Goal: Task Accomplishment & Management: Manage account settings

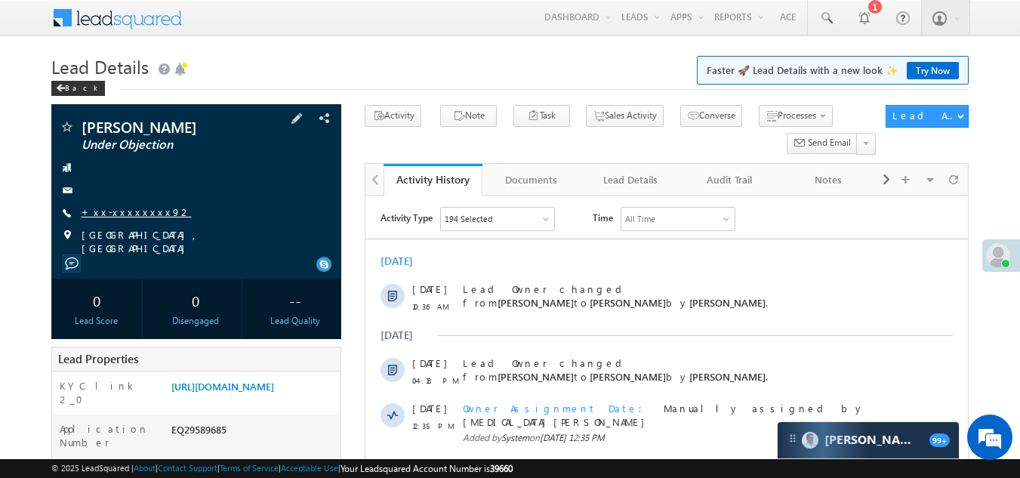
click at [106, 210] on link "+xx-xxxxxxxx92" at bounding box center [137, 211] width 110 height 13
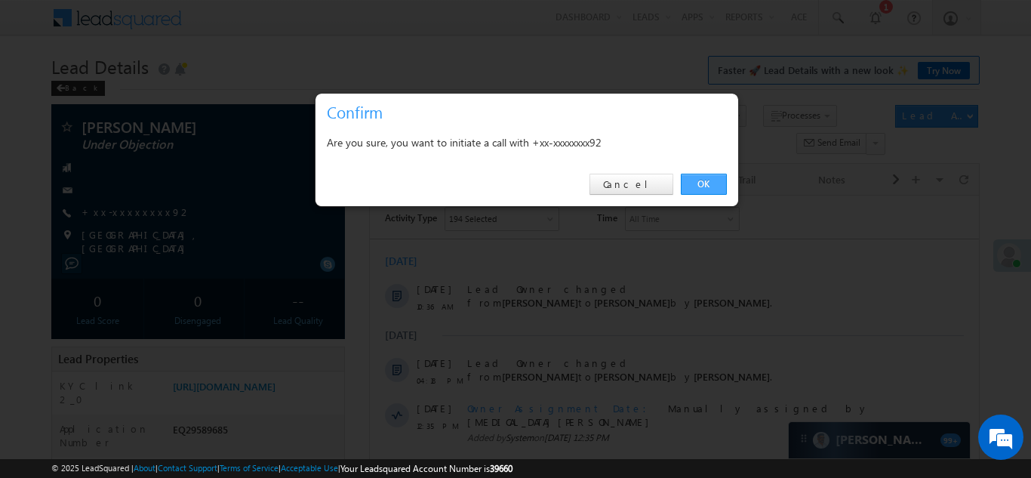
click at [701, 183] on link "OK" at bounding box center [704, 184] width 46 height 21
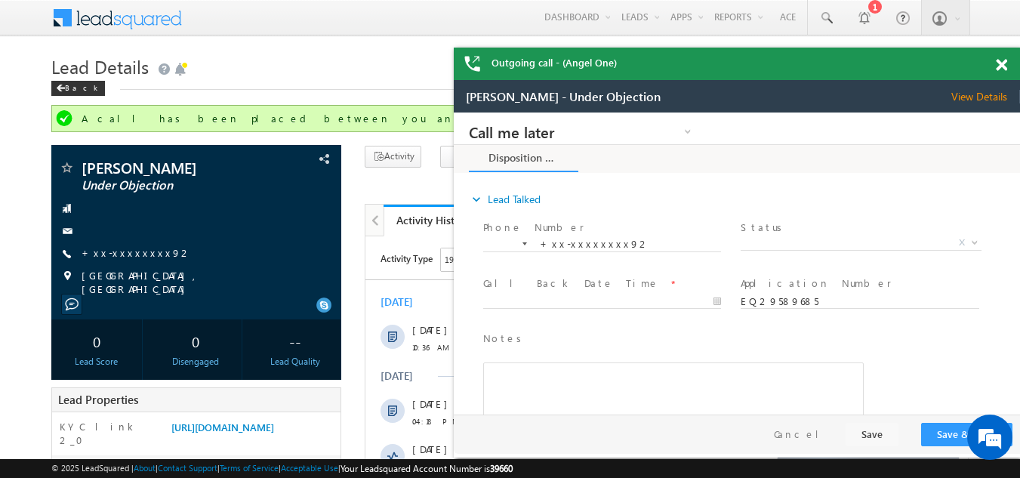
click at [1001, 66] on span at bounding box center [1001, 65] width 11 height 13
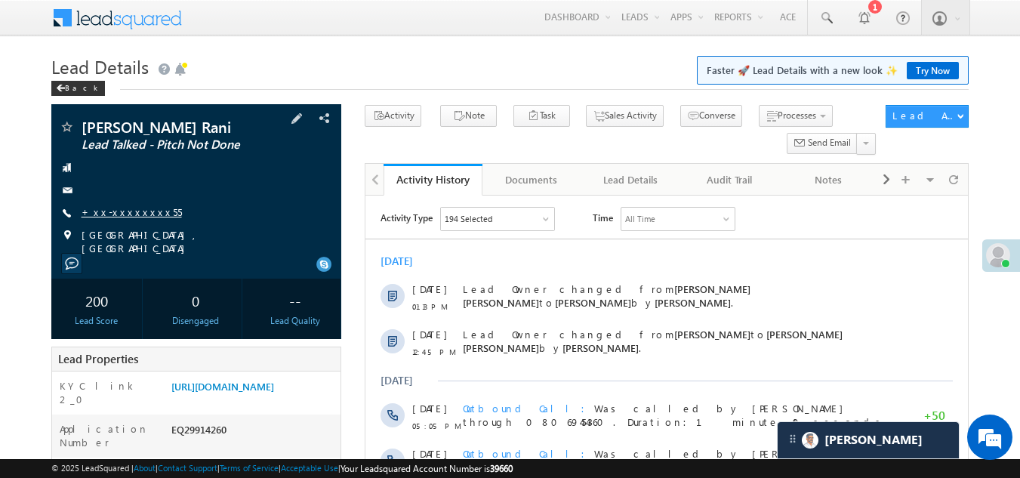
click at [120, 212] on link "+xx-xxxxxxxx55" at bounding box center [132, 211] width 100 height 13
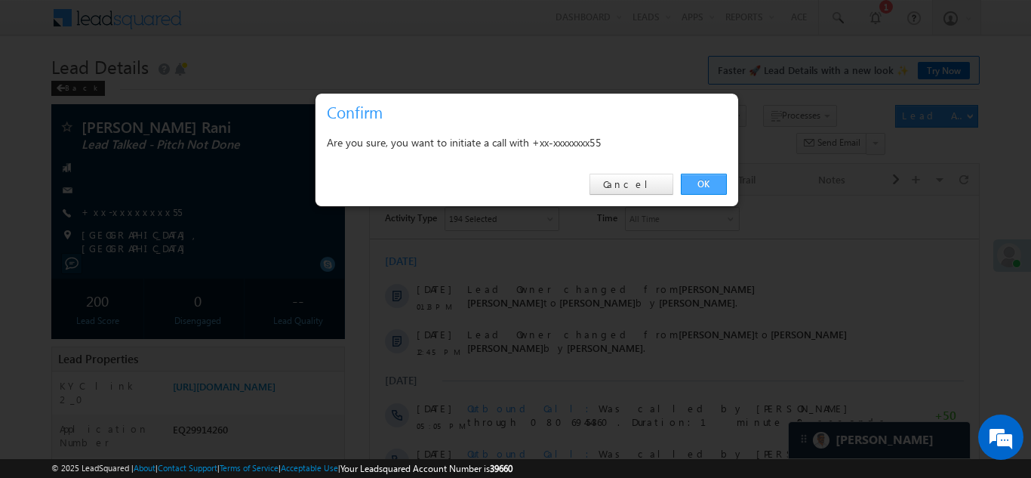
click at [704, 180] on link "OK" at bounding box center [704, 184] width 46 height 21
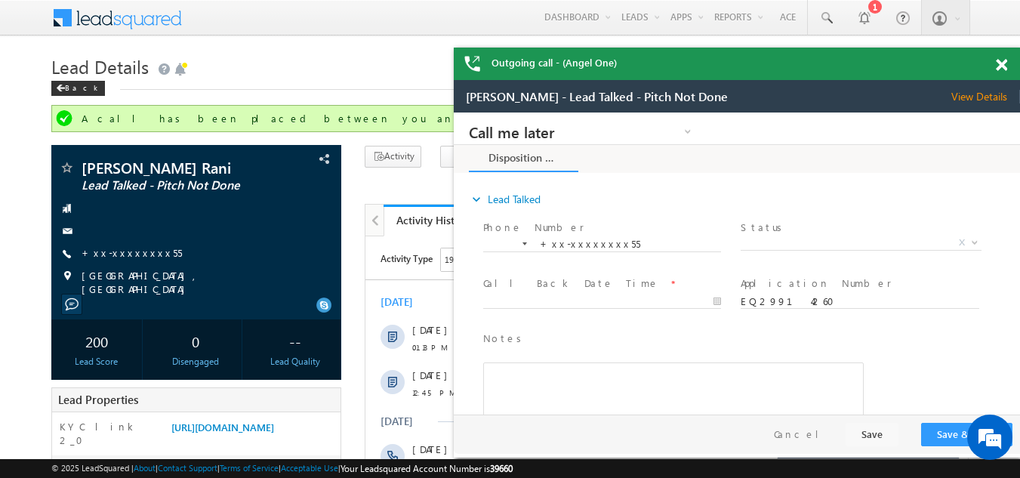
click at [1005, 69] on span at bounding box center [1001, 65] width 11 height 13
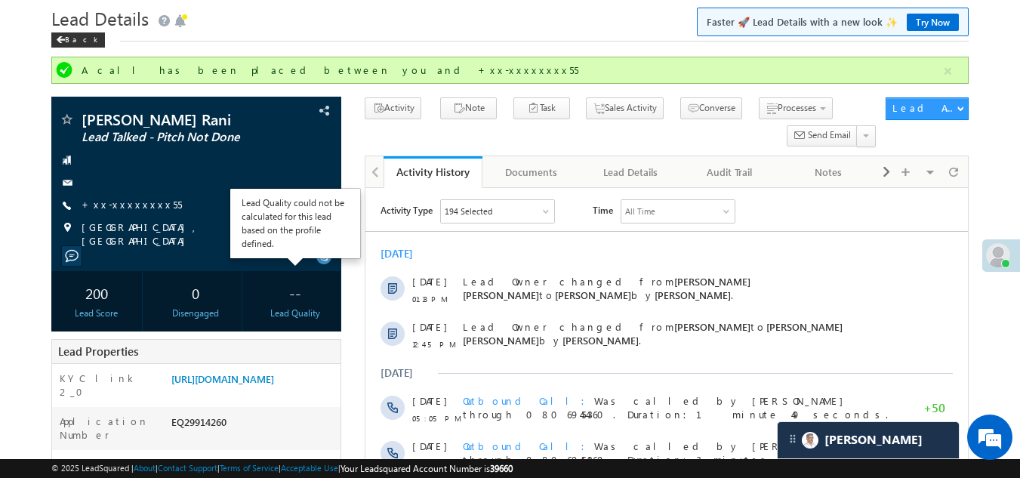
scroll to position [75, 0]
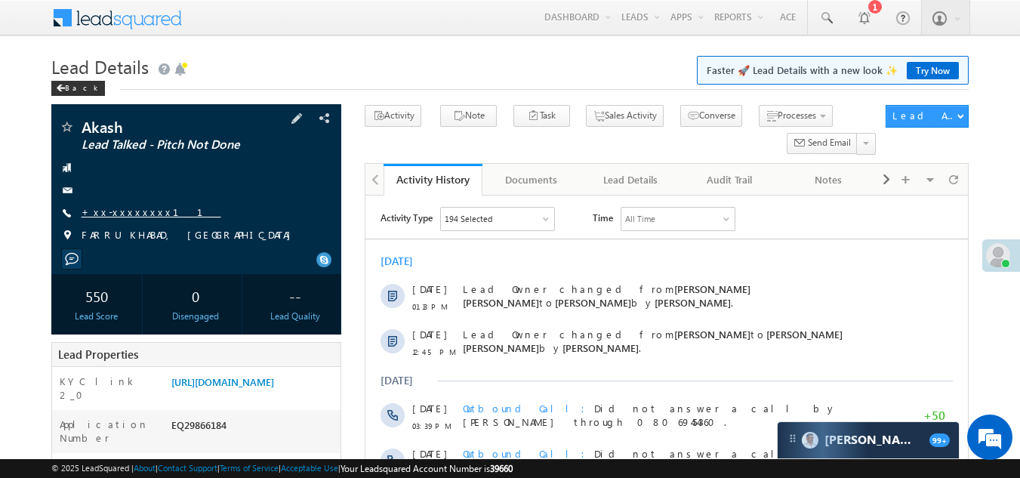
click at [127, 212] on link "+xx-xxxxxxxx11" at bounding box center [152, 211] width 140 height 13
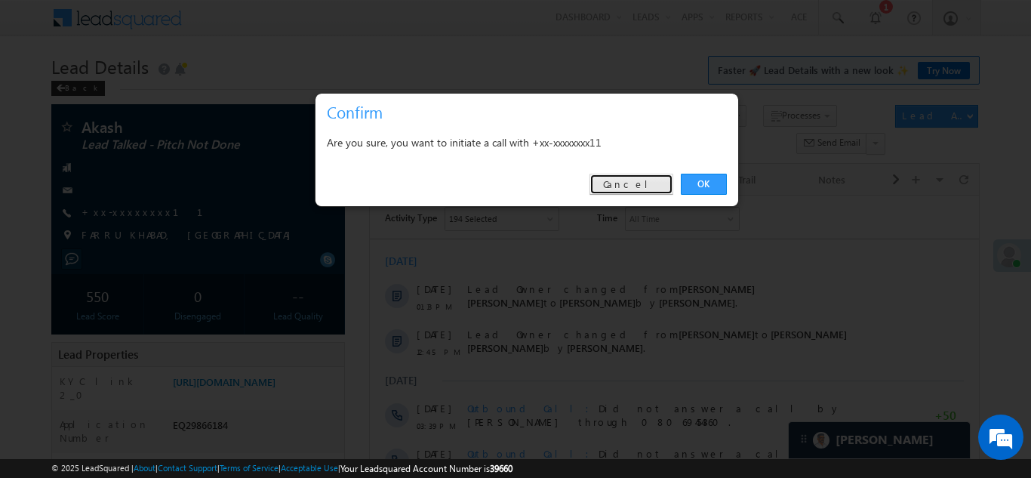
click at [657, 180] on link "Cancel" at bounding box center [632, 184] width 84 height 21
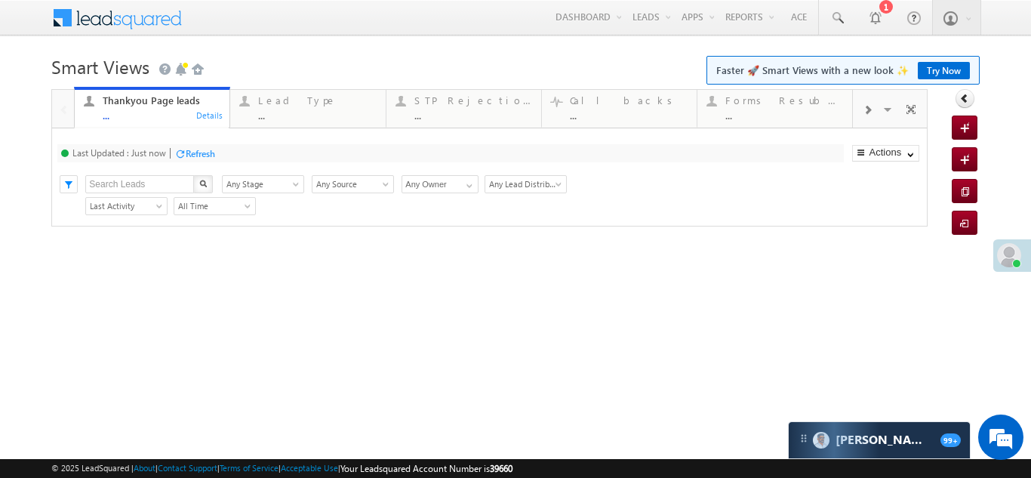
click at [870, 112] on span at bounding box center [867, 110] width 9 height 12
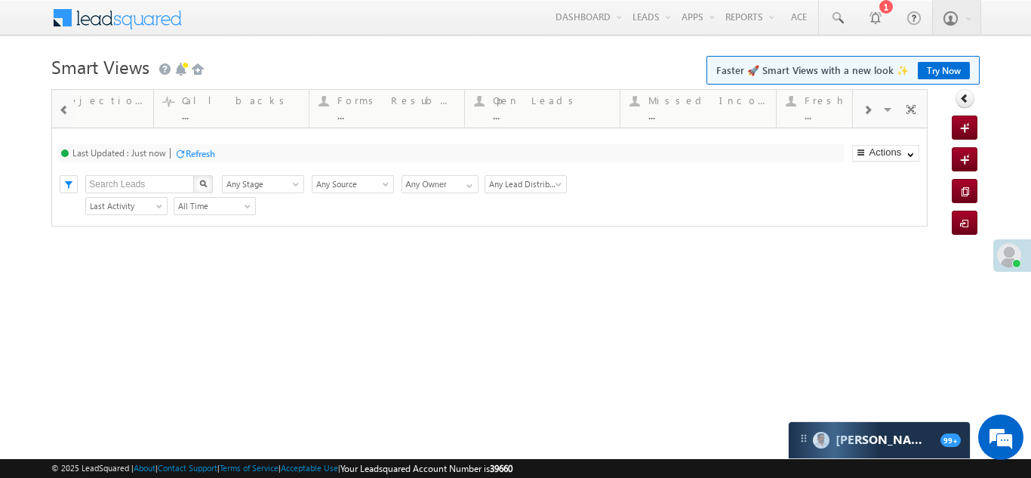
click at [870, 112] on span at bounding box center [867, 110] width 9 height 12
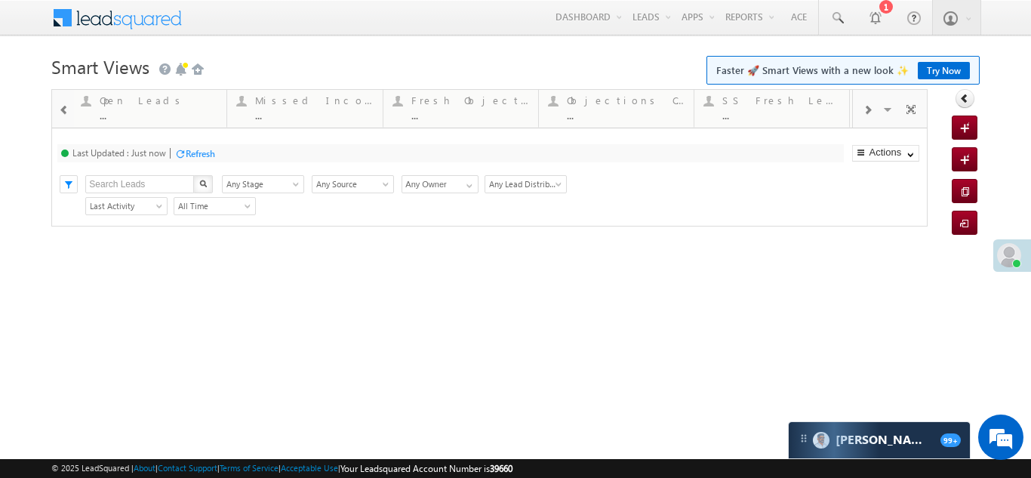
click at [870, 112] on span at bounding box center [867, 110] width 9 height 12
click at [870, 111] on span at bounding box center [867, 110] width 9 height 12
click at [870, 110] on span at bounding box center [867, 110] width 9 height 12
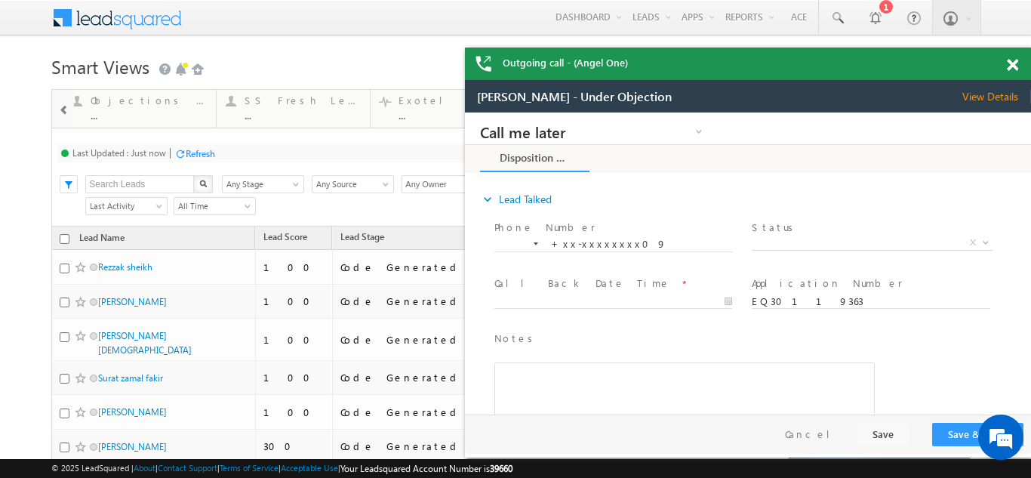
click at [1011, 67] on span at bounding box center [1012, 65] width 11 height 13
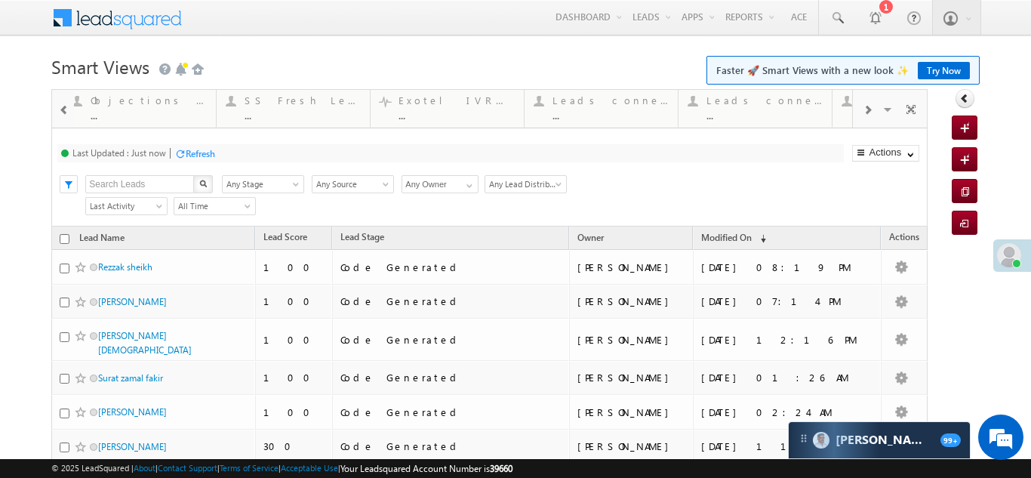
click at [863, 112] on span at bounding box center [867, 110] width 9 height 12
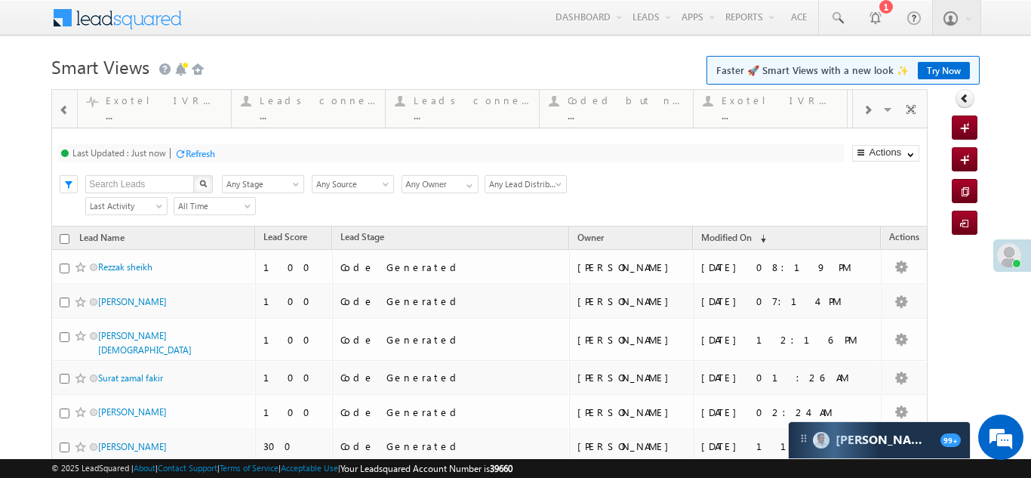
click at [863, 112] on span at bounding box center [867, 110] width 9 height 12
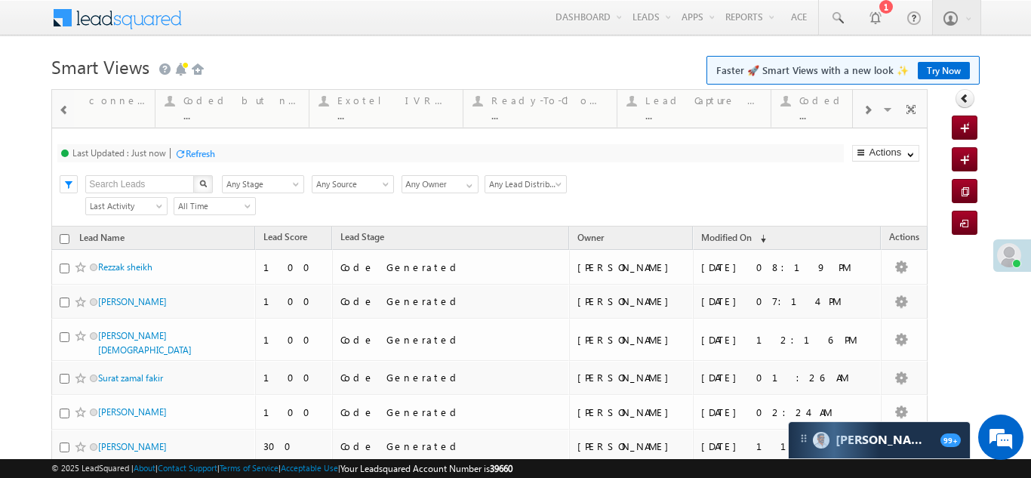
click at [863, 112] on span at bounding box center [867, 110] width 9 height 12
click at [863, 113] on span at bounding box center [867, 110] width 9 height 12
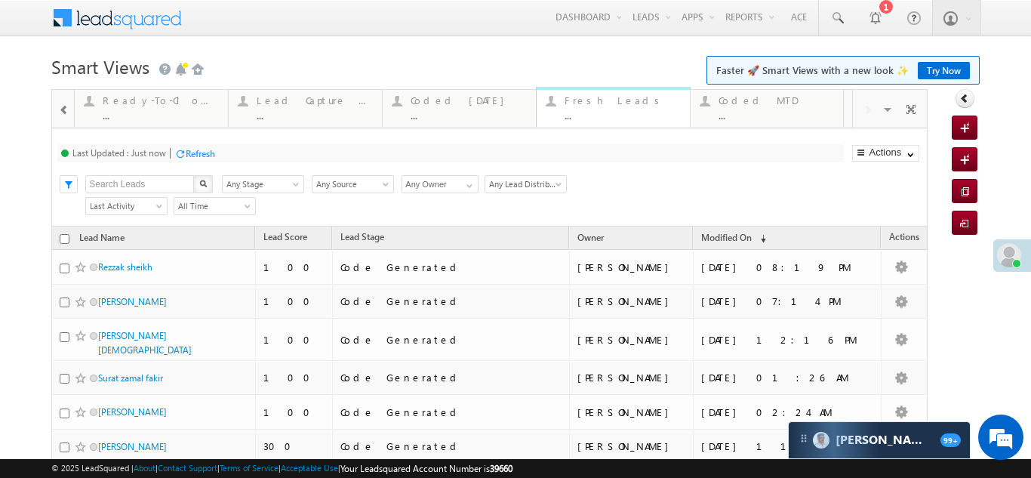
click at [587, 97] on div "Fresh Leads" at bounding box center [623, 100] width 116 height 12
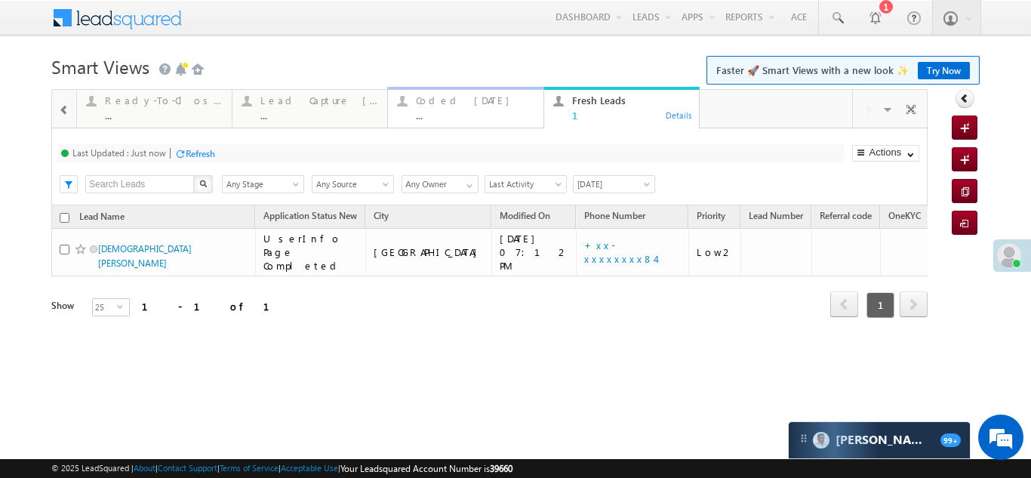
click at [460, 101] on div "Coded Today" at bounding box center [475, 100] width 118 height 12
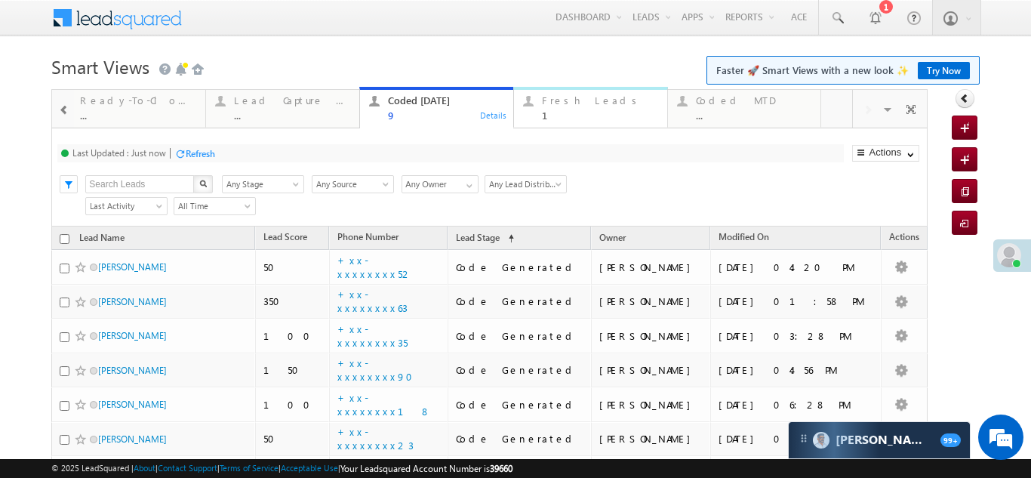
click at [554, 96] on div "Fresh Leads" at bounding box center [600, 100] width 116 height 12
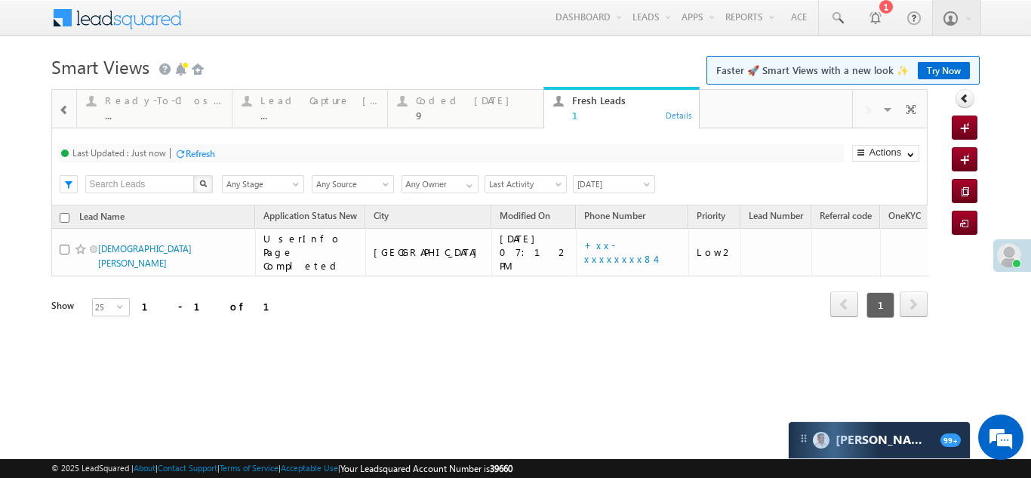
click at [202, 156] on div "Refresh" at bounding box center [200, 153] width 29 height 11
click at [433, 105] on div "Coded Today" at bounding box center [475, 100] width 118 height 12
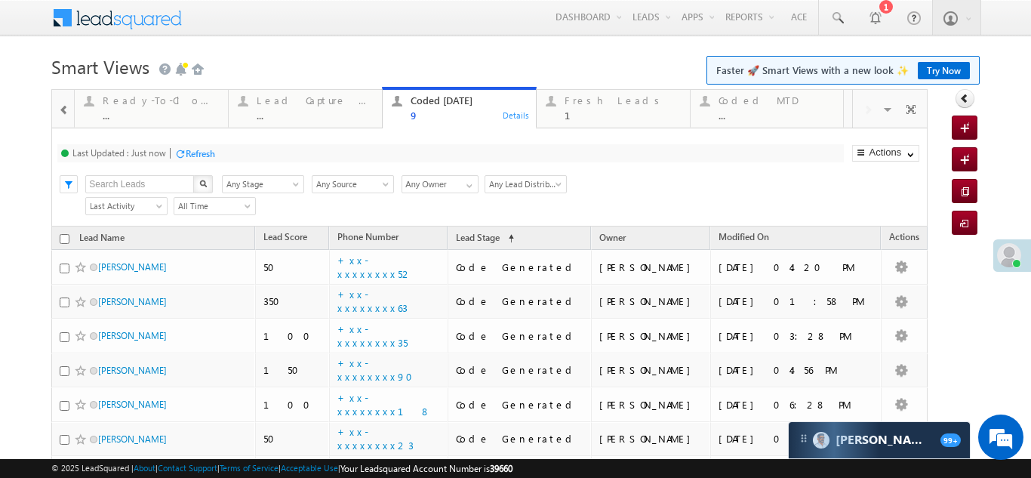
click at [222, 153] on div "Last Updated : Just now Refresh Refreshing..." at bounding box center [450, 153] width 786 height 18
click at [199, 158] on div "Refresh" at bounding box center [200, 153] width 29 height 11
click at [198, 148] on div "Refresh" at bounding box center [200, 153] width 29 height 11
click at [584, 105] on div "Fresh Leads" at bounding box center [623, 100] width 116 height 12
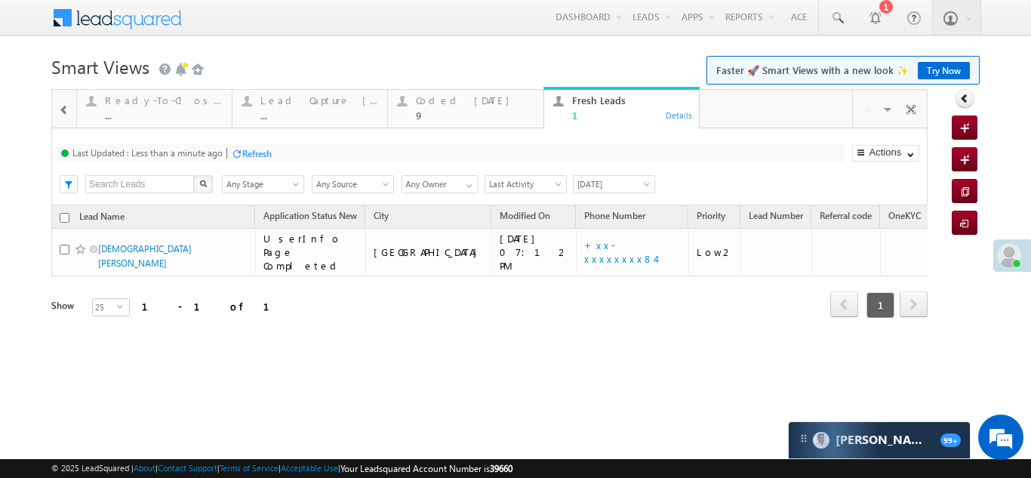
click at [264, 157] on div "Refresh" at bounding box center [256, 153] width 29 height 11
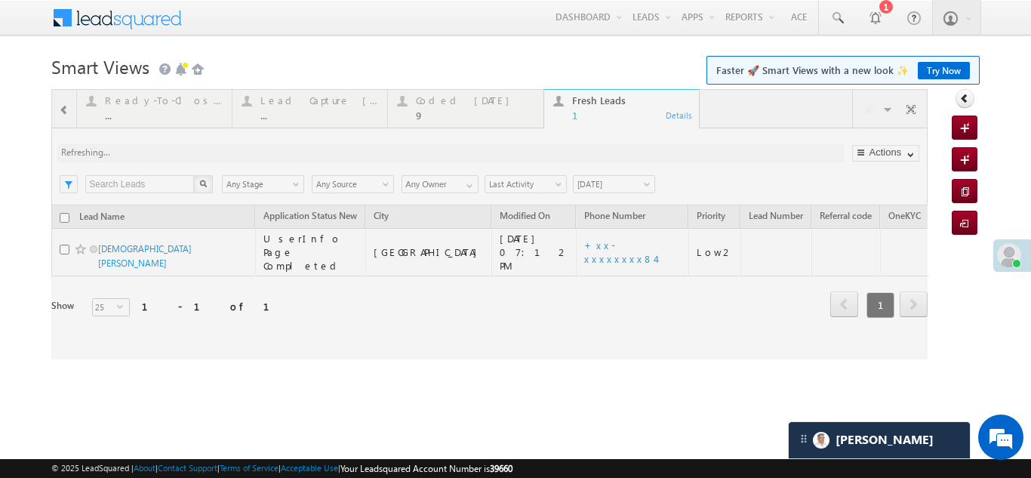
click at [319, 95] on div at bounding box center [489, 224] width 877 height 270
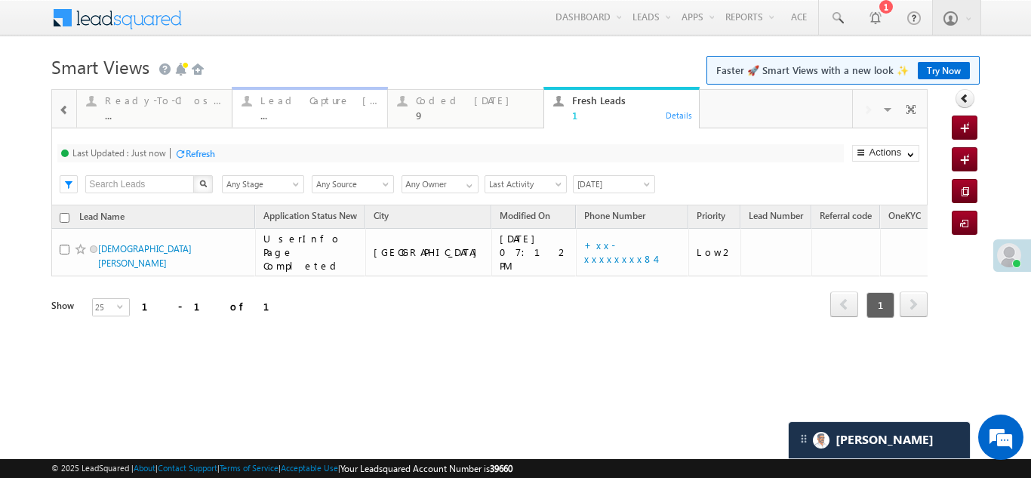
click at [307, 109] on div "Lead Capture Today ..." at bounding box center [319, 105] width 118 height 29
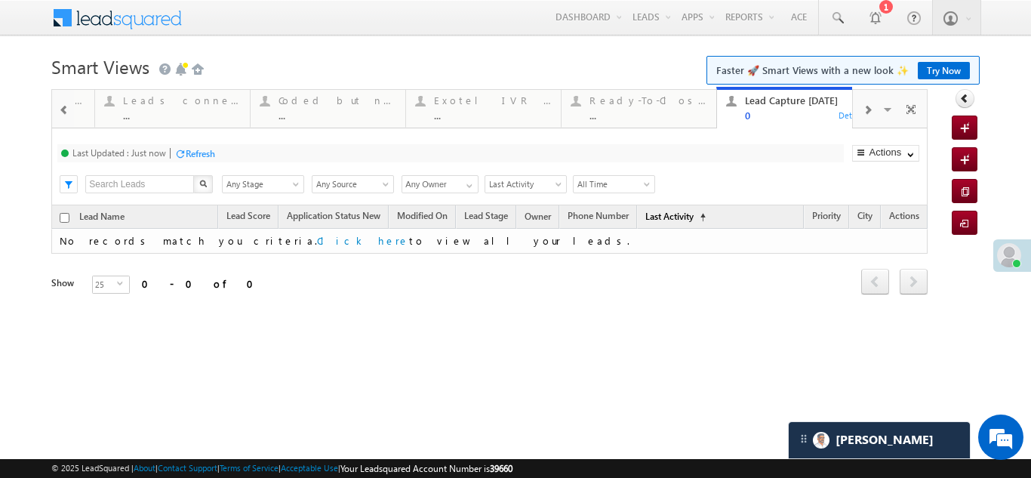
click at [682, 219] on link "Last Activity (sorted ascending)" at bounding box center [675, 218] width 75 height 20
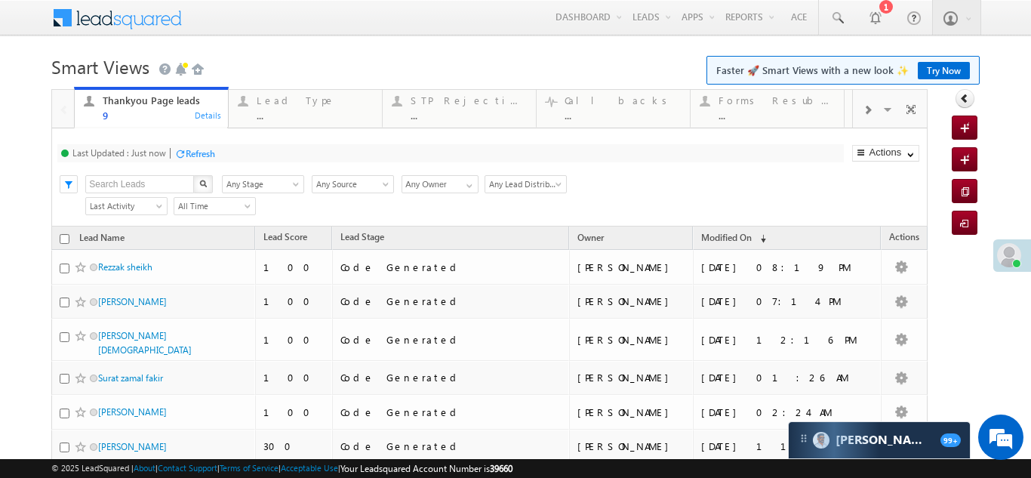
click at [863, 111] on span at bounding box center [867, 110] width 9 height 12
click at [863, 112] on span at bounding box center [867, 110] width 9 height 12
click at [863, 113] on span at bounding box center [867, 110] width 9 height 12
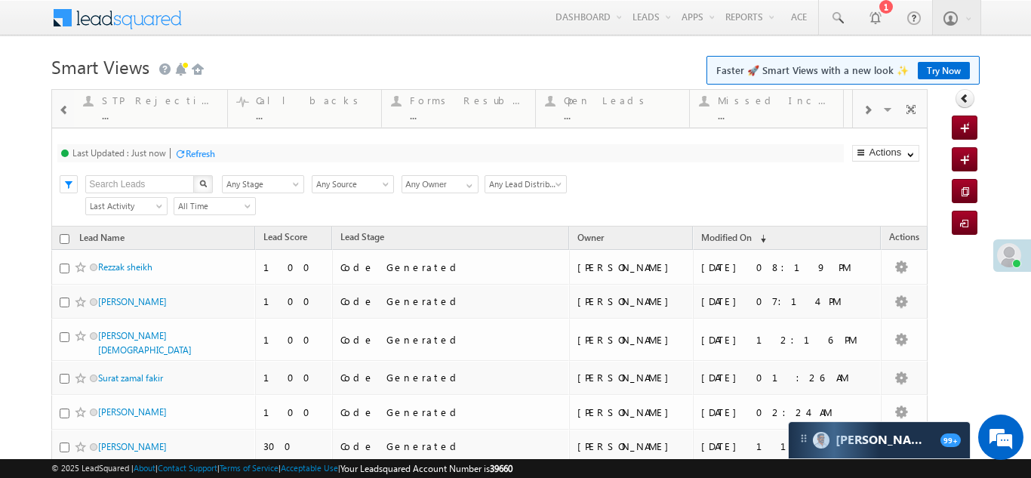
click at [863, 113] on span at bounding box center [867, 110] width 9 height 12
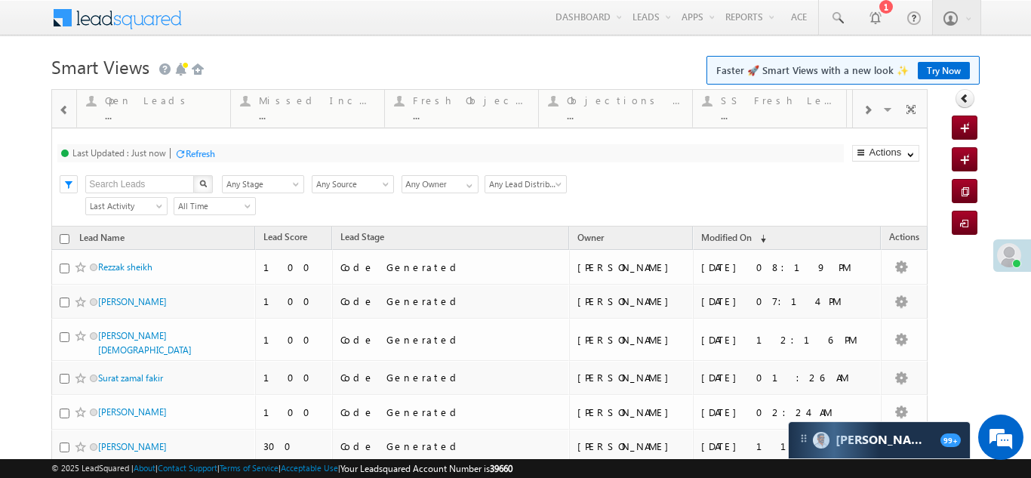
click at [863, 113] on span at bounding box center [867, 110] width 9 height 12
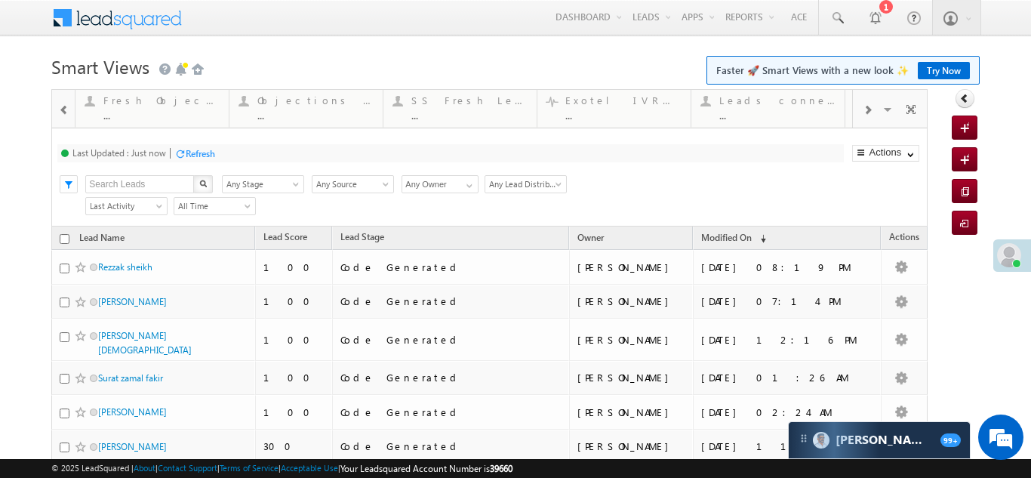
click at [863, 113] on span at bounding box center [867, 110] width 9 height 12
click at [863, 112] on span at bounding box center [867, 110] width 9 height 12
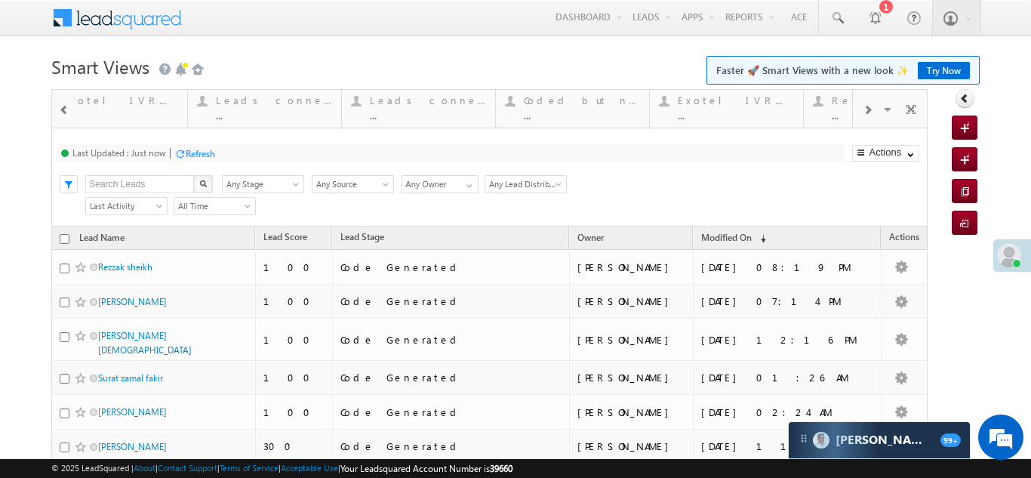
click at [863, 112] on span at bounding box center [867, 110] width 9 height 12
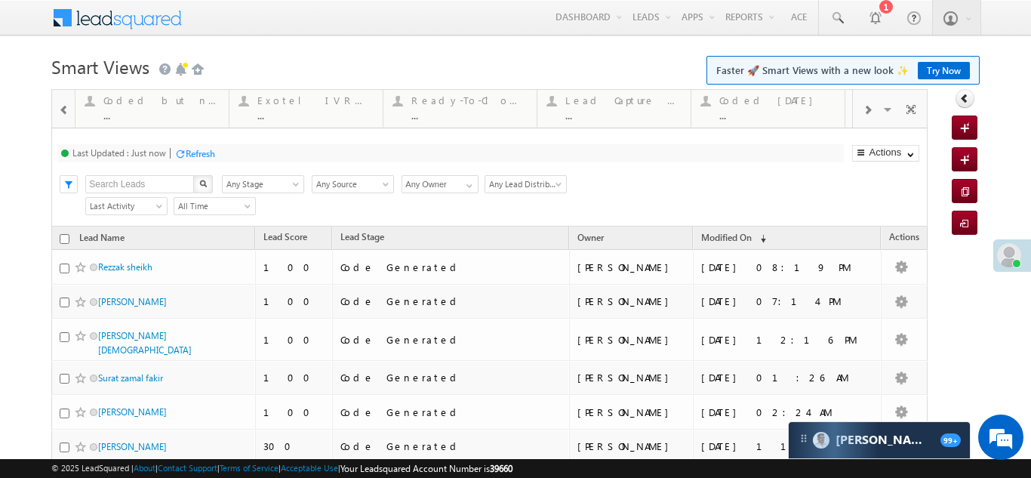
click at [863, 112] on span at bounding box center [867, 110] width 9 height 12
click at [863, 111] on span at bounding box center [867, 110] width 9 height 12
click at [298, 106] on div "Lead Capture Today ..." at bounding box center [315, 105] width 116 height 29
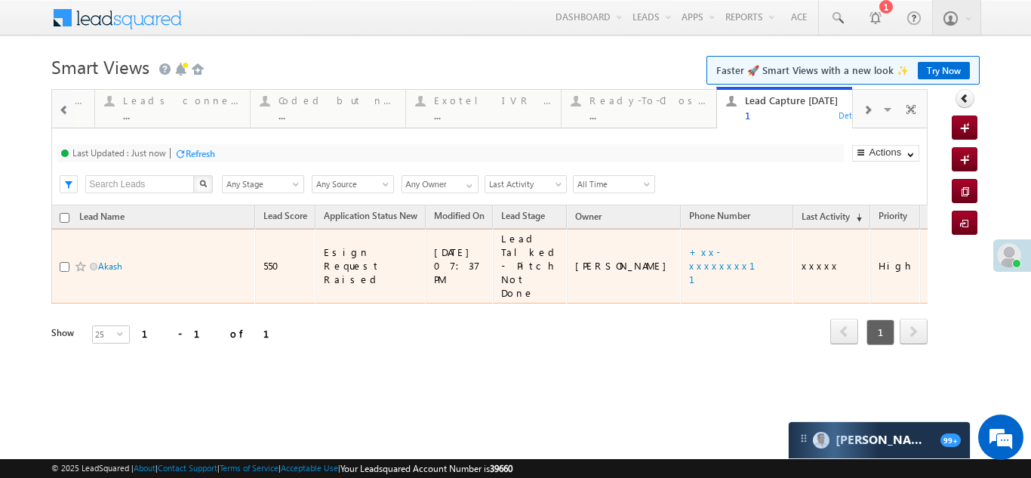
click at [802, 259] on span "xxxxx" at bounding box center [821, 265] width 38 height 13
click at [802, 261] on span "xxxxx" at bounding box center [821, 265] width 38 height 13
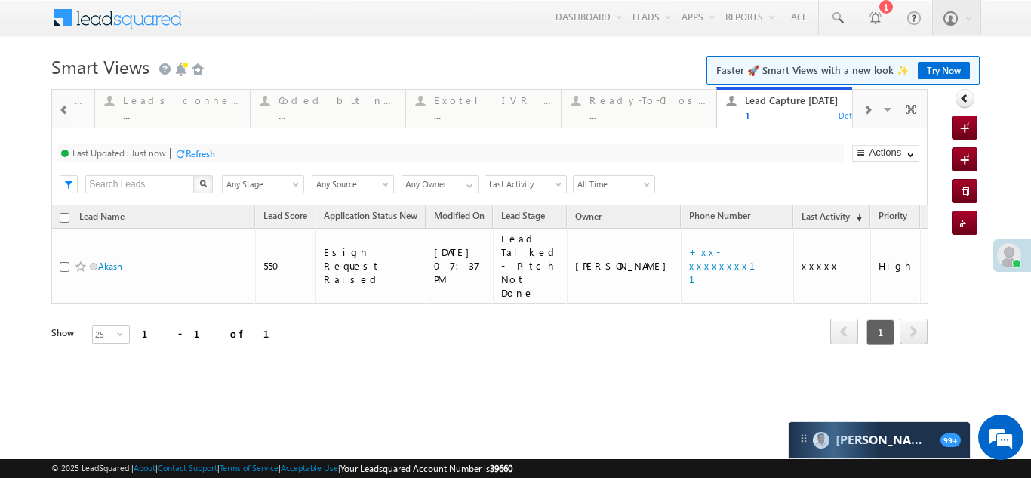
click at [193, 156] on div "Refresh" at bounding box center [200, 153] width 29 height 11
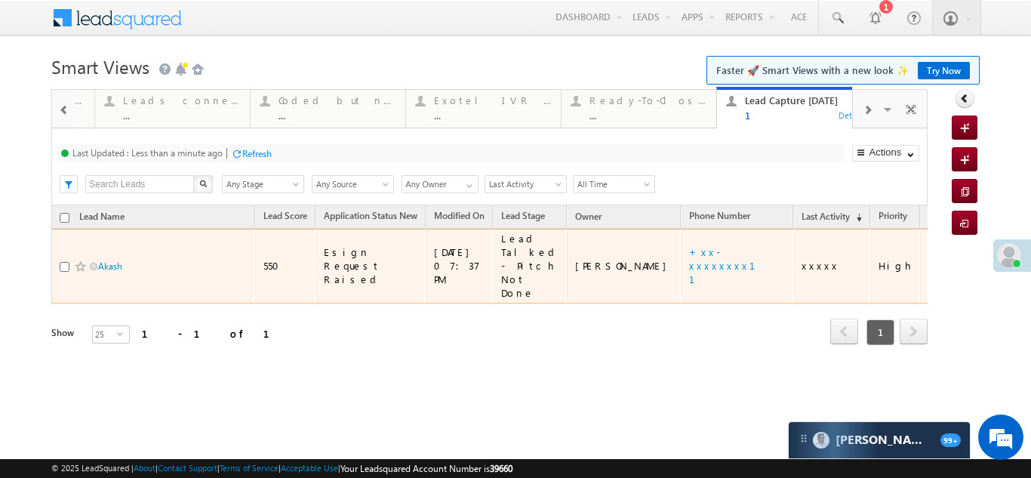
click at [802, 262] on span "xxxxx" at bounding box center [821, 265] width 38 height 13
click at [802, 260] on span "xxxxx" at bounding box center [821, 265] width 38 height 13
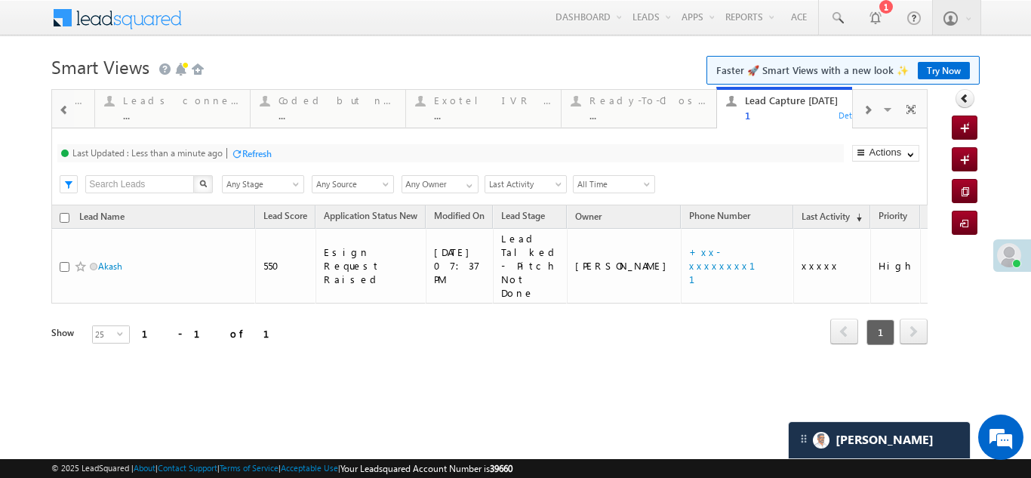
click at [870, 109] on span at bounding box center [867, 110] width 9 height 12
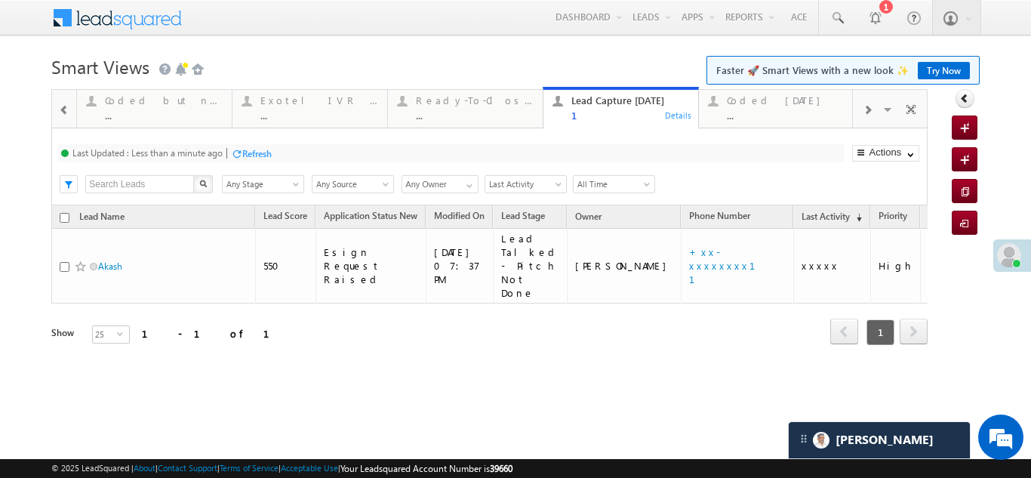
click at [65, 112] on span at bounding box center [64, 110] width 11 height 12
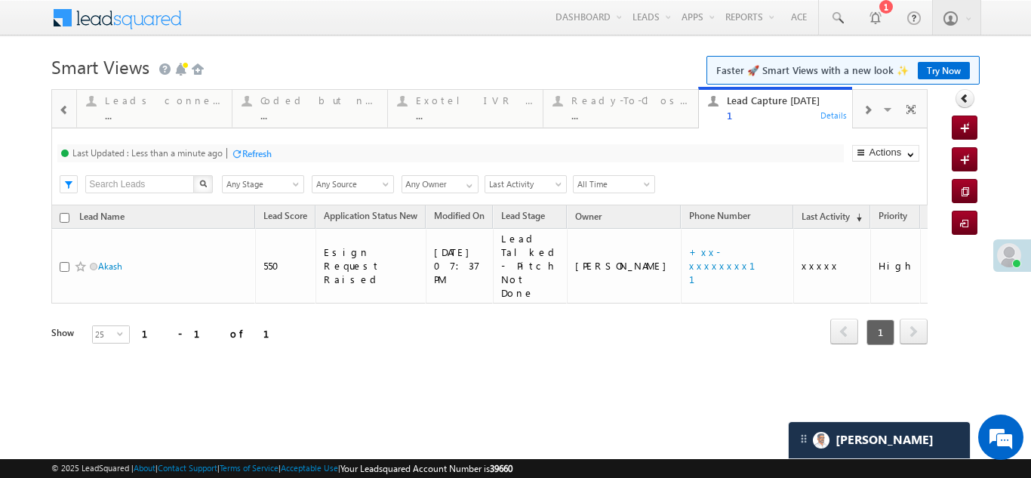
click at [65, 112] on span at bounding box center [64, 110] width 11 height 12
click at [63, 112] on span at bounding box center [64, 110] width 11 height 12
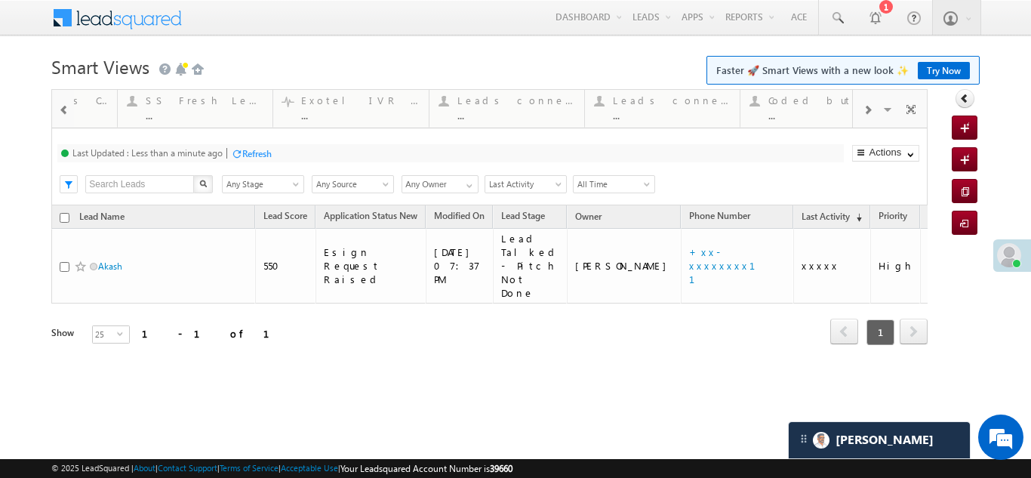
click at [63, 112] on span at bounding box center [64, 110] width 11 height 12
click at [63, 113] on span at bounding box center [64, 110] width 11 height 12
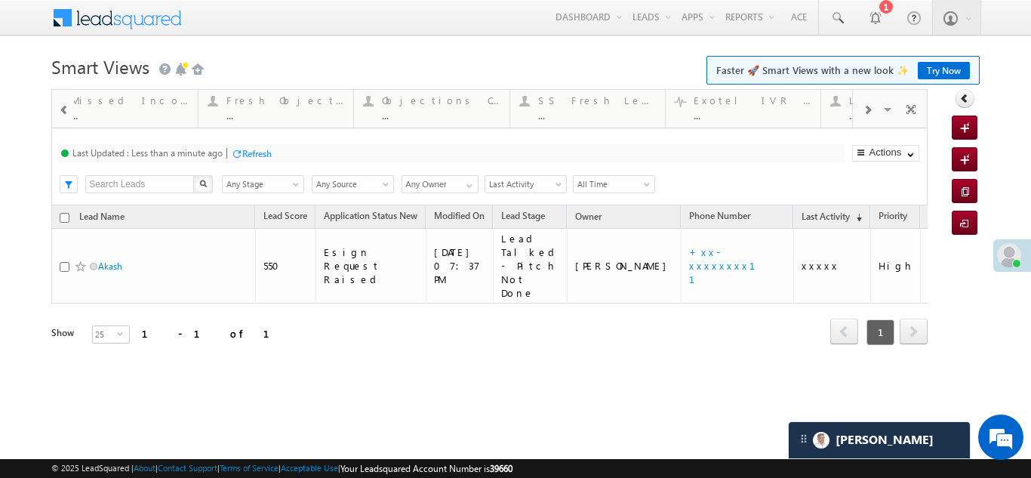
click at [63, 113] on span at bounding box center [64, 110] width 11 height 12
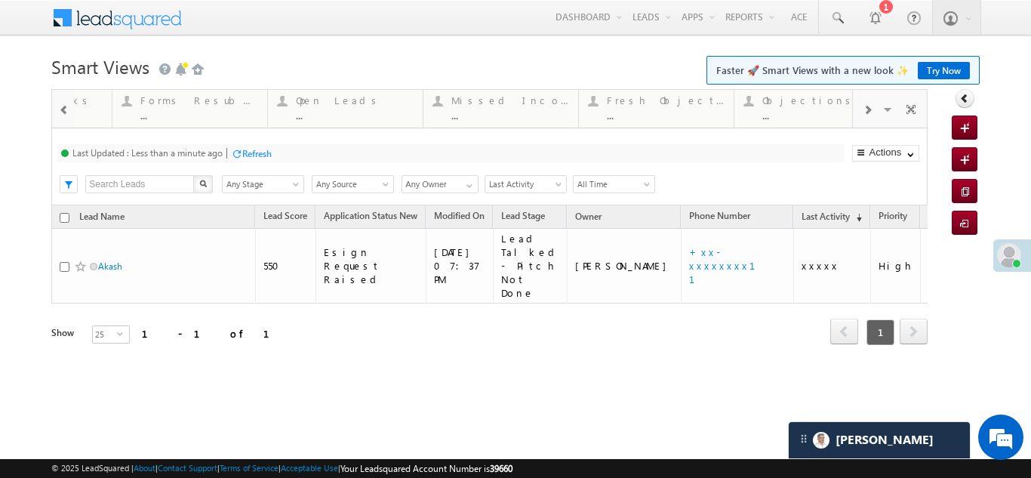
click at [63, 113] on span at bounding box center [64, 110] width 11 height 12
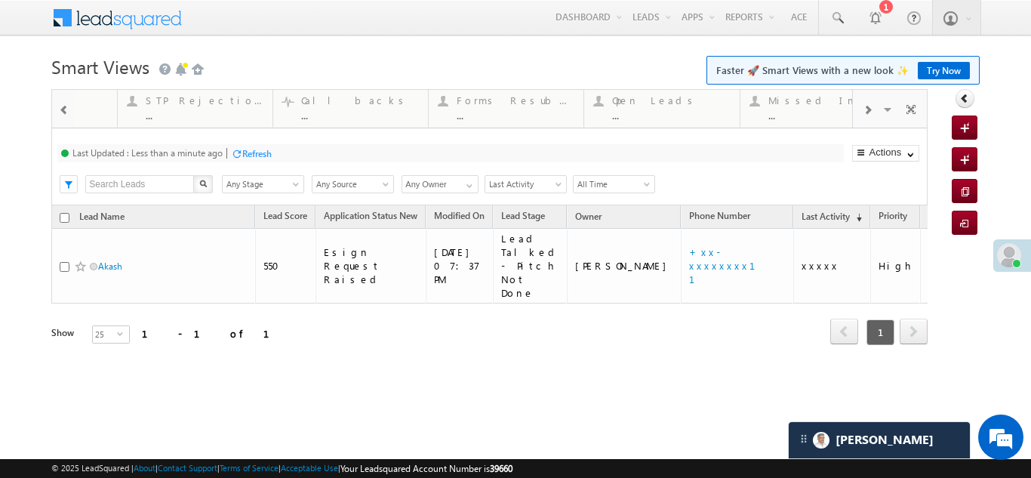
click at [63, 113] on span at bounding box center [64, 110] width 11 height 12
click at [63, 113] on div at bounding box center [63, 108] width 22 height 36
click at [867, 111] on span at bounding box center [867, 110] width 9 height 12
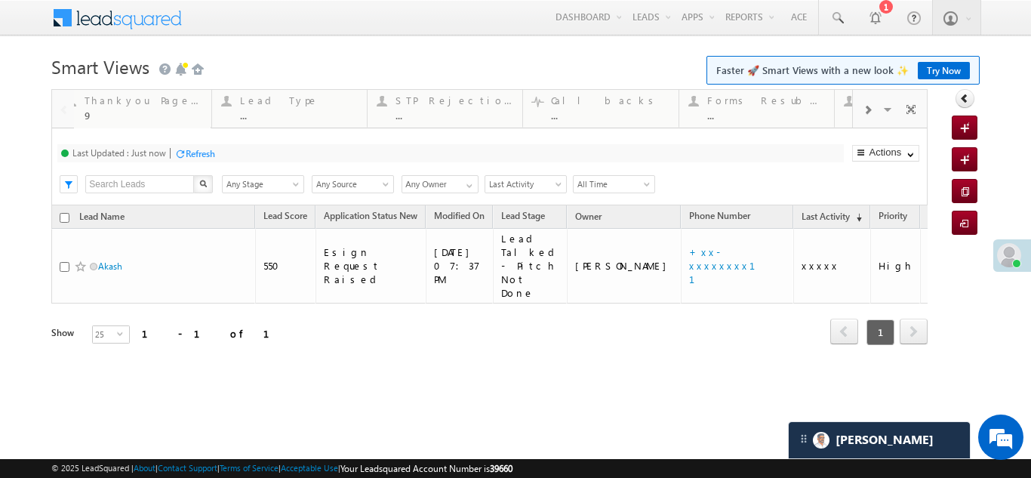
click at [867, 111] on span at bounding box center [867, 110] width 9 height 12
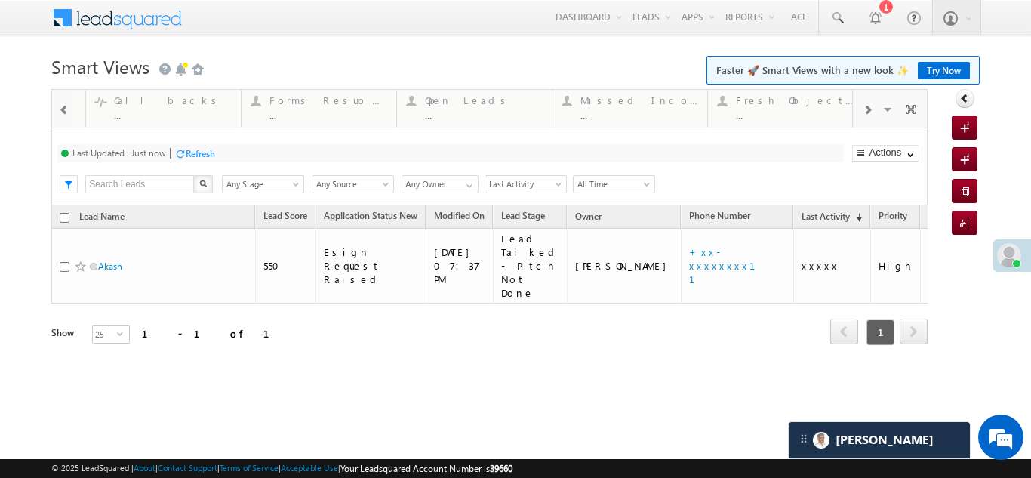
click at [867, 111] on span at bounding box center [867, 110] width 9 height 12
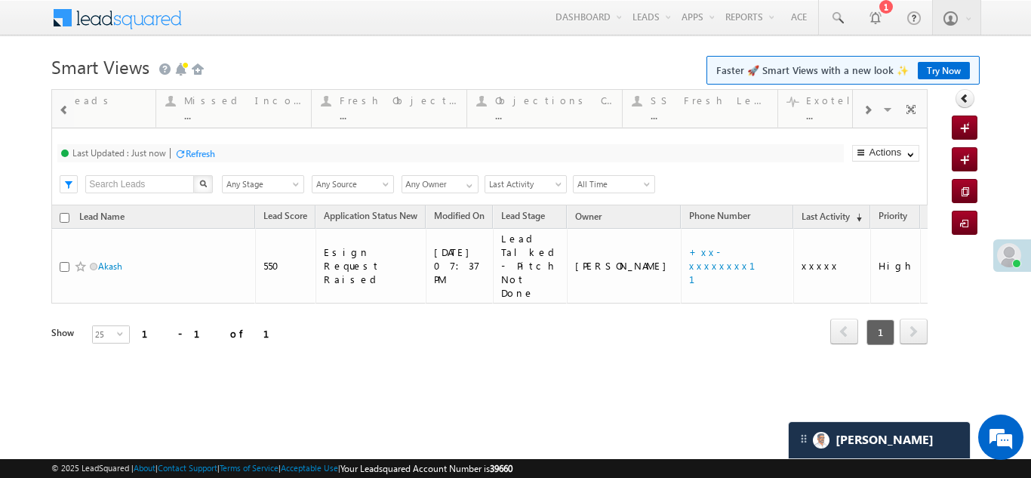
click at [867, 111] on span at bounding box center [867, 110] width 9 height 12
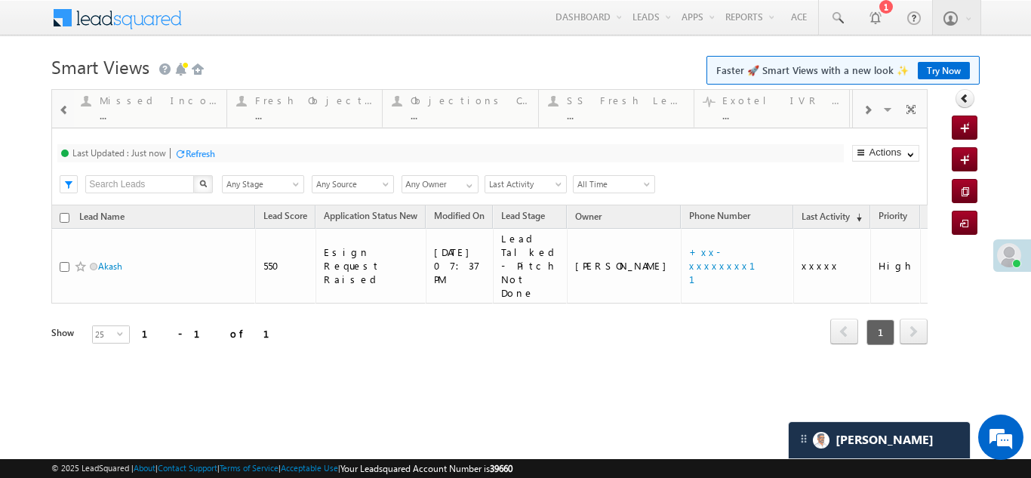
click at [867, 111] on span at bounding box center [867, 110] width 9 height 12
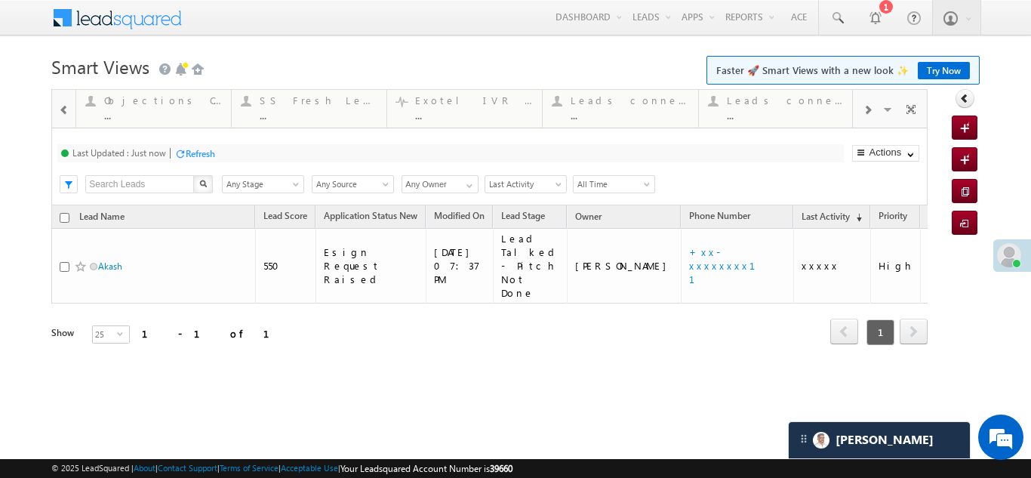
click at [867, 111] on span at bounding box center [867, 110] width 9 height 12
click at [867, 108] on span at bounding box center [867, 110] width 9 height 12
click at [867, 107] on span at bounding box center [867, 110] width 9 height 12
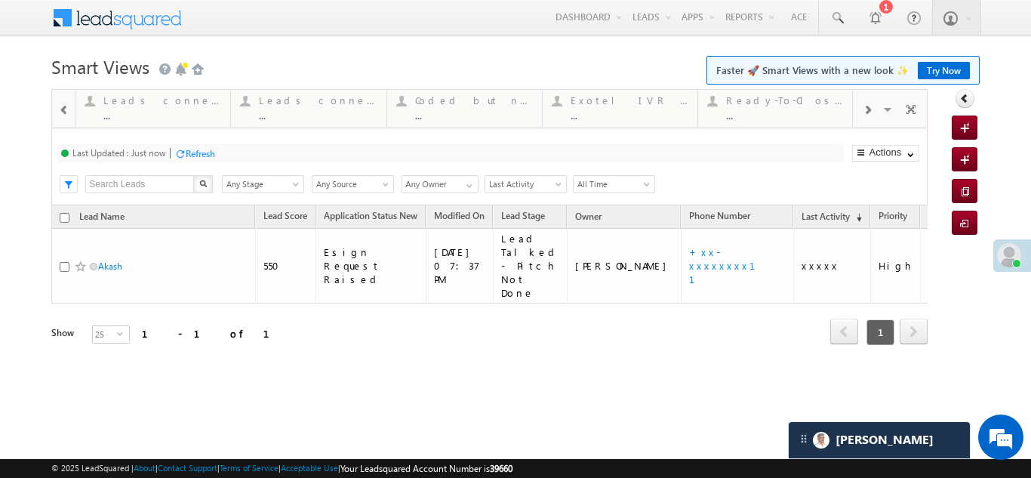
click at [867, 107] on span at bounding box center [867, 110] width 9 height 12
click at [867, 106] on span at bounding box center [867, 110] width 9 height 12
click at [867, 105] on span at bounding box center [867, 110] width 9 height 12
click at [871, 110] on span at bounding box center [867, 110] width 9 height 12
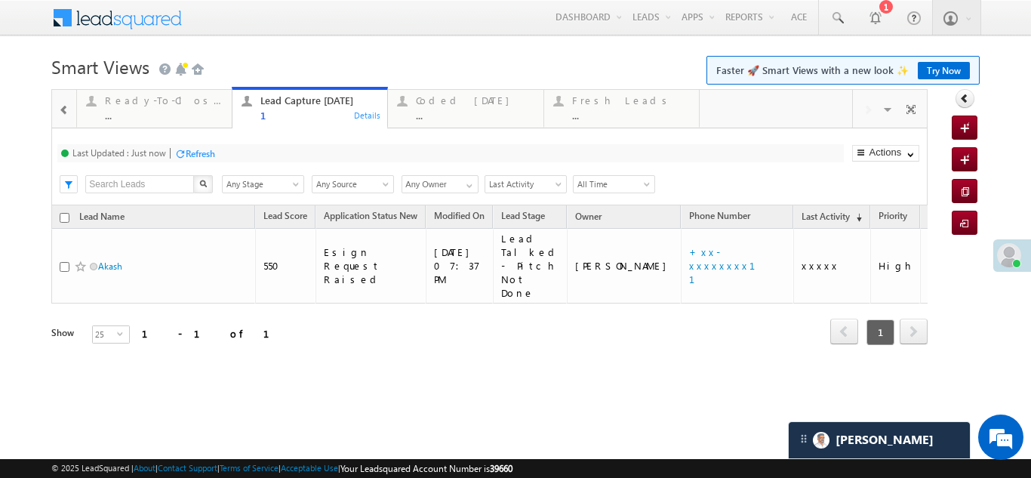
click at [871, 110] on div "Visible Tabs Thankyou Page leads Default Lead Type Default STP Rejection Reason…" at bounding box center [890, 108] width 74 height 36
click at [886, 107] on span at bounding box center [889, 112] width 15 height 32
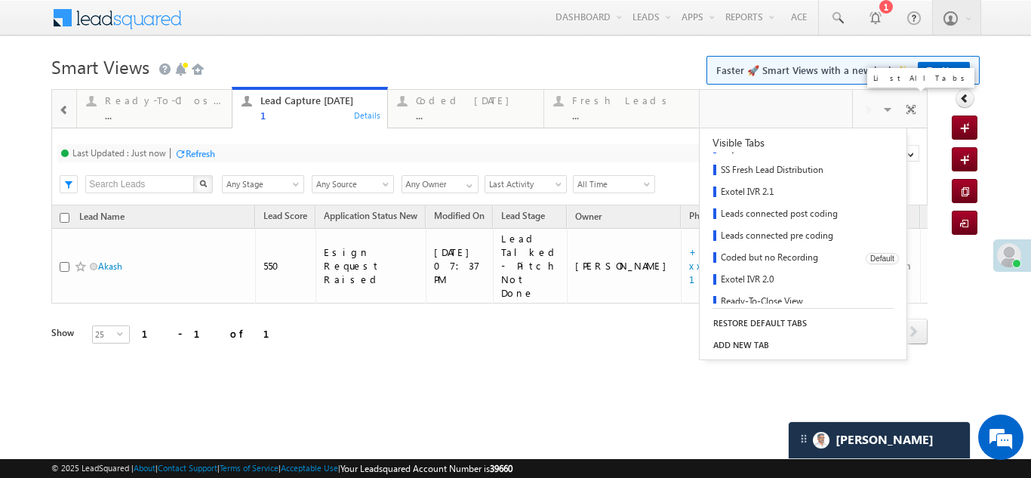
scroll to position [287, 0]
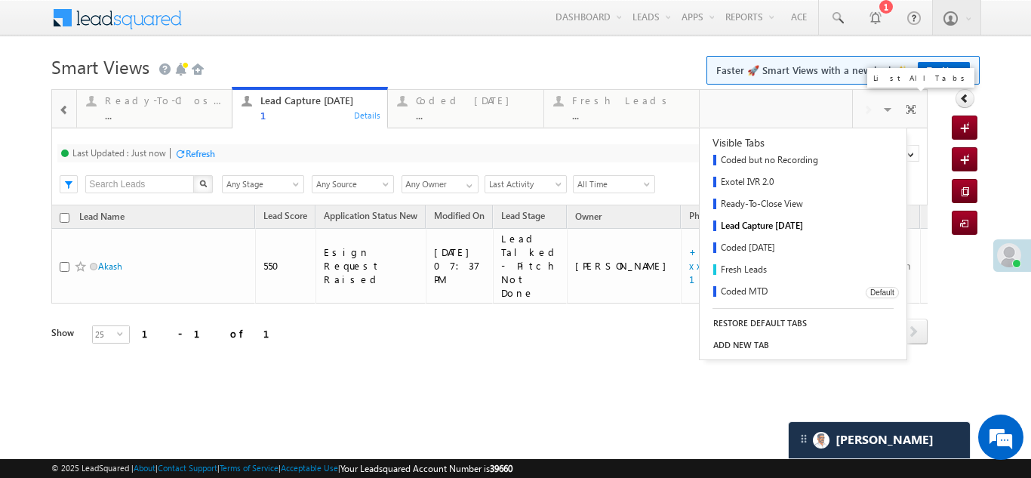
click at [737, 290] on link "Coded MTD" at bounding box center [778, 293] width 156 height 22
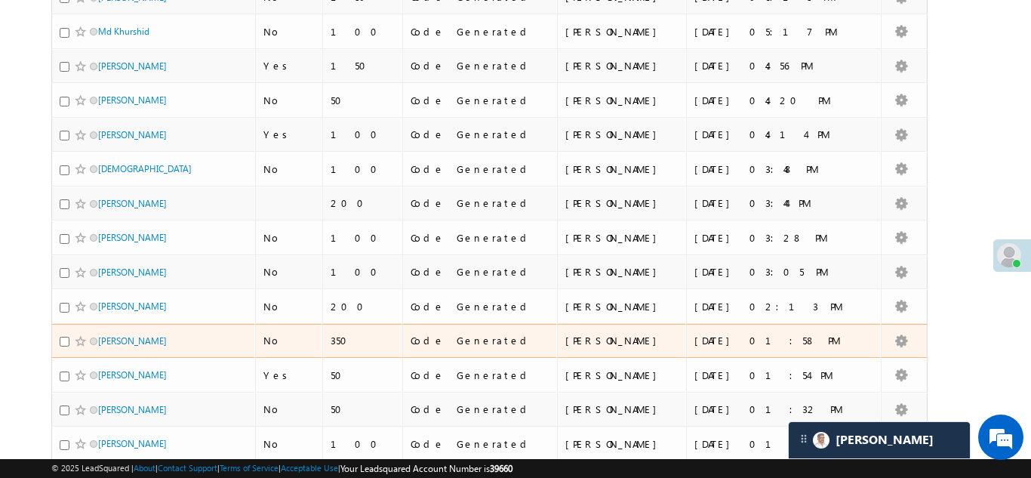
scroll to position [3, 0]
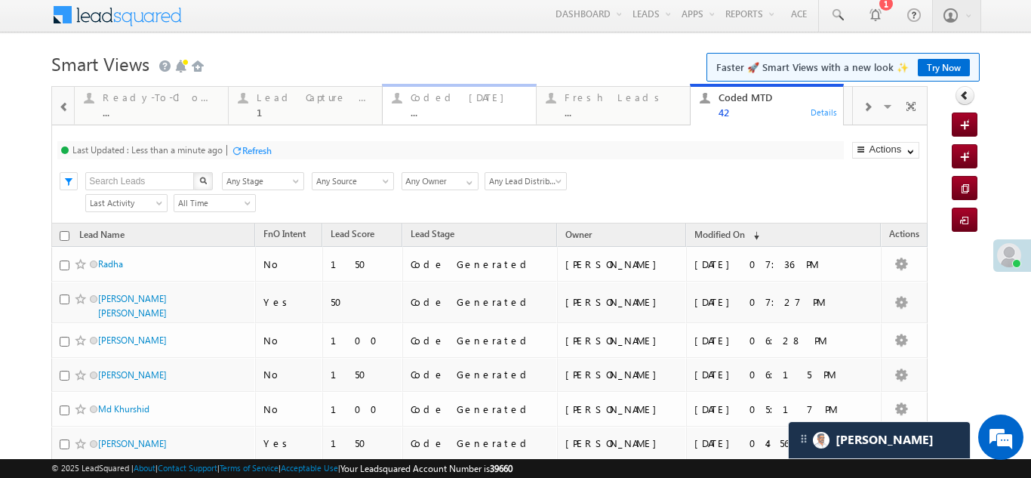
click at [430, 98] on div "Coded Today" at bounding box center [469, 97] width 116 height 12
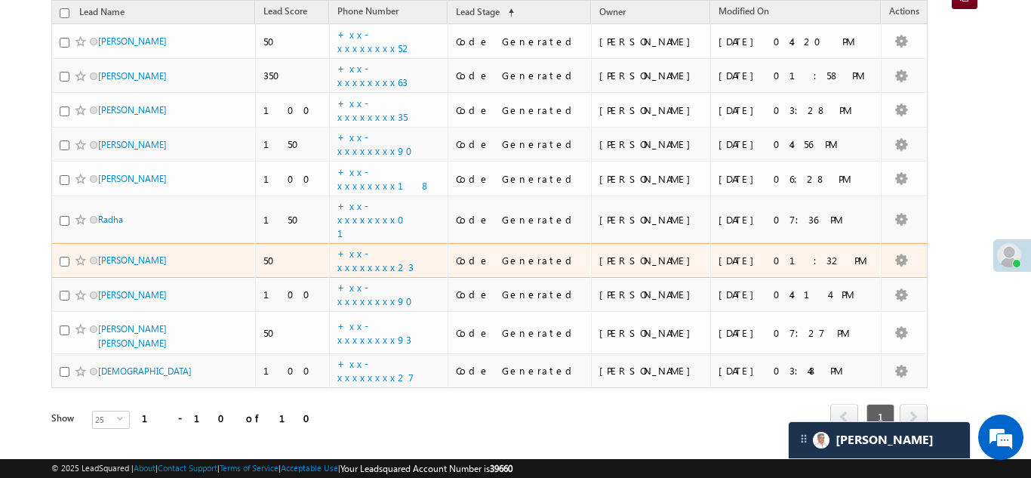
scroll to position [226, 0]
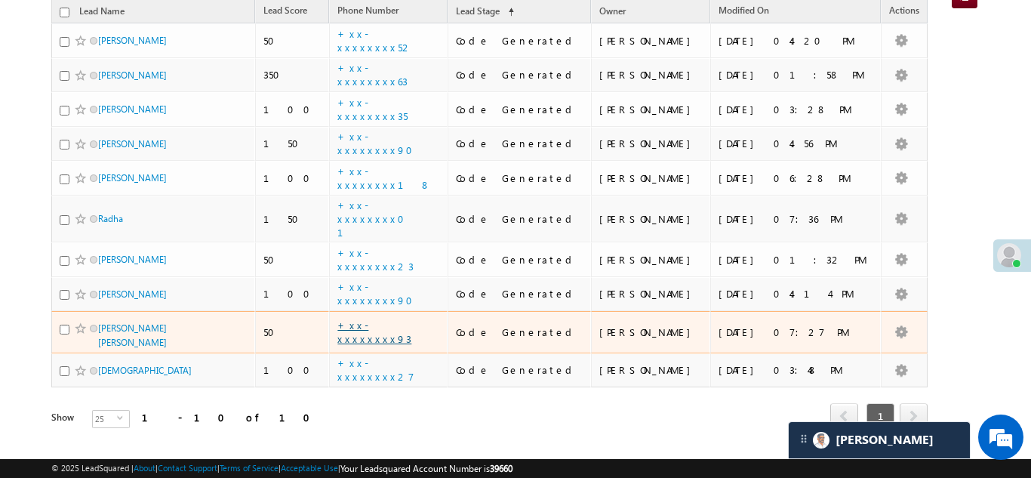
click at [390, 319] on link "+xx-xxxxxxxx93" at bounding box center [374, 332] width 74 height 26
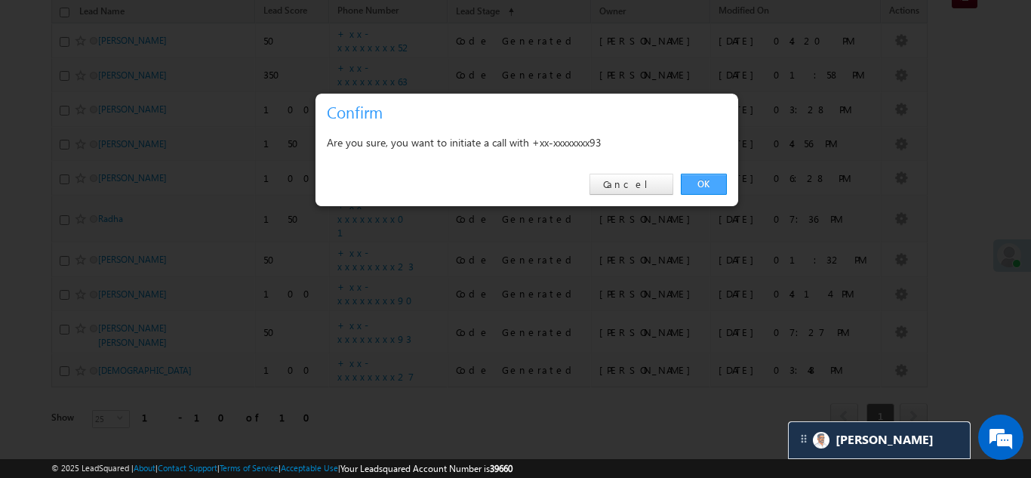
click at [702, 180] on link "OK" at bounding box center [704, 184] width 46 height 21
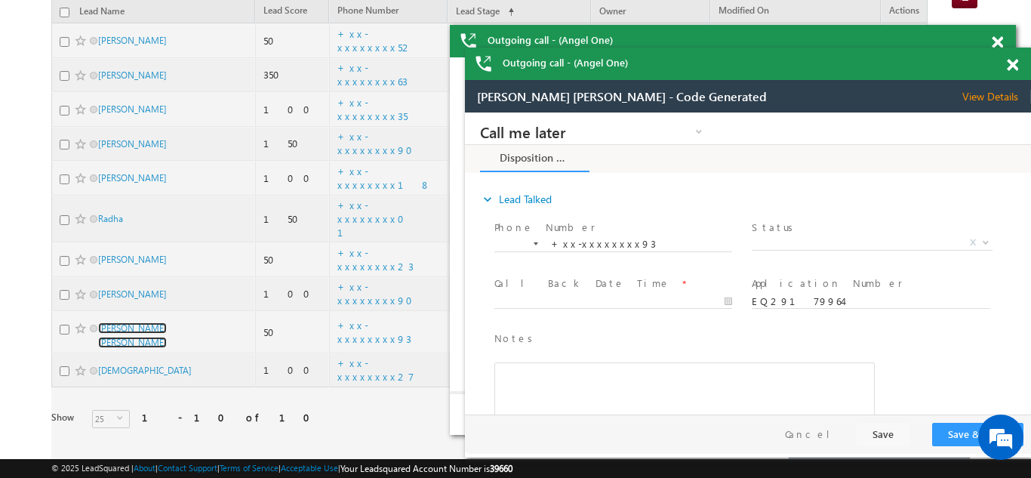
scroll to position [0, 0]
click at [1012, 68] on span at bounding box center [1012, 65] width 11 height 13
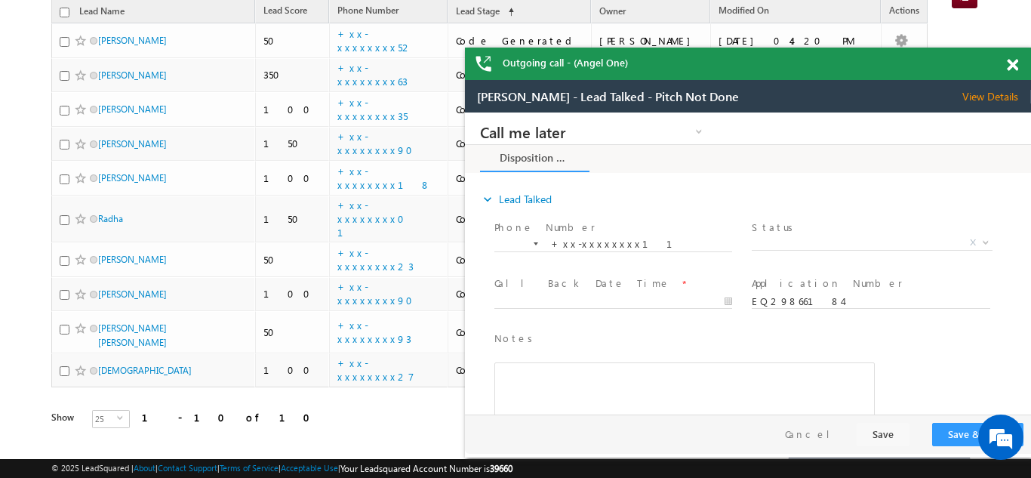
click at [1014, 65] on span at bounding box center [1012, 65] width 11 height 13
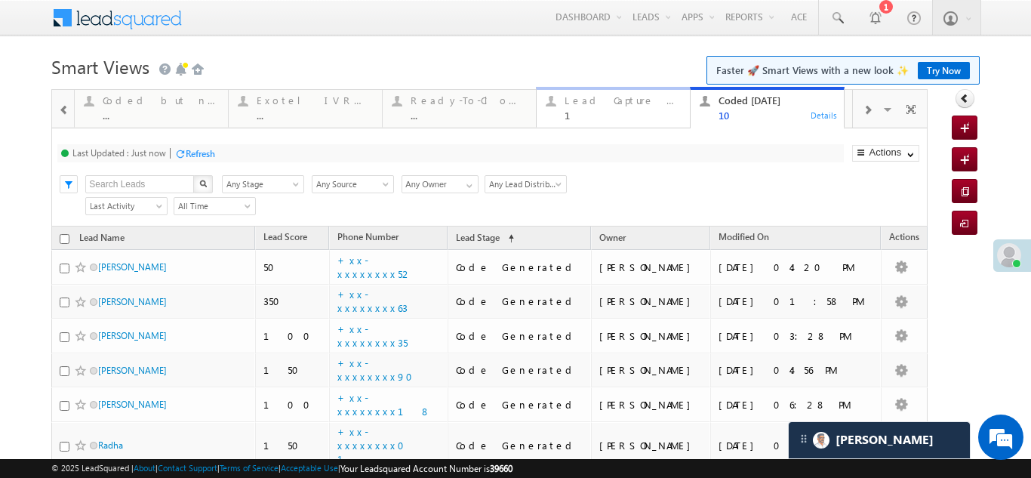
click at [599, 102] on div "Lead Capture Today" at bounding box center [623, 100] width 116 height 12
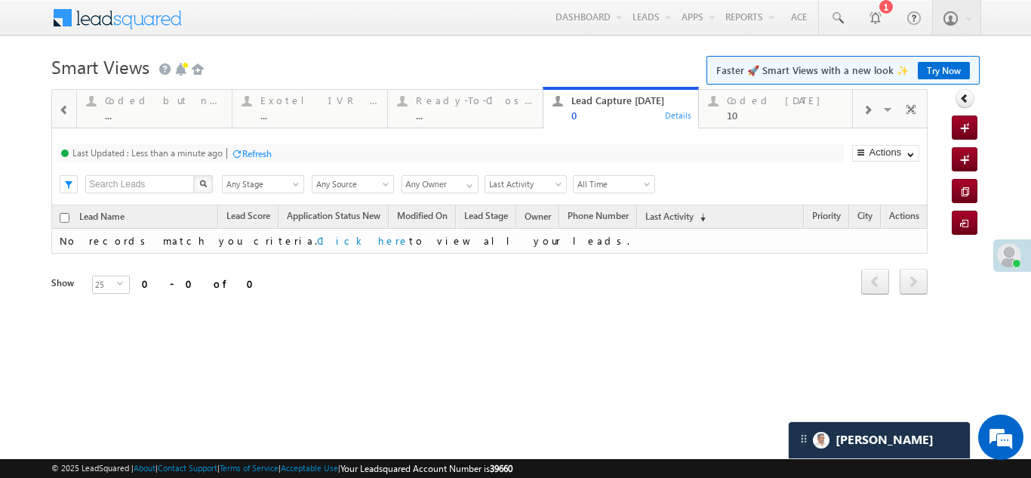
click at [862, 109] on div at bounding box center [867, 109] width 29 height 34
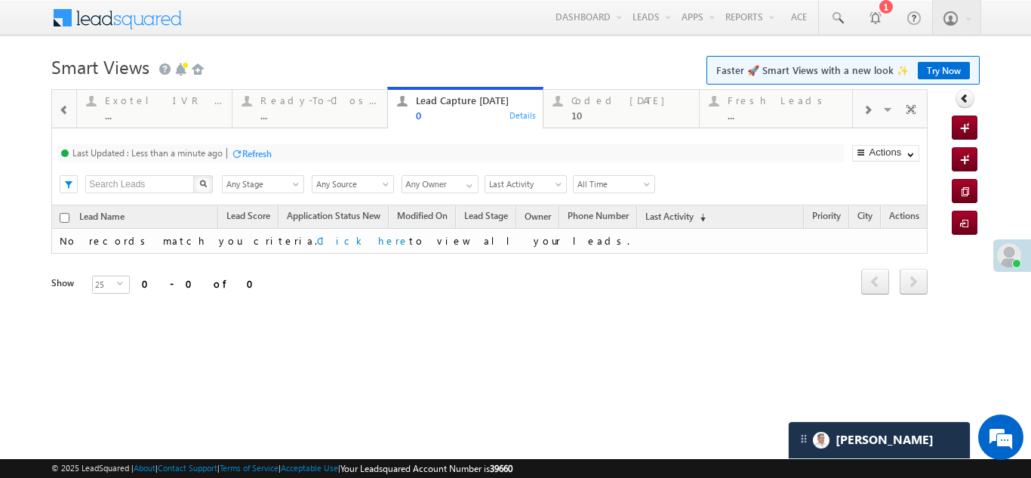
click at [862, 109] on div at bounding box center [867, 109] width 29 height 34
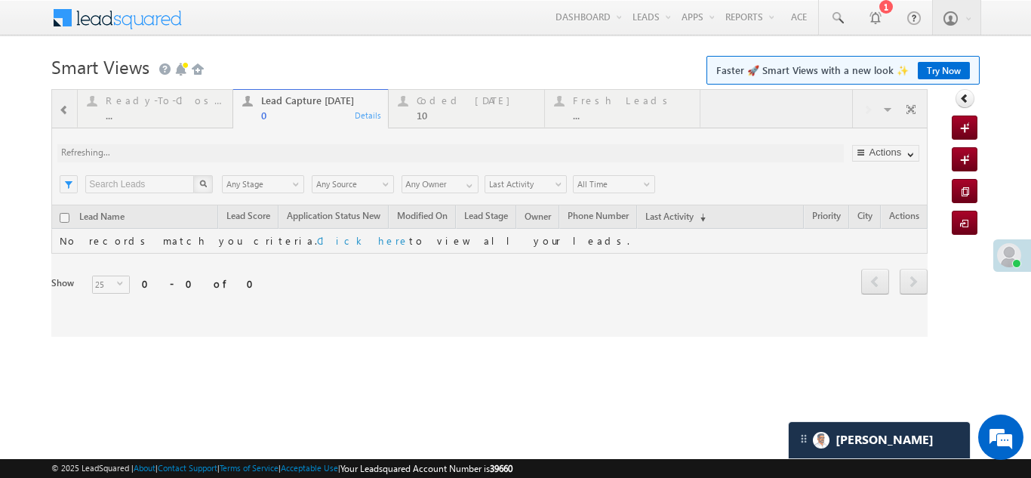
click at [630, 104] on div at bounding box center [489, 213] width 877 height 248
click at [585, 103] on div at bounding box center [489, 213] width 877 height 248
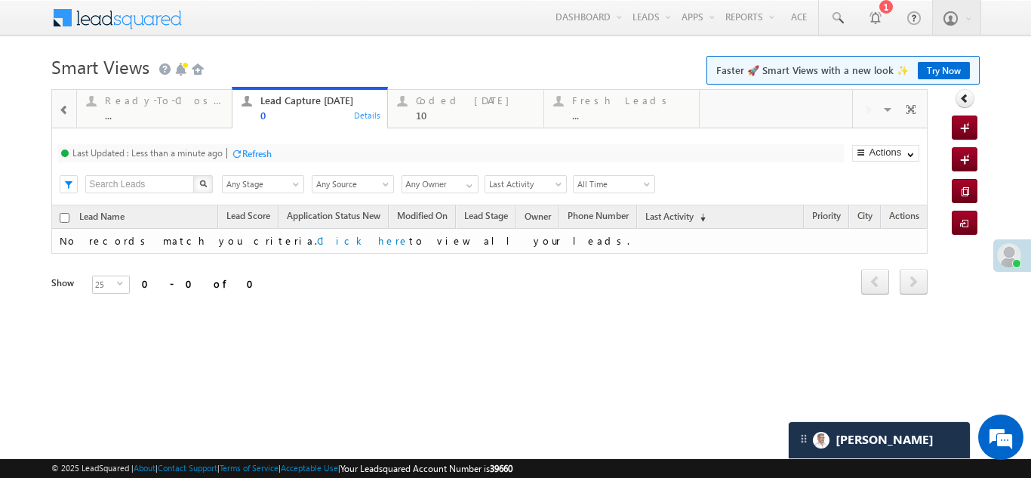
click at [264, 153] on div "Refresh" at bounding box center [256, 153] width 29 height 11
click at [187, 155] on div "Refresh" at bounding box center [200, 153] width 29 height 11
click at [606, 104] on div "Fresh Leads" at bounding box center [631, 100] width 118 height 12
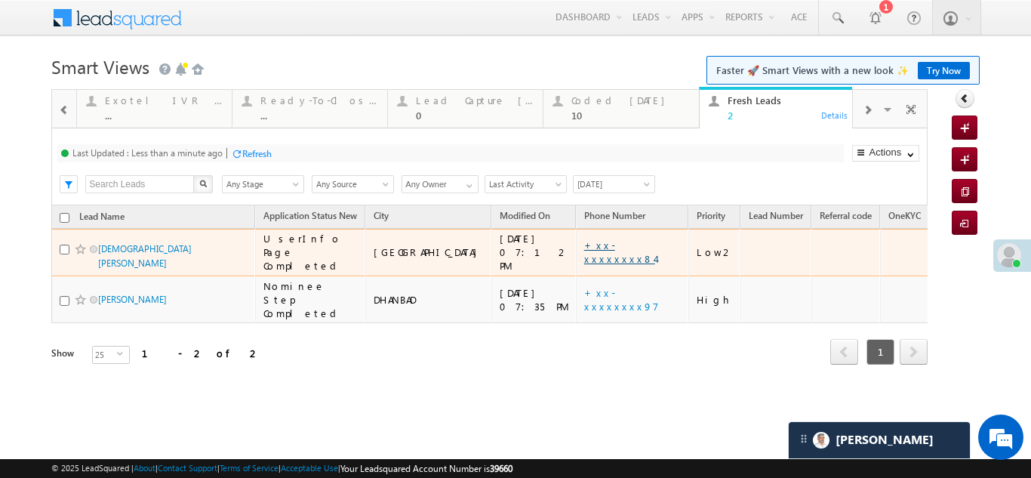
click at [584, 242] on link "+xx-xxxxxxxx84" at bounding box center [619, 252] width 71 height 26
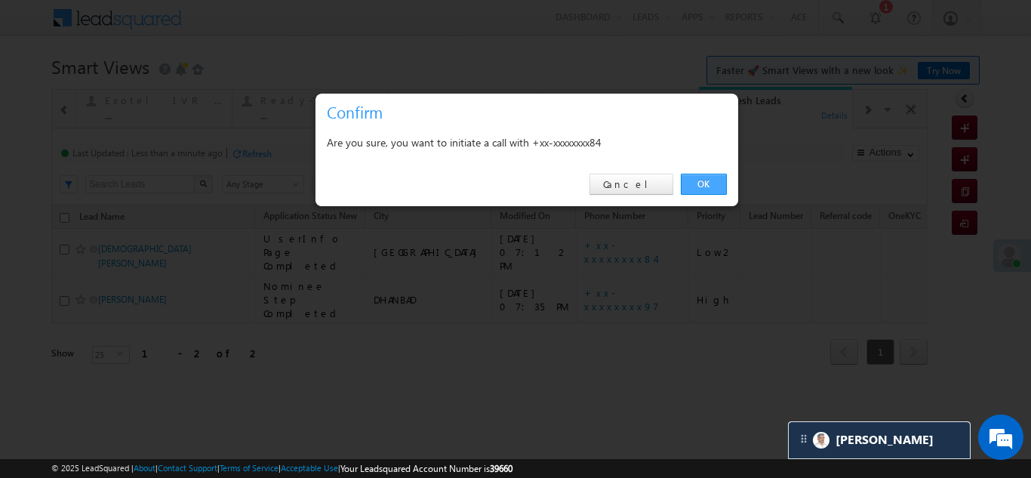
click at [699, 186] on link "OK" at bounding box center [704, 184] width 46 height 21
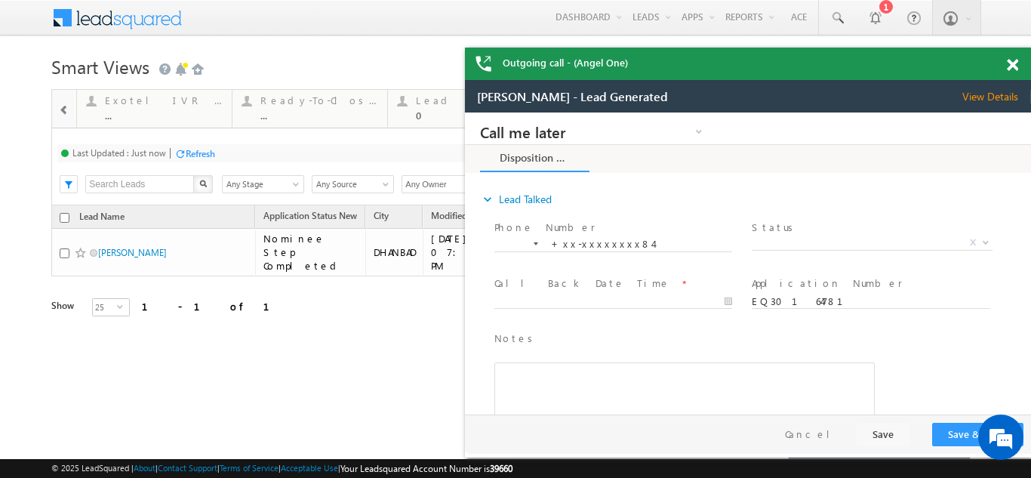
click at [1017, 68] on span at bounding box center [1012, 65] width 11 height 13
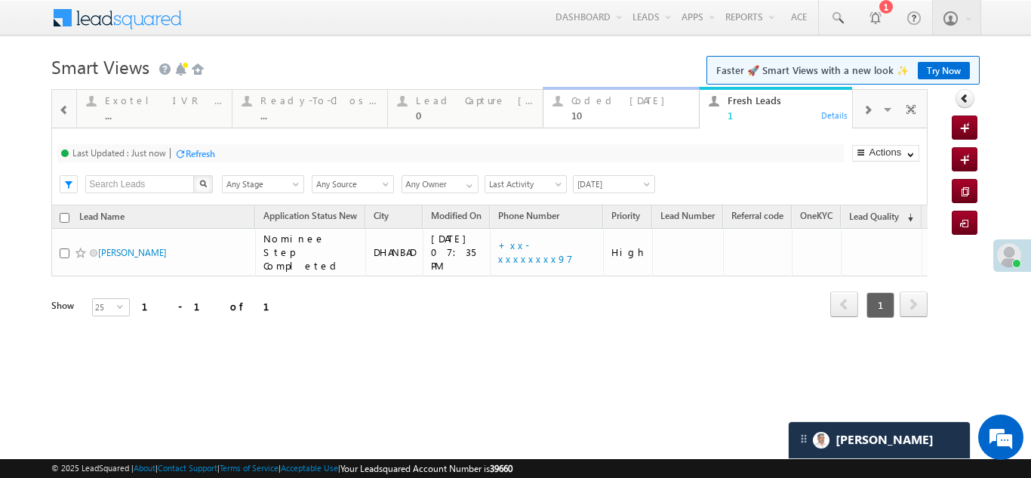
click at [593, 101] on div "Coded Today" at bounding box center [631, 100] width 118 height 12
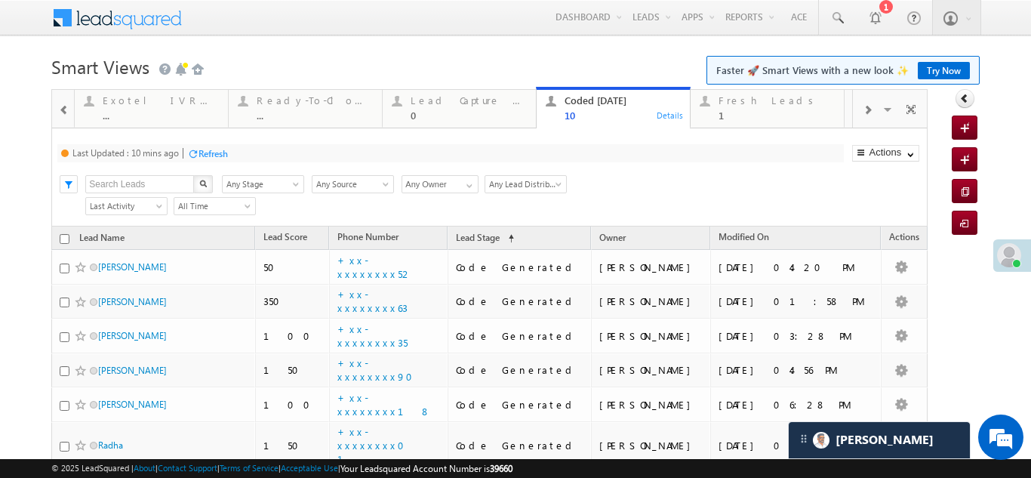
click at [218, 156] on div "Refresh" at bounding box center [213, 153] width 29 height 11
click at [218, 152] on div "Refresh" at bounding box center [213, 153] width 29 height 11
click at [738, 103] on div "Fresh Leads" at bounding box center [777, 100] width 116 height 12
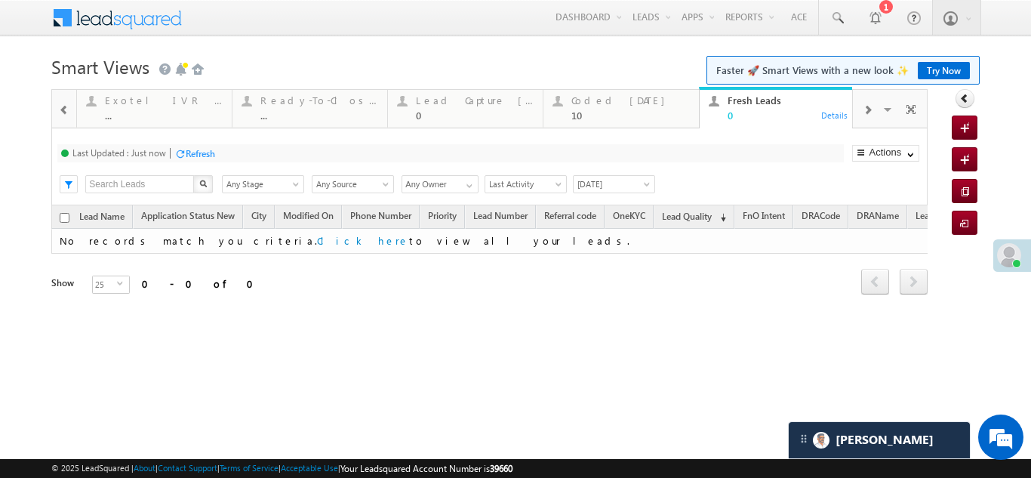
click at [188, 148] on div "Refresh" at bounding box center [200, 153] width 29 height 11
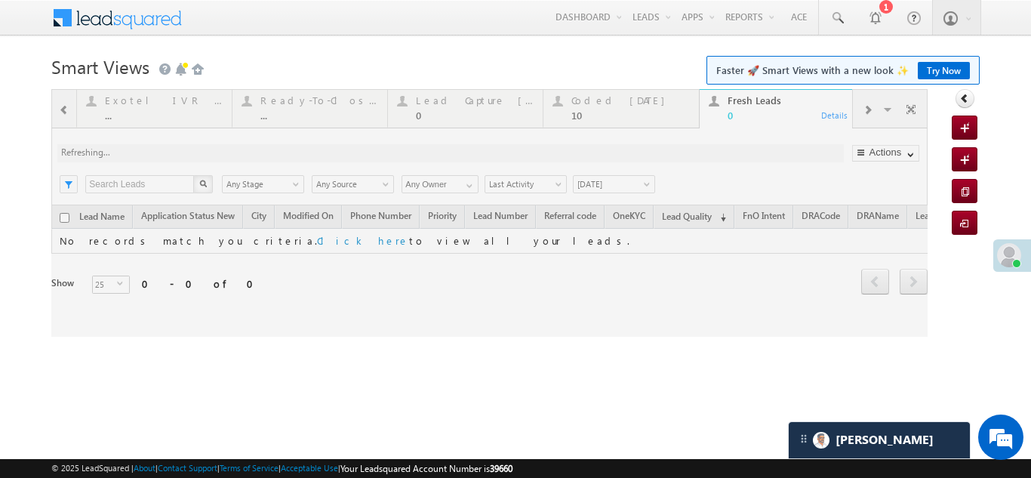
click at [604, 102] on div at bounding box center [489, 213] width 877 height 248
click at [603, 103] on div at bounding box center [489, 213] width 877 height 248
click at [600, 107] on div at bounding box center [489, 213] width 877 height 248
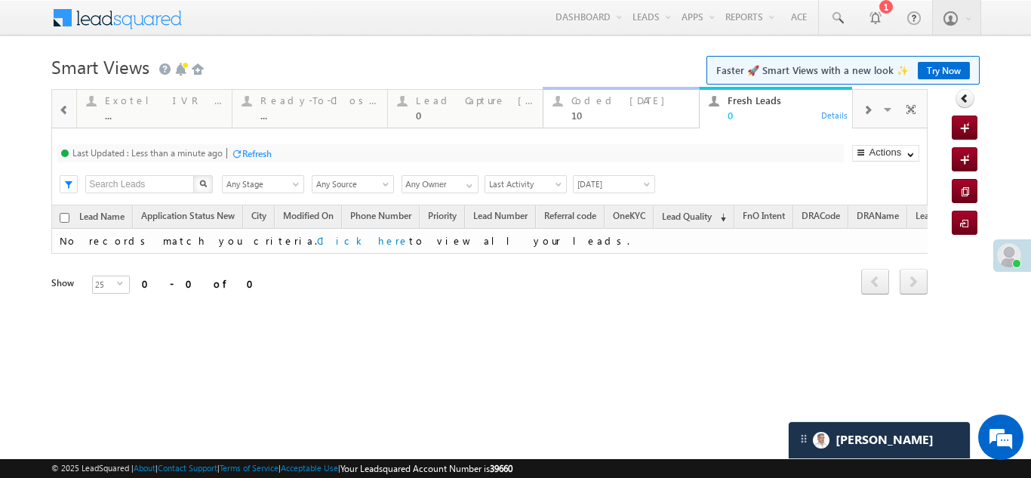
click at [587, 100] on div "Coded Today" at bounding box center [631, 100] width 118 height 12
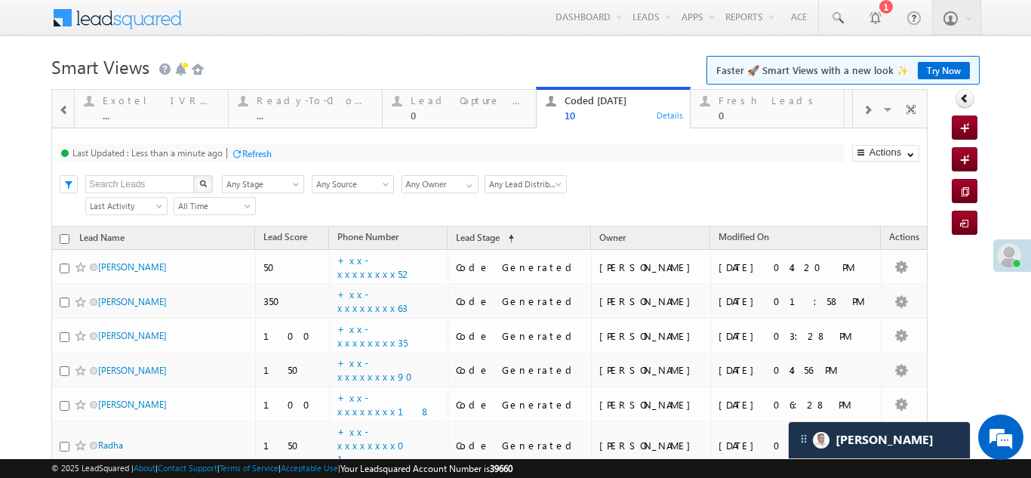
click at [259, 157] on div "Refresh" at bounding box center [256, 153] width 29 height 11
click at [1003, 257] on span at bounding box center [1009, 255] width 24 height 24
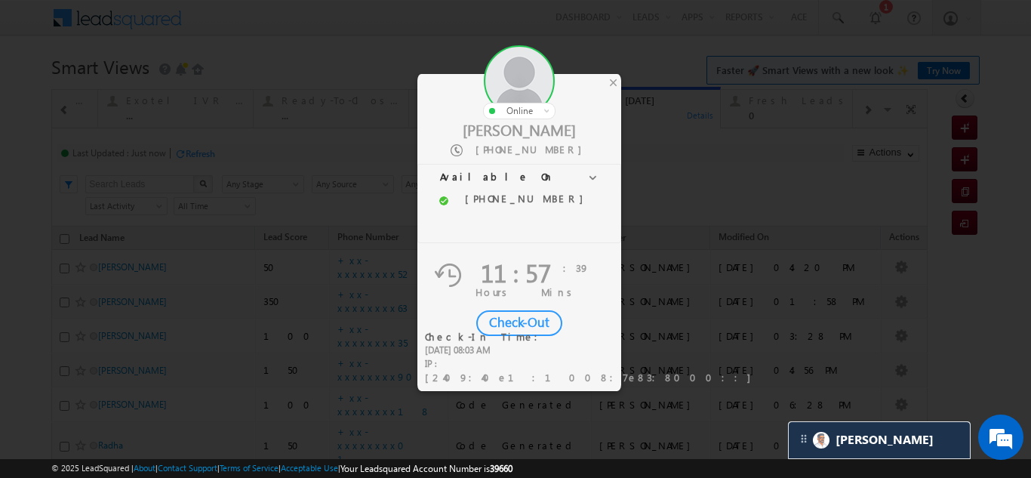
click at [515, 322] on div "Check-Out" at bounding box center [519, 323] width 86 height 26
click at [516, 319] on div "Checking Out..." at bounding box center [519, 323] width 86 height 26
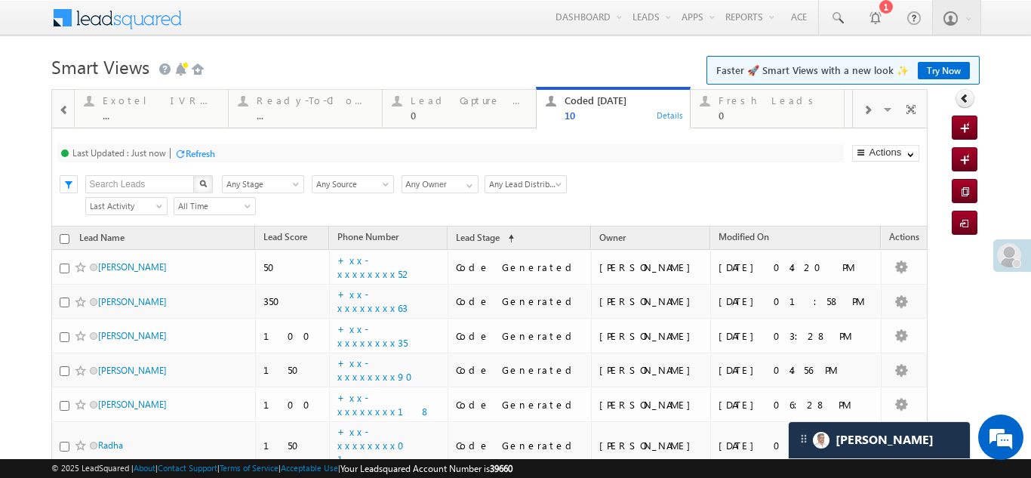
click at [197, 156] on div "Refresh" at bounding box center [200, 153] width 29 height 11
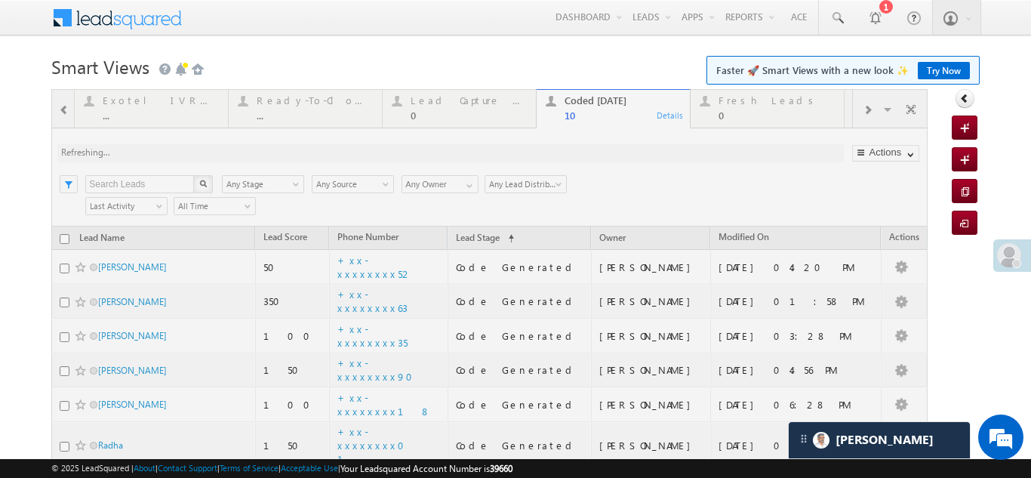
click at [260, 156] on div at bounding box center [489, 393] width 877 height 608
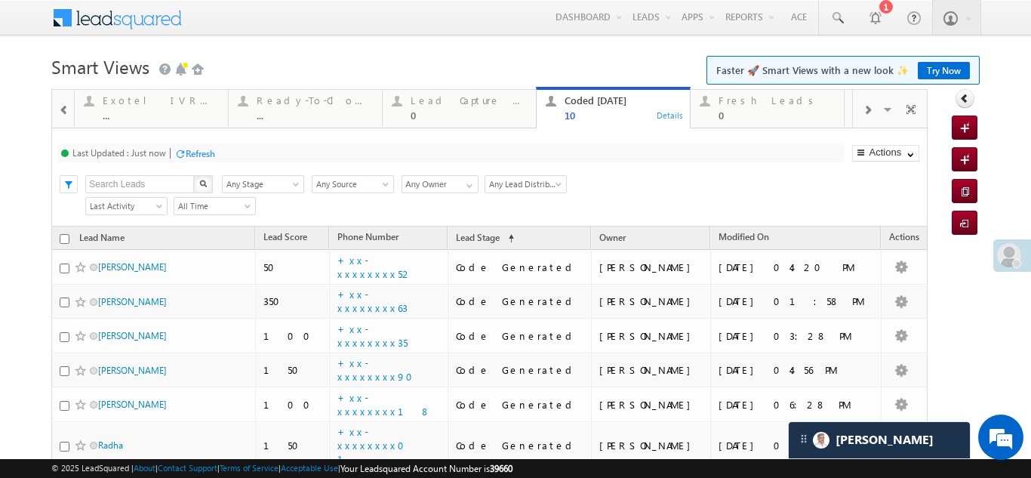
click at [202, 152] on div "Refresh" at bounding box center [200, 153] width 29 height 11
click at [197, 151] on div "Refresh" at bounding box center [200, 153] width 29 height 11
click at [203, 153] on div "Refresh" at bounding box center [200, 153] width 29 height 11
click at [254, 154] on div "Refresh" at bounding box center [256, 153] width 29 height 11
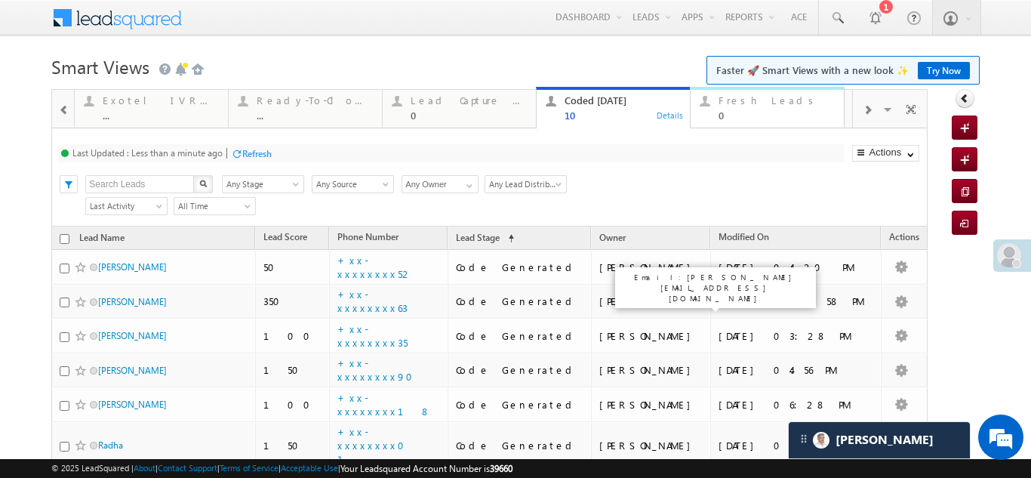
click at [748, 103] on div "Fresh Leads" at bounding box center [777, 100] width 116 height 12
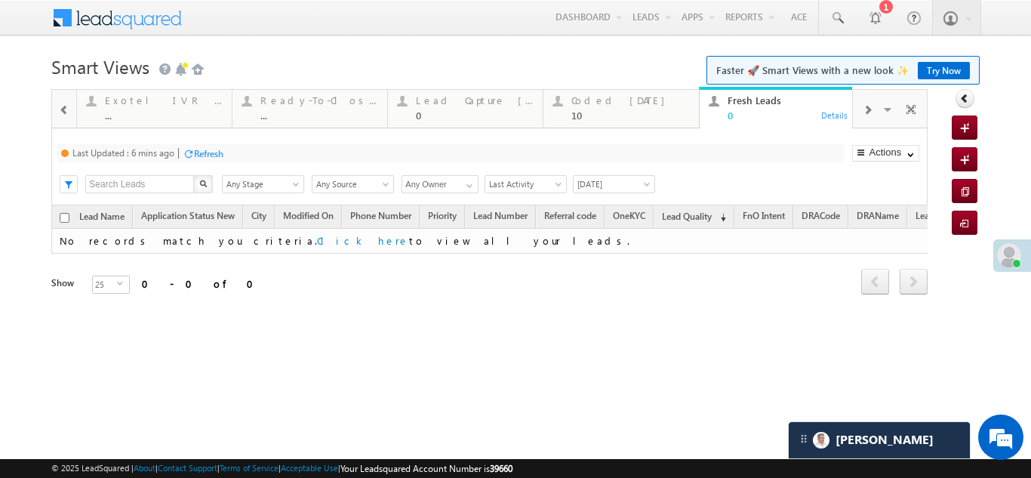
click at [210, 153] on div "Refresh" at bounding box center [208, 153] width 29 height 11
click at [593, 112] on div "10" at bounding box center [631, 114] width 118 height 11
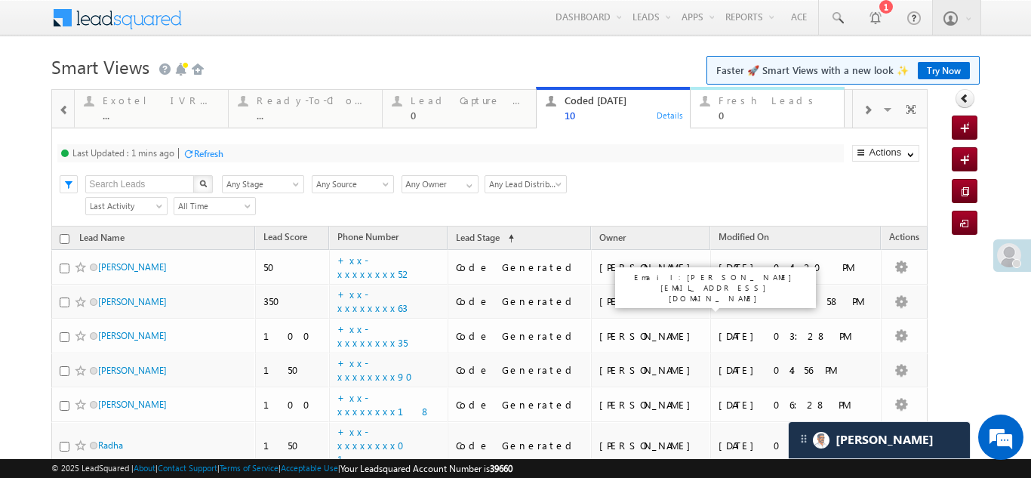
click at [734, 111] on div "0" at bounding box center [777, 114] width 116 height 11
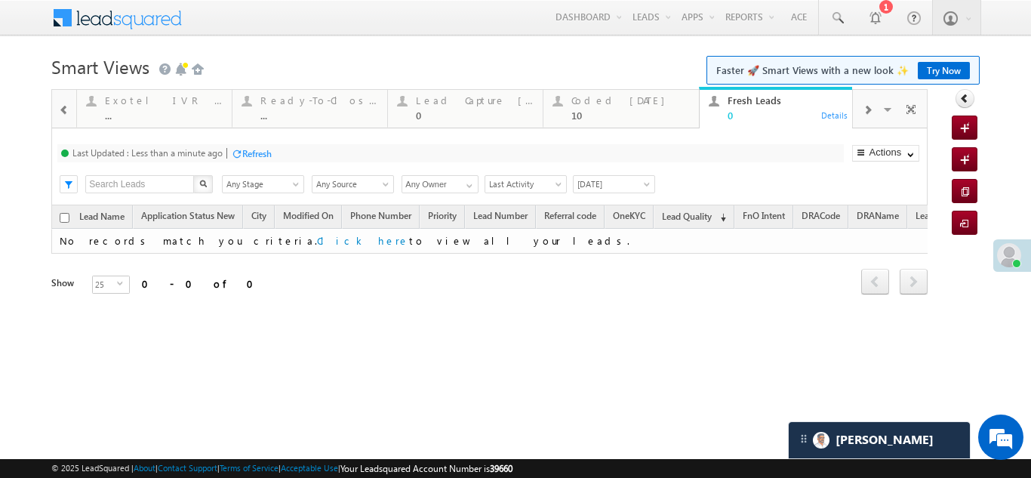
click at [251, 154] on div "Refresh" at bounding box center [256, 153] width 29 height 11
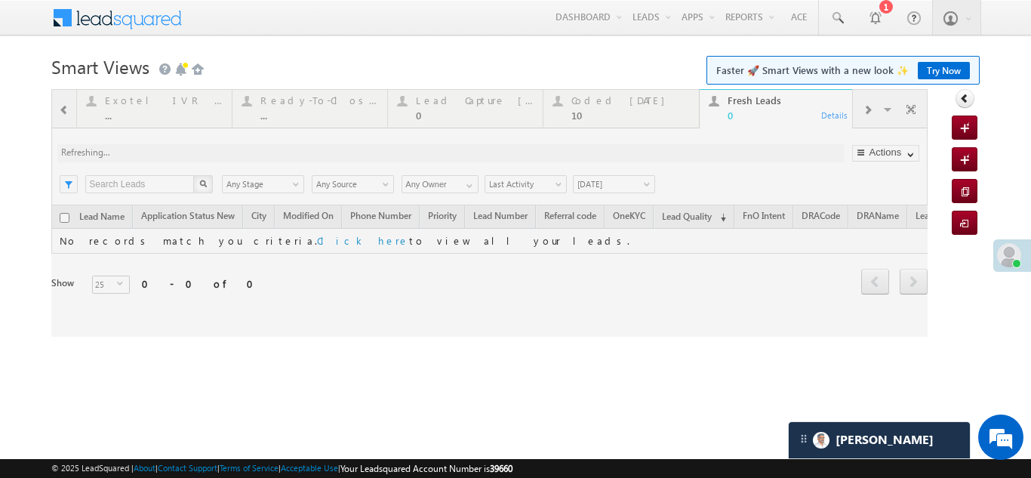
click at [605, 98] on div at bounding box center [489, 213] width 877 height 248
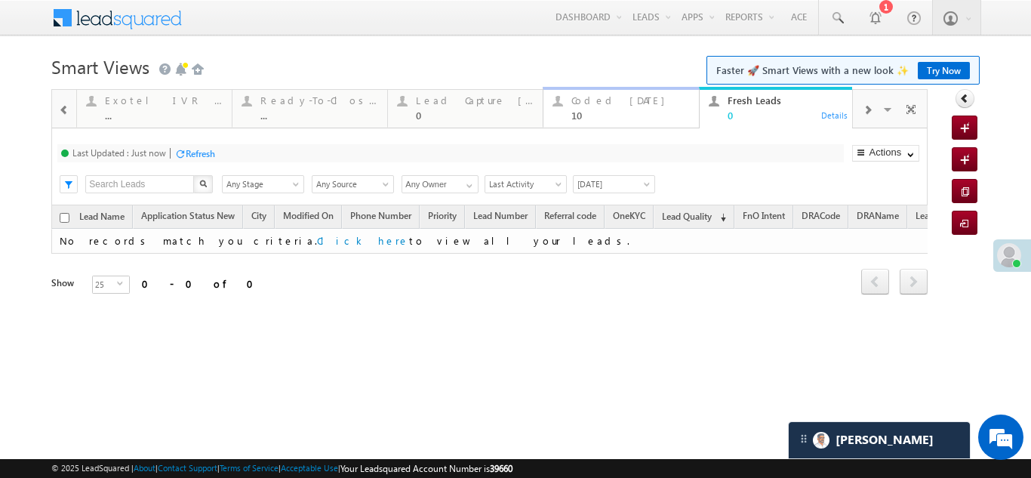
click at [592, 96] on div "Coded Today" at bounding box center [631, 100] width 118 height 12
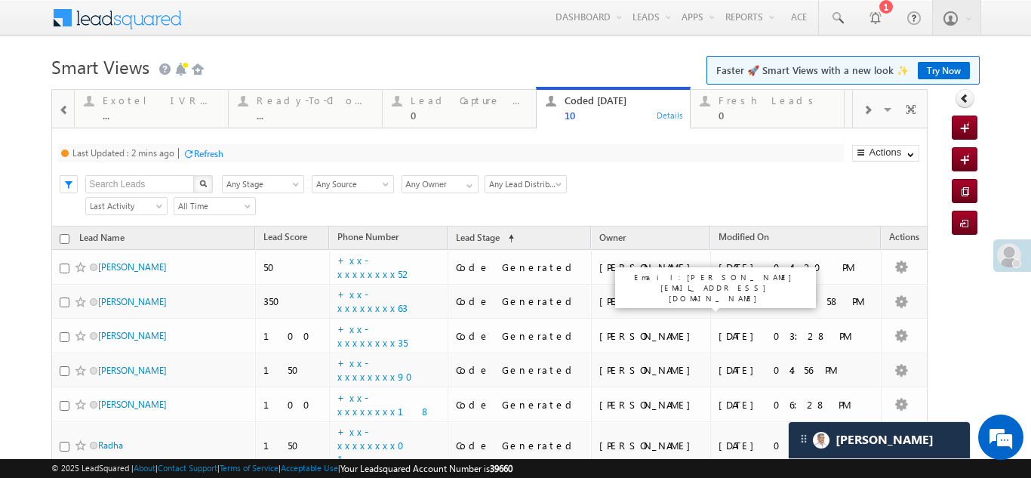
click at [204, 153] on div "Refresh" at bounding box center [208, 153] width 29 height 11
click at [253, 154] on div "Refresh" at bounding box center [256, 153] width 29 height 11
click at [747, 106] on div "Fresh Leads 0" at bounding box center [777, 105] width 116 height 29
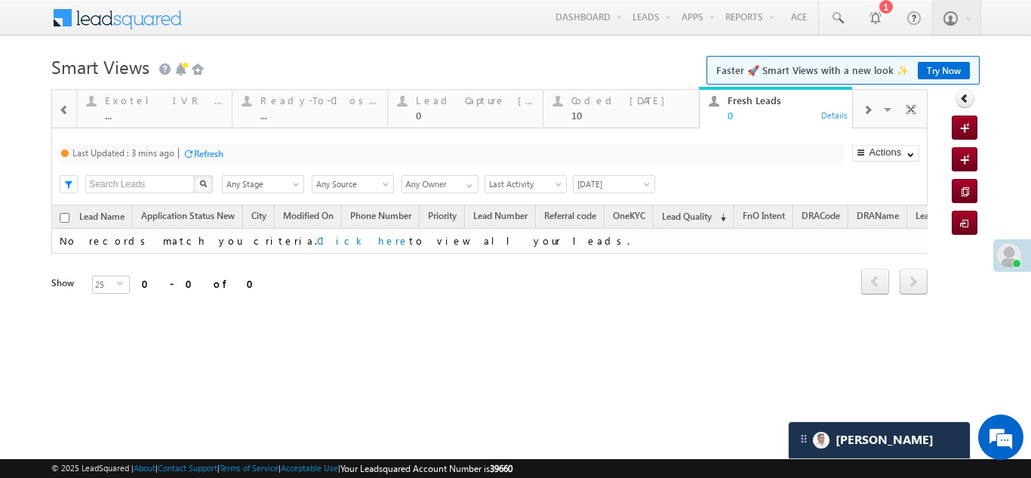
click at [223, 156] on div "Refresh" at bounding box center [208, 153] width 29 height 11
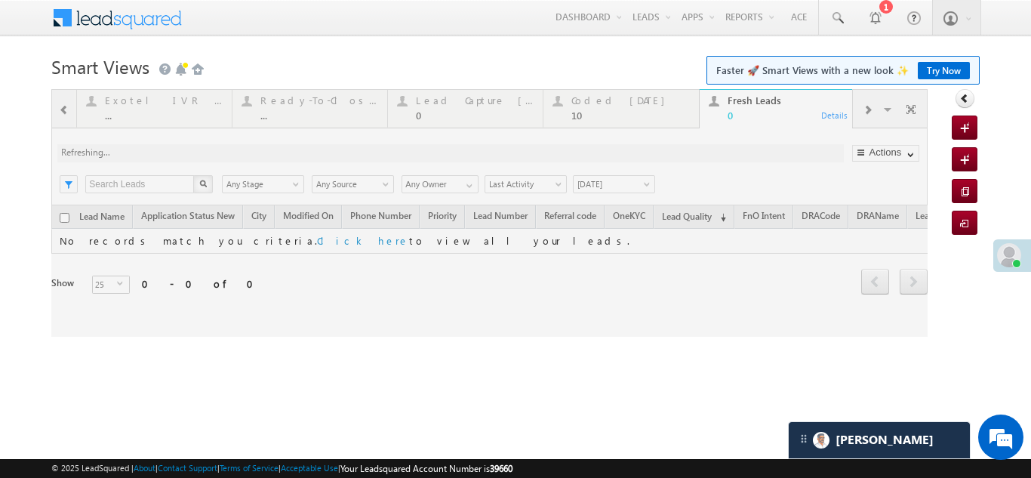
drag, startPoint x: 291, startPoint y: 200, endPoint x: 588, endPoint y: 115, distance: 309.4
click at [588, 115] on div at bounding box center [489, 213] width 877 height 248
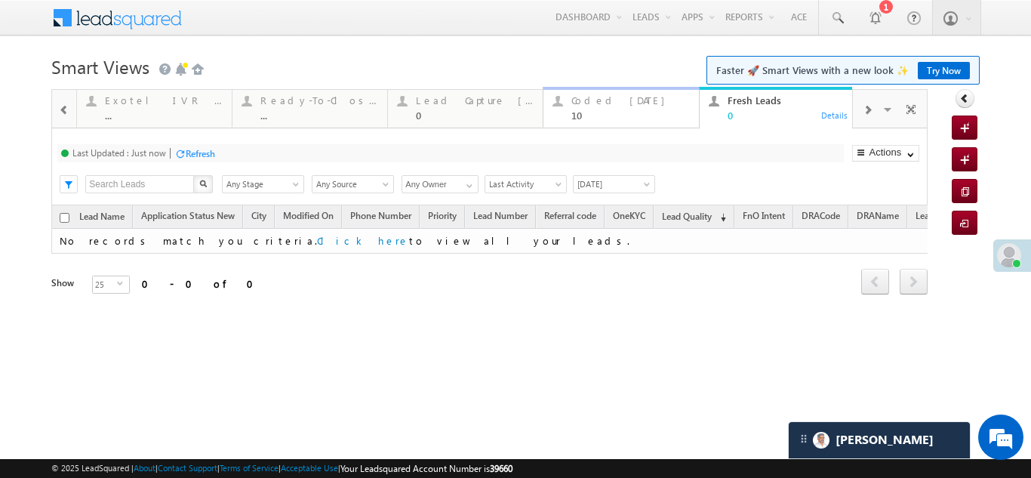
click at [590, 106] on div "Coded Today 10" at bounding box center [631, 105] width 118 height 29
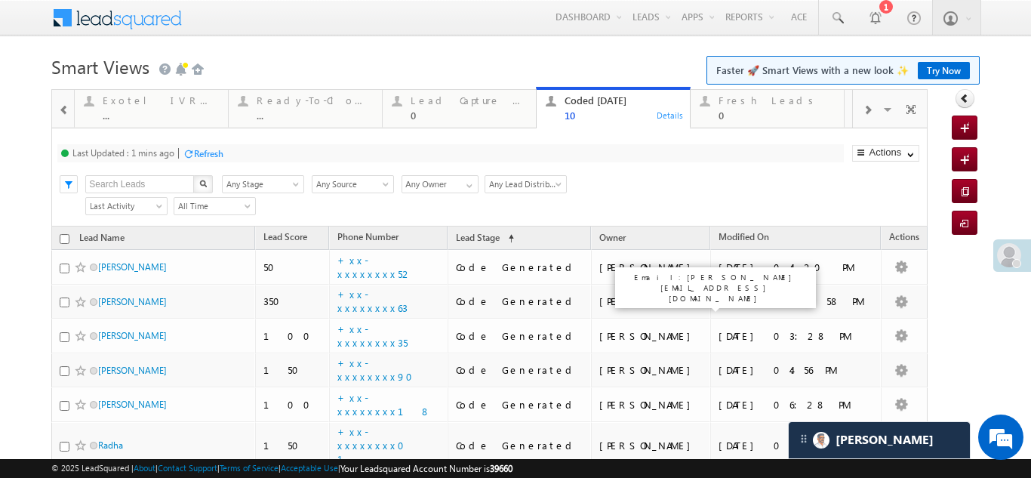
click at [204, 154] on div "Thankyou Page leads 9 Details Lead Type ... Details STP Rejection Reason ... De…" at bounding box center [489, 393] width 877 height 608
click at [200, 149] on div "Refresh" at bounding box center [200, 153] width 29 height 11
click at [738, 106] on div "Fresh Leads 0" at bounding box center [777, 105] width 116 height 29
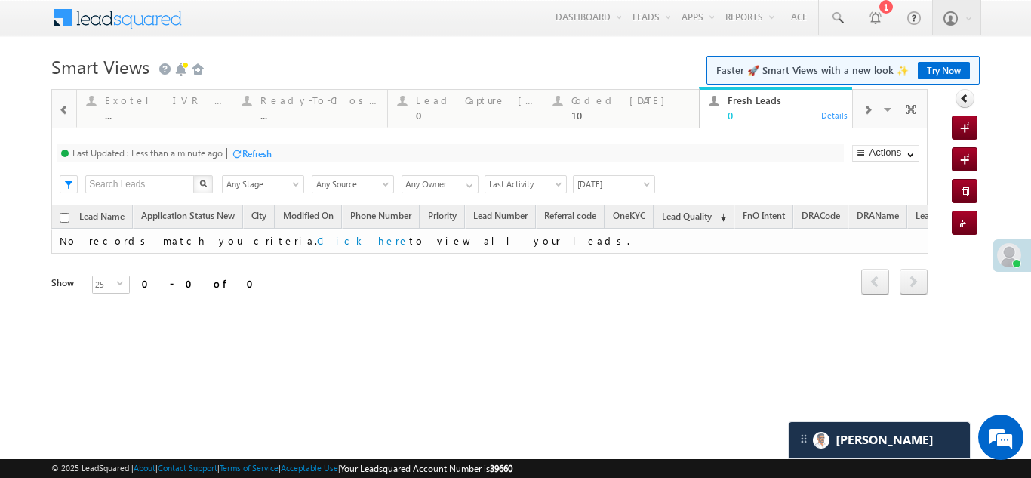
click at [265, 154] on div "Refresh" at bounding box center [256, 153] width 29 height 11
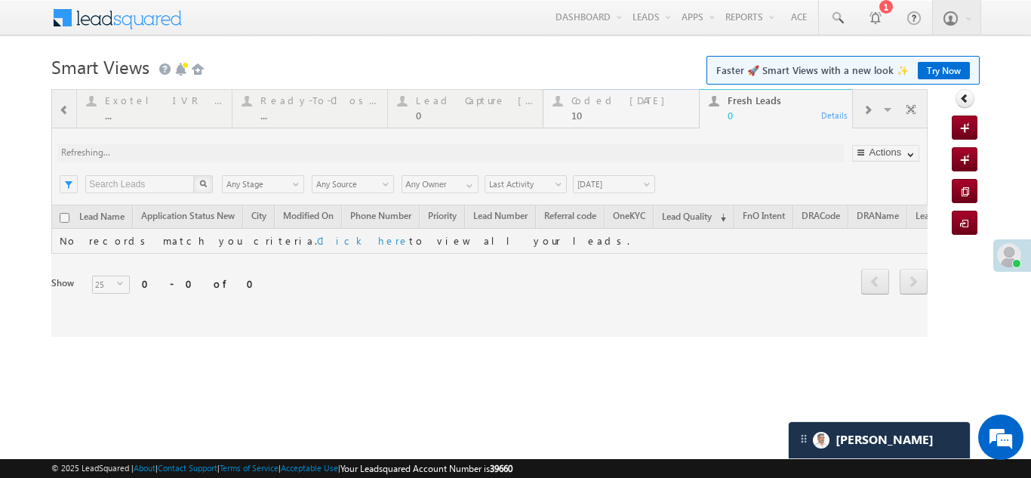
click at [587, 103] on div "Coded Today" at bounding box center [631, 100] width 118 height 12
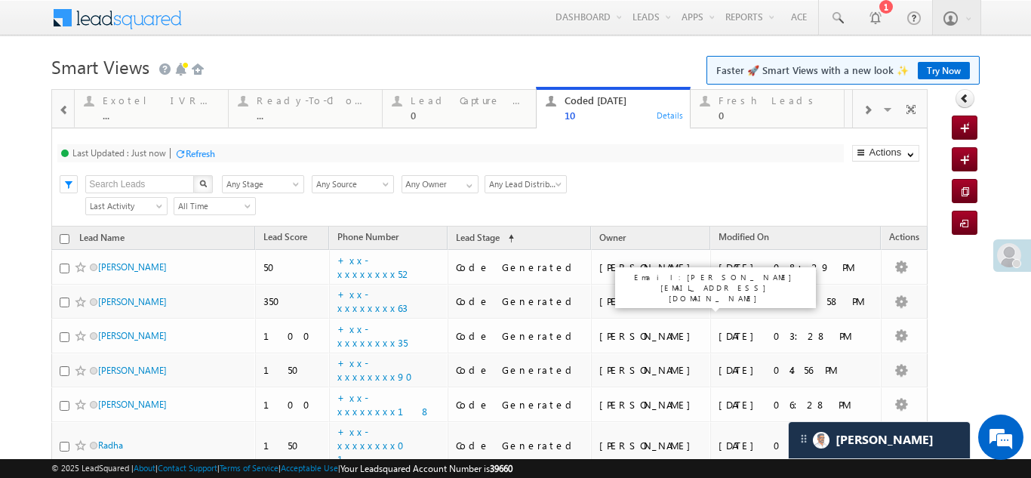
click at [201, 156] on div "Refresh" at bounding box center [200, 153] width 29 height 11
click at [584, 105] on div "Coded Today" at bounding box center [623, 100] width 116 height 12
click at [202, 152] on div "Refresh" at bounding box center [200, 153] width 29 height 11
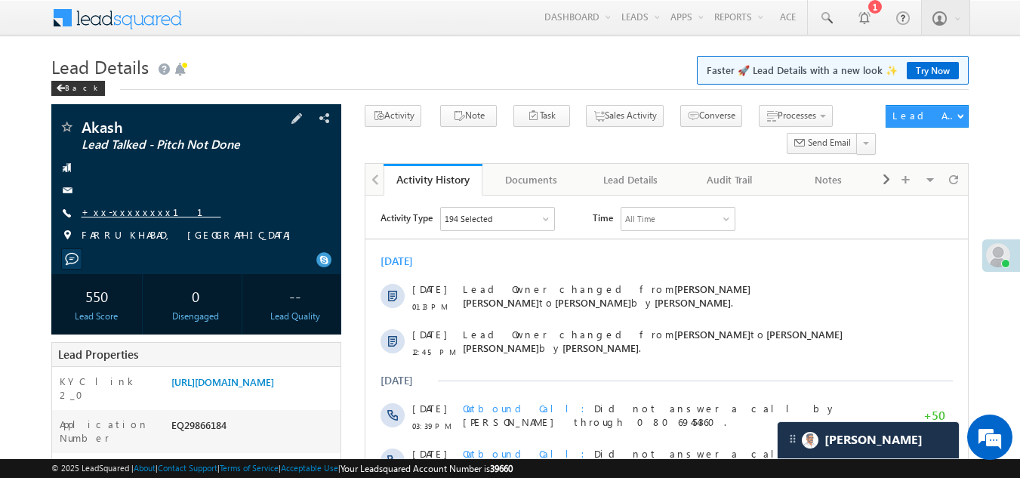
click at [115, 211] on link "+xx-xxxxxxxx11" at bounding box center [152, 211] width 140 height 13
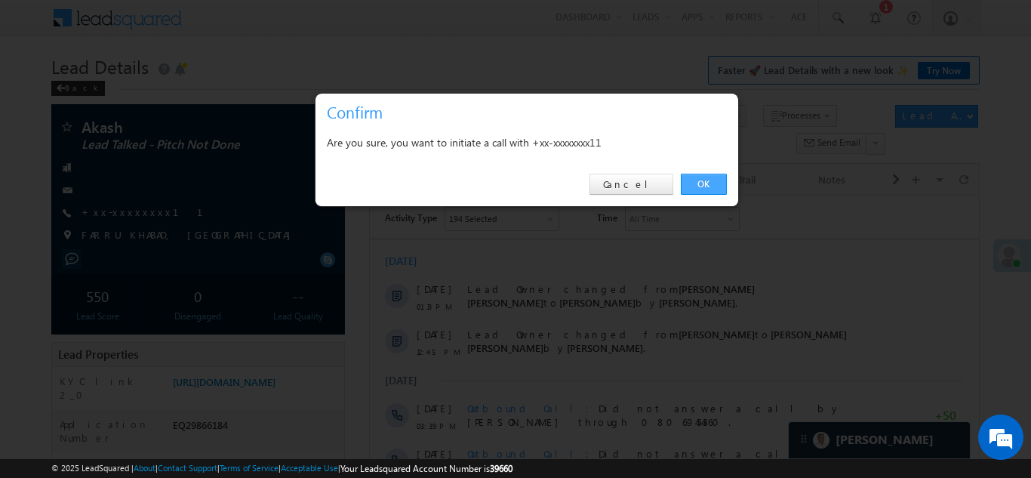
click at [701, 183] on link "OK" at bounding box center [704, 184] width 46 height 21
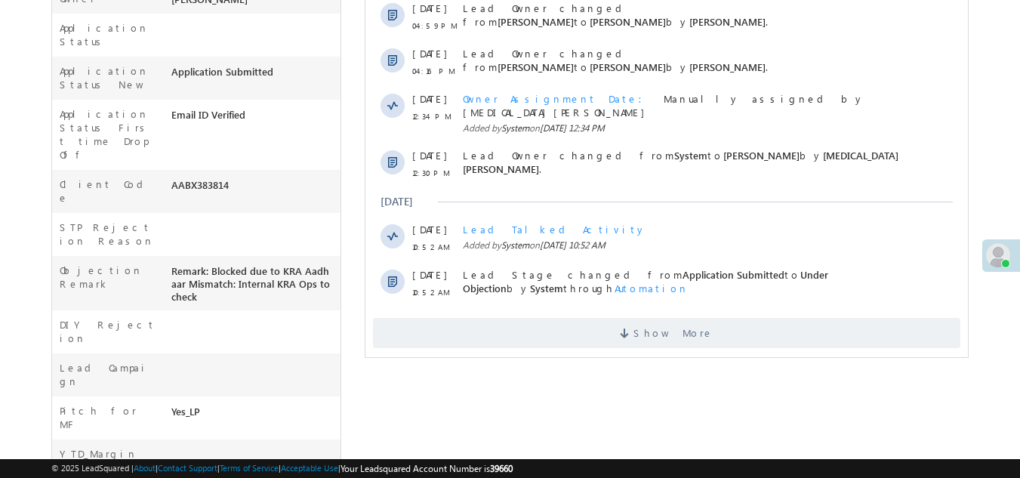
scroll to position [528, 0]
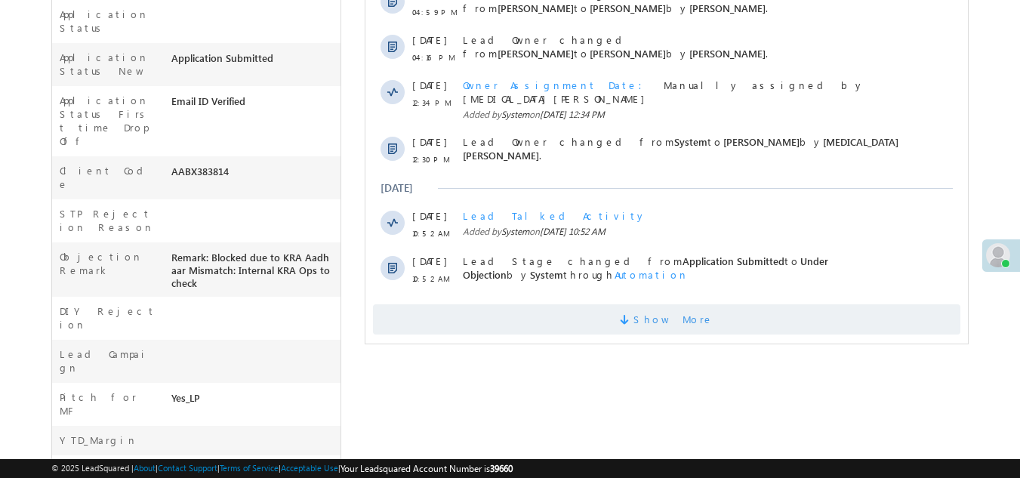
click at [515, 304] on span "Show More" at bounding box center [666, 319] width 587 height 30
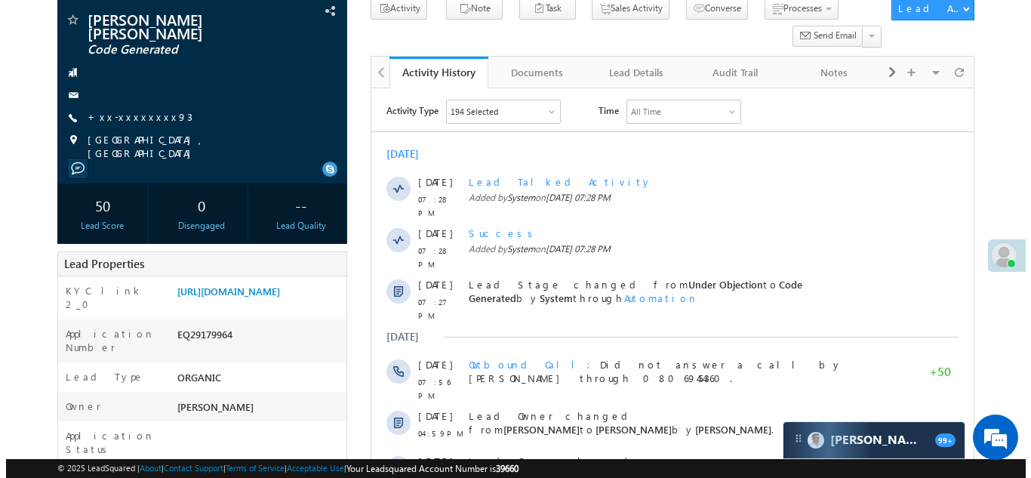
scroll to position [0, 0]
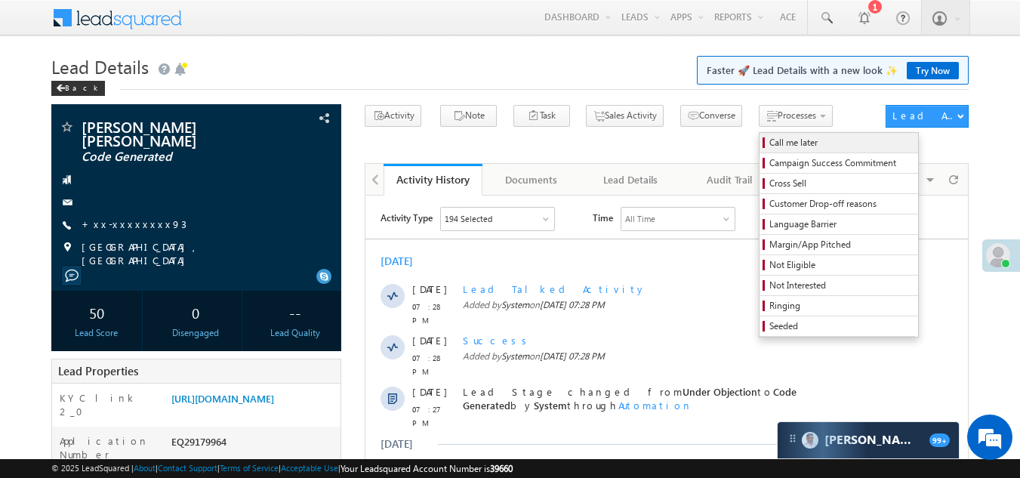
click at [769, 146] on span "Call me later" at bounding box center [840, 143] width 143 height 14
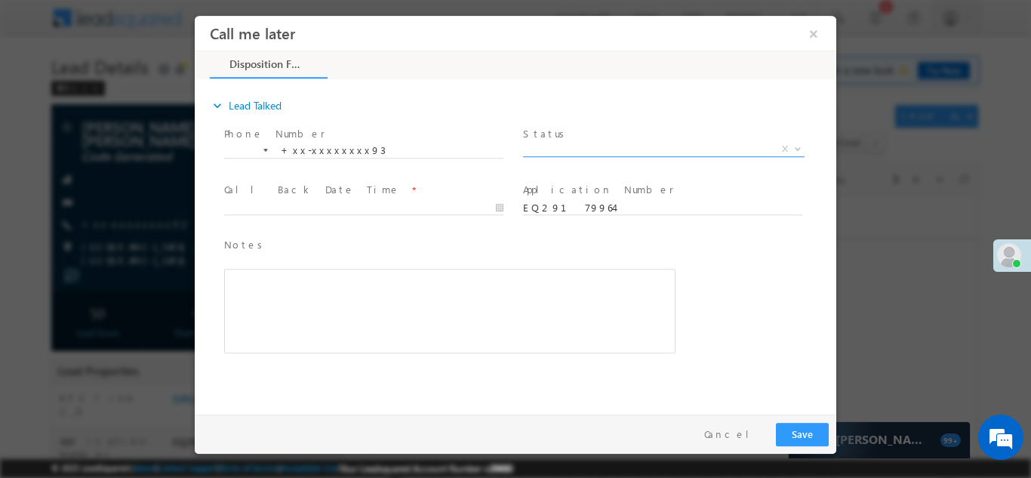
click at [554, 145] on span "X" at bounding box center [664, 148] width 282 height 15
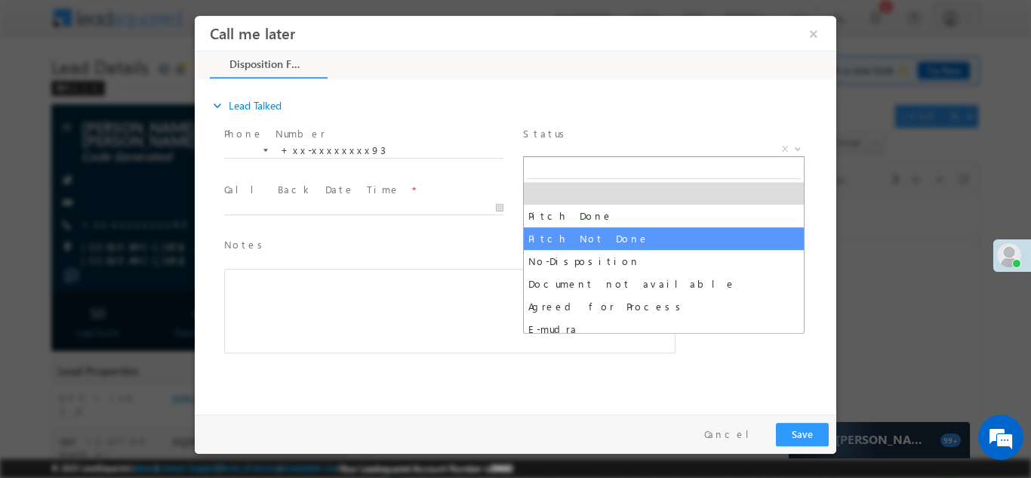
select select "Pitch Not Done"
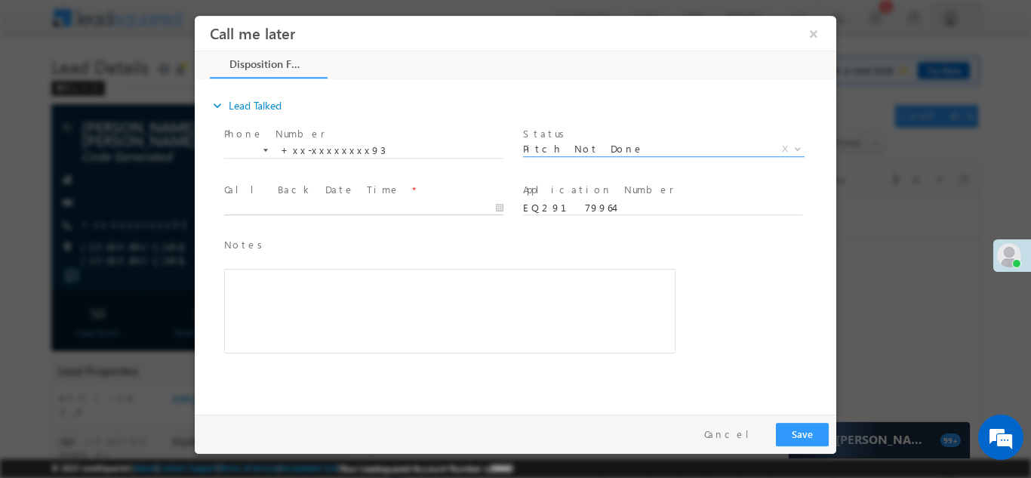
type input "10/07/25 7:47 PM"
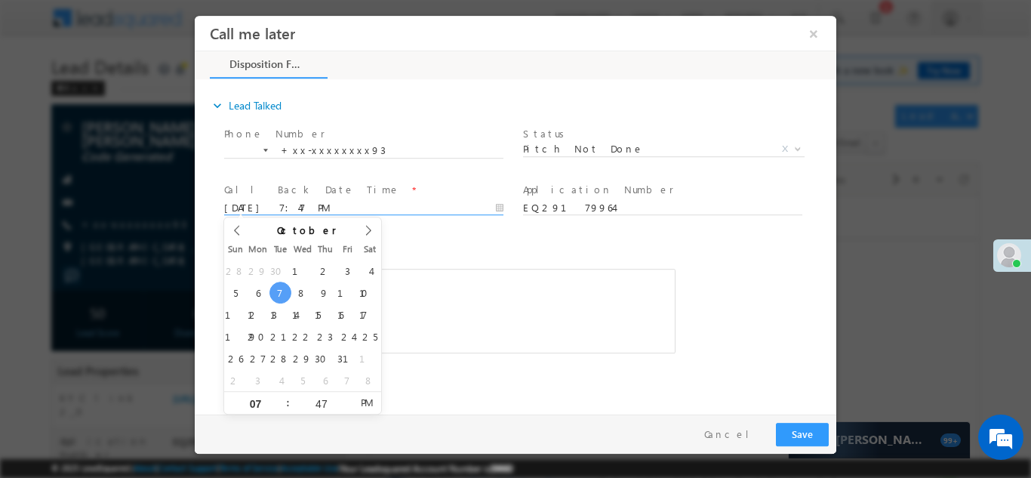
click at [310, 207] on body "Call me later ×" at bounding box center [516, 211] width 642 height 392
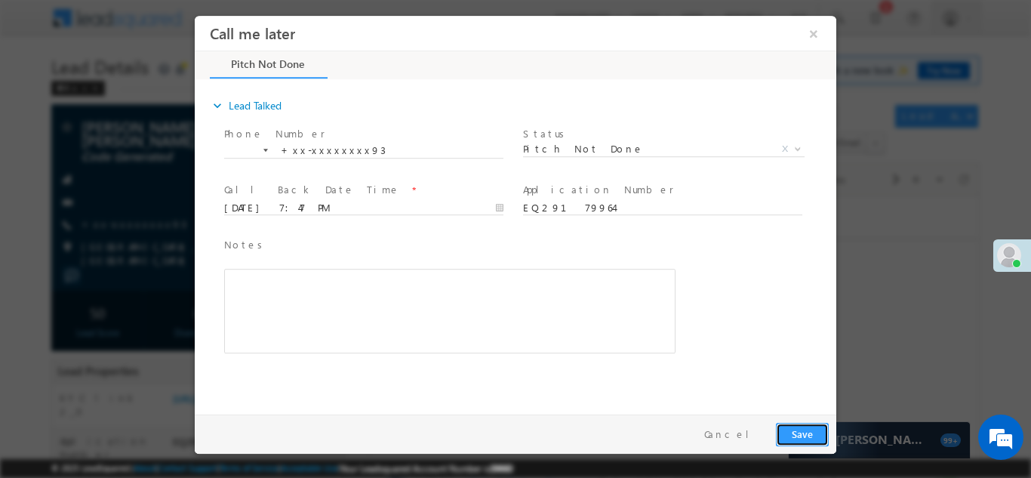
click at [790, 428] on button "Save" at bounding box center [802, 433] width 53 height 23
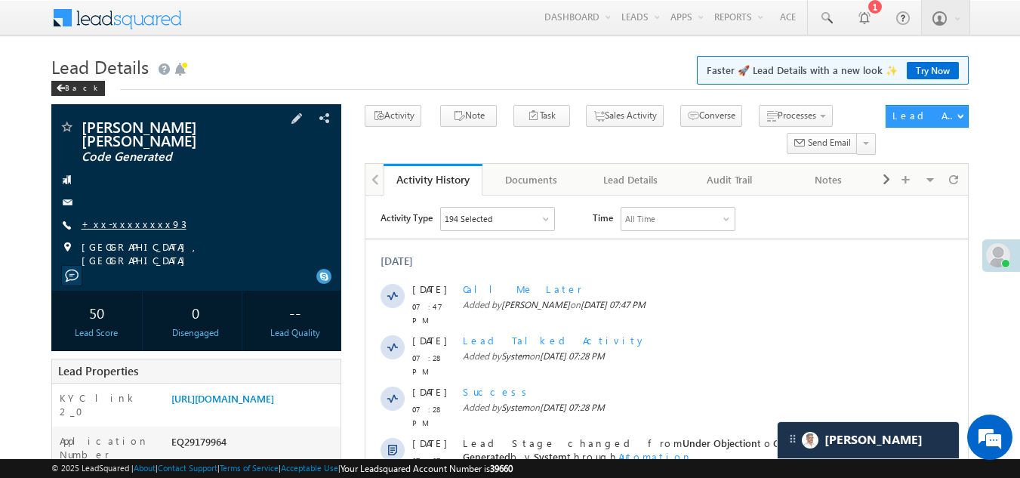
click at [134, 217] on link "+xx-xxxxxxxx93" at bounding box center [134, 223] width 105 height 13
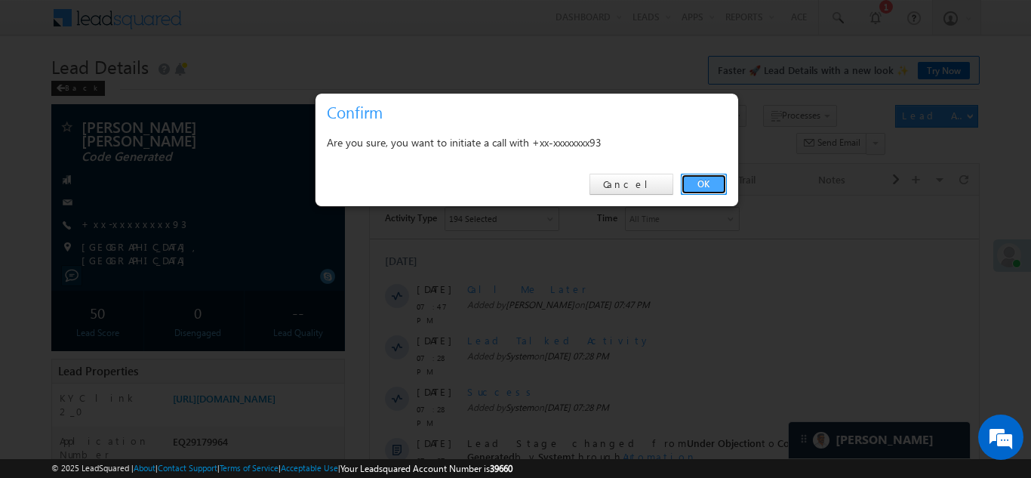
click at [703, 183] on link "OK" at bounding box center [704, 184] width 46 height 21
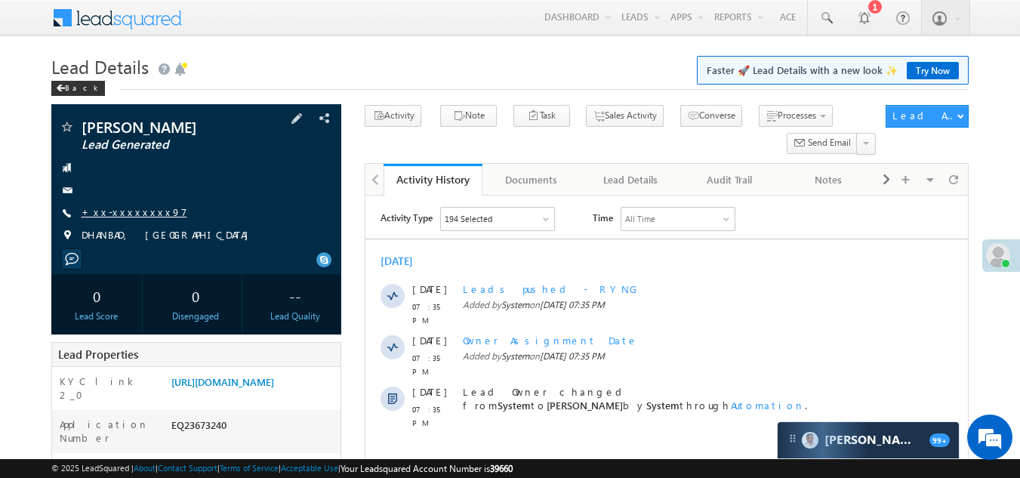
click at [103, 210] on link "+xx-xxxxxxxx97" at bounding box center [135, 211] width 106 height 13
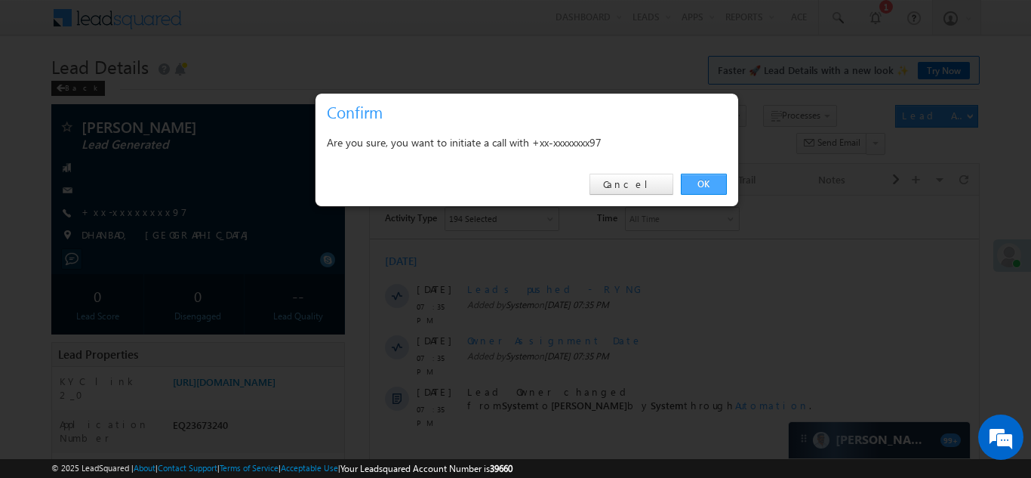
click at [706, 176] on link "OK" at bounding box center [704, 184] width 46 height 21
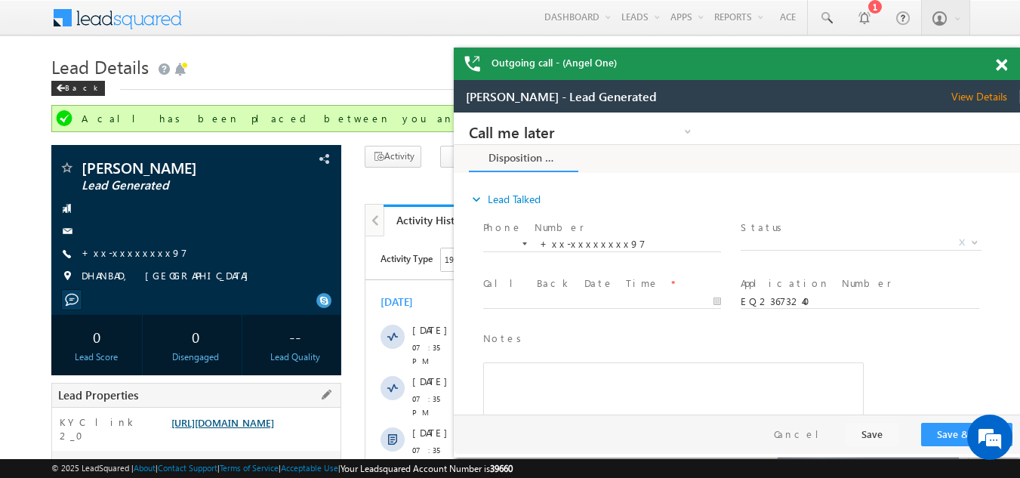
click at [272, 429] on link "[URL][DOMAIN_NAME]" at bounding box center [222, 422] width 103 height 13
click at [808, 239] on span "X" at bounding box center [861, 243] width 240 height 15
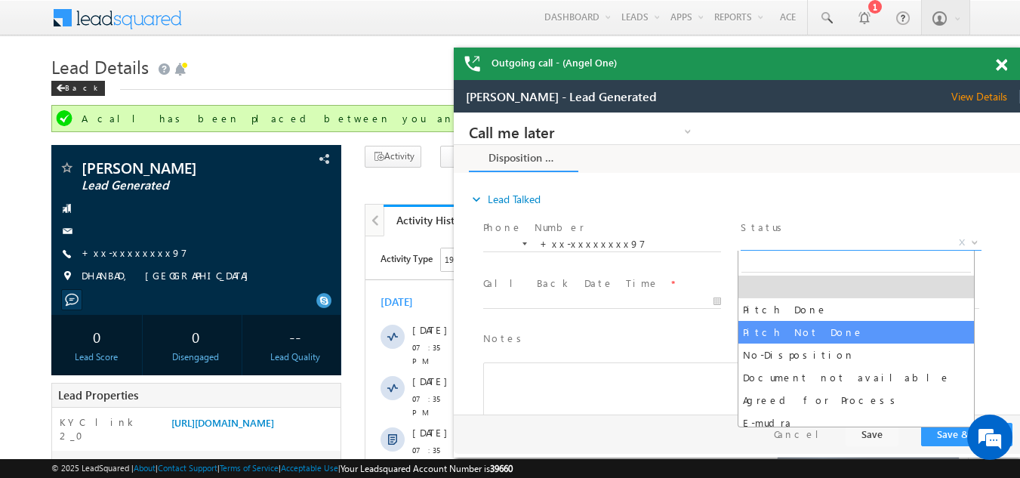
select select "Pitch Not Done"
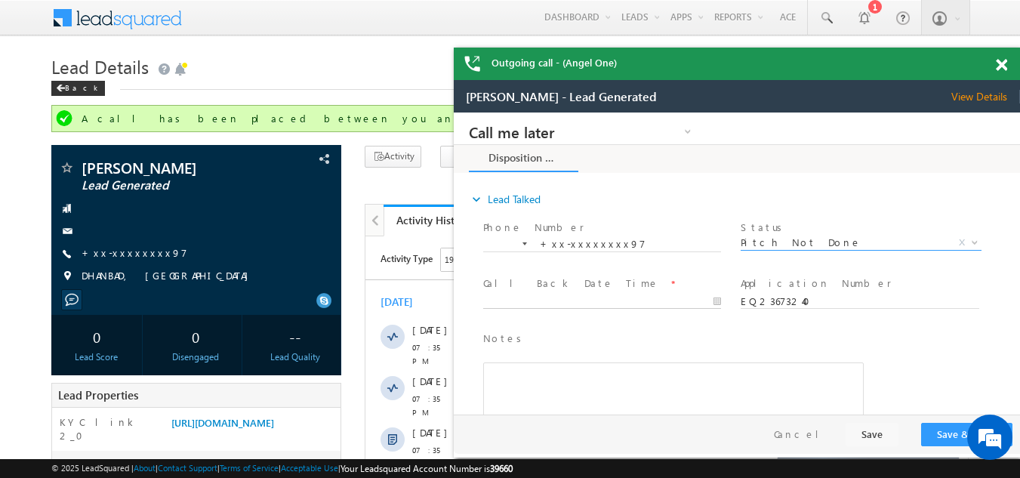
type input "10/07/25 7:56 PM"
click at [605, 296] on input "10/07/25 7:56 PM" at bounding box center [602, 301] width 238 height 15
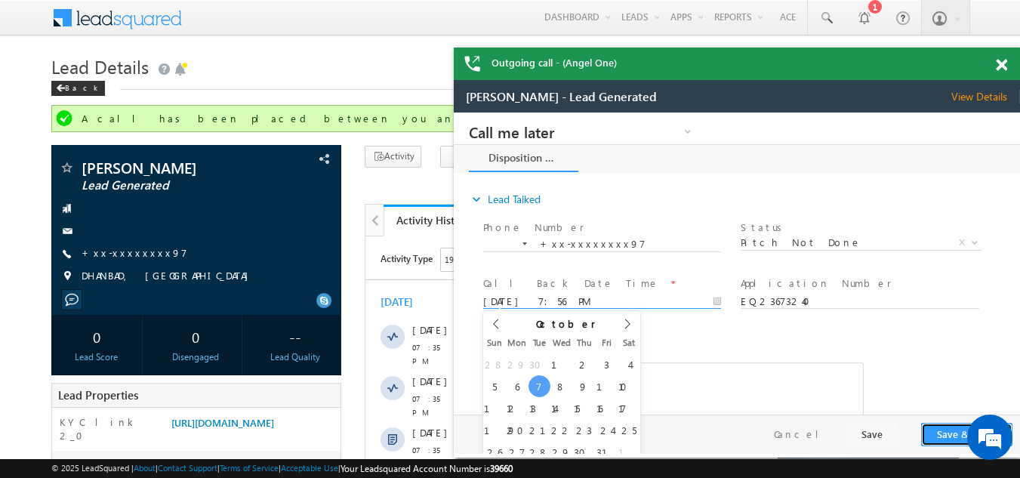
click at [947, 436] on button "Save & Close" at bounding box center [966, 434] width 91 height 23
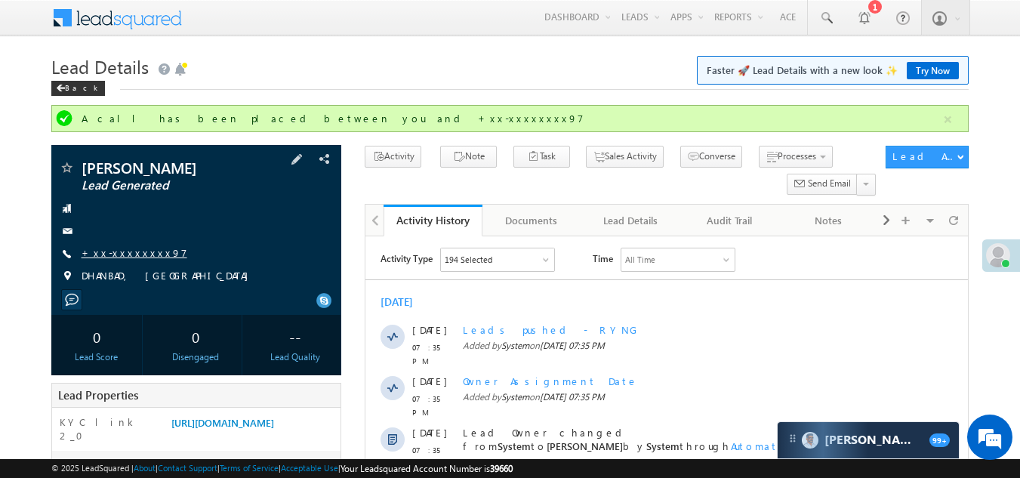
click at [112, 253] on link "+xx-xxxxxxxx97" at bounding box center [135, 252] width 106 height 13
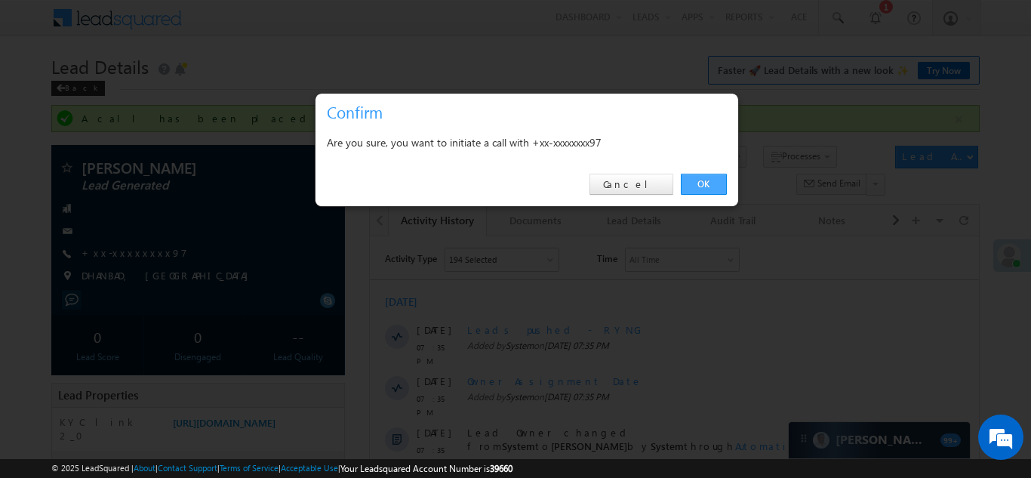
click at [700, 177] on link "OK" at bounding box center [704, 184] width 46 height 21
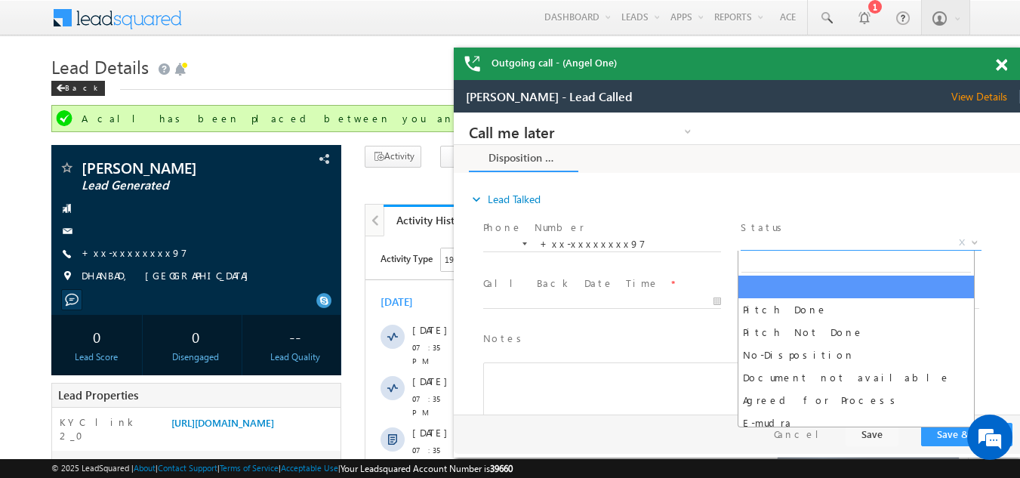
click at [778, 239] on span "X" at bounding box center [861, 243] width 240 height 15
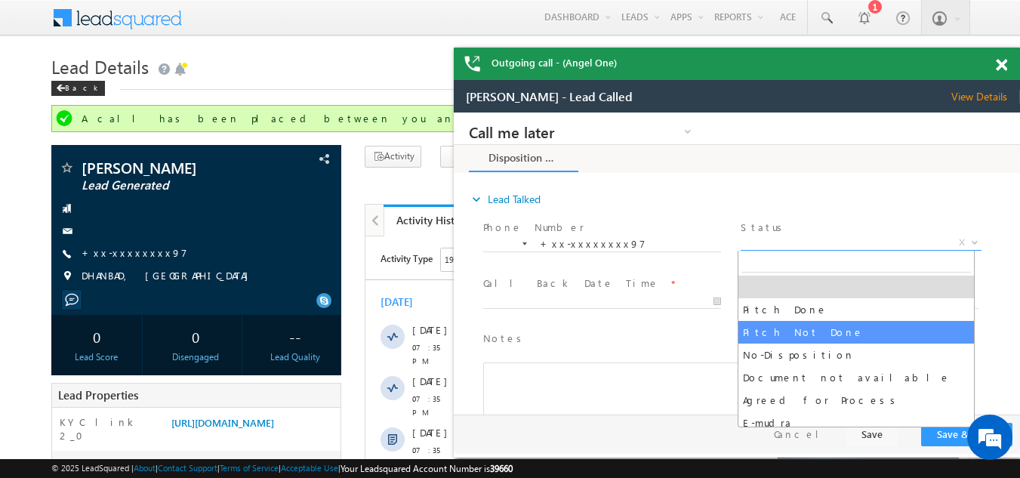
select select "Pitch Not Done"
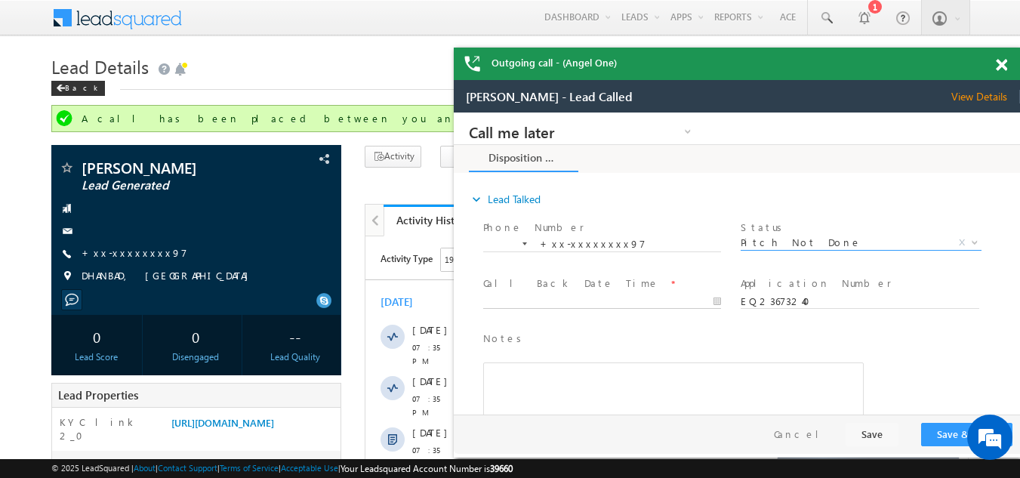
type input "10/07/25 7:59 PM"
click at [578, 296] on input "10/07/25 7:59 PM" at bounding box center [602, 301] width 238 height 15
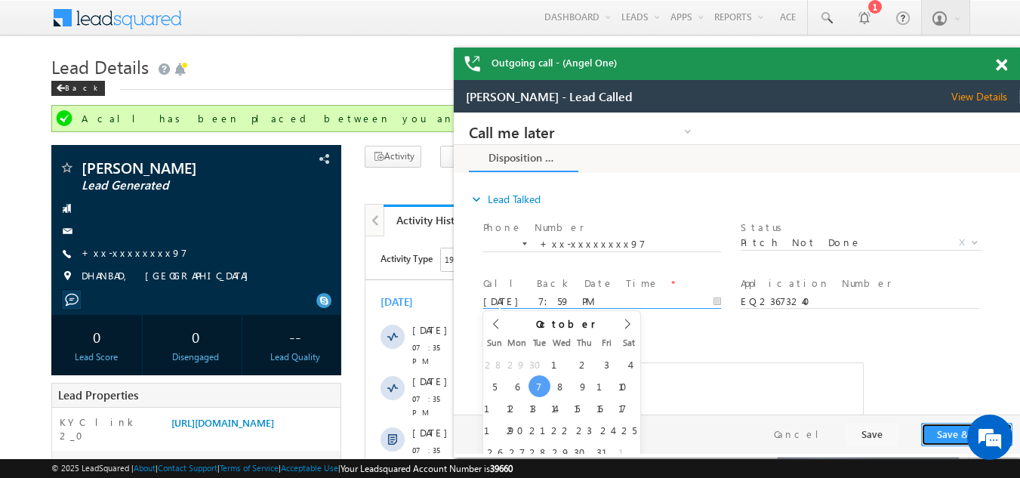
click at [958, 436] on button "Save & Close" at bounding box center [966, 434] width 91 height 23
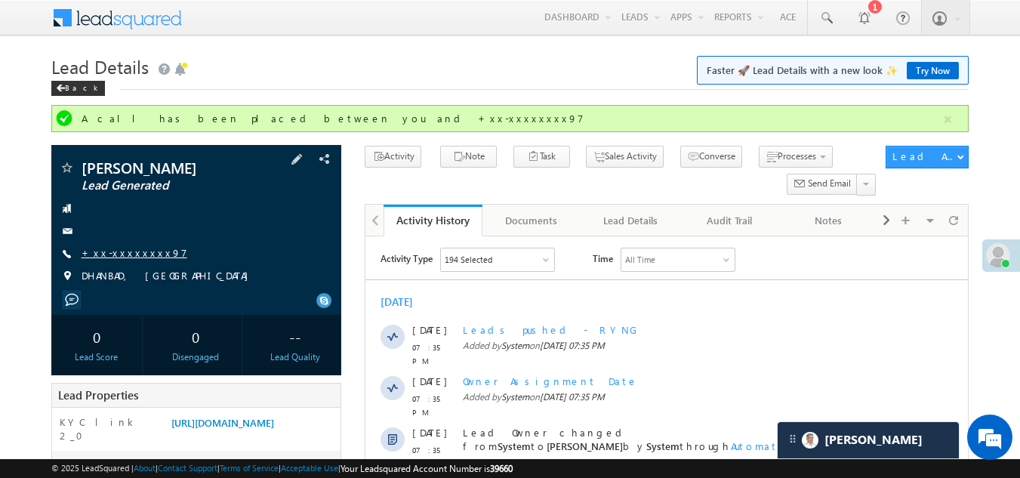
click at [124, 255] on link "+xx-xxxxxxxx97" at bounding box center [135, 252] width 106 height 13
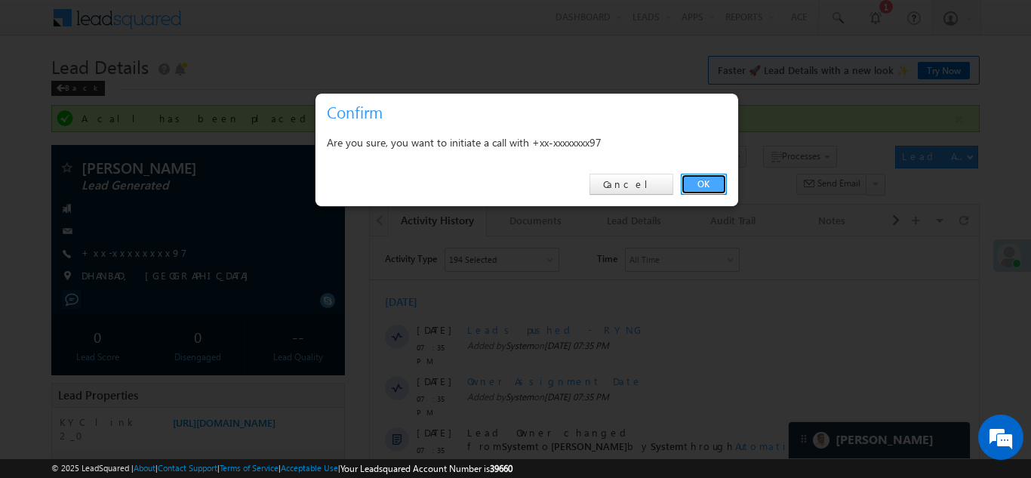
click at [706, 186] on link "OK" at bounding box center [704, 184] width 46 height 21
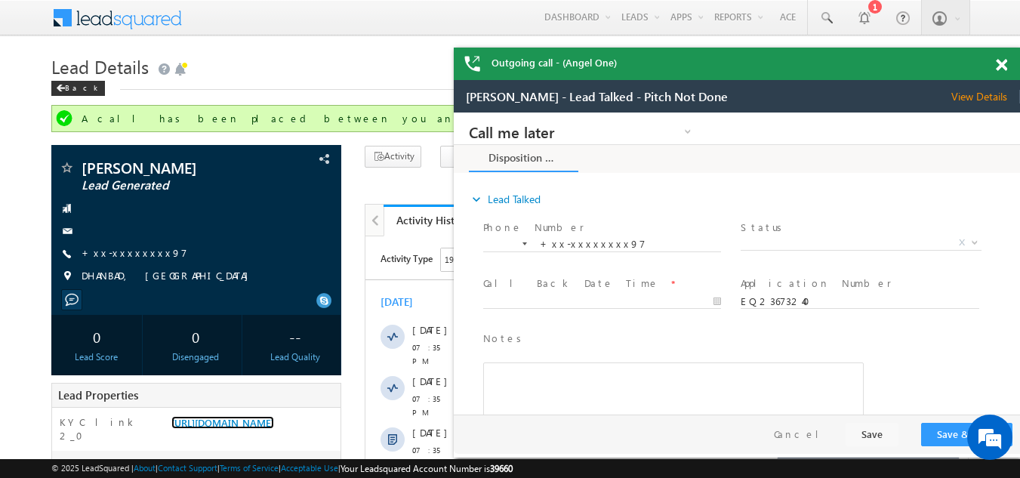
click at [1003, 64] on span at bounding box center [1001, 65] width 11 height 13
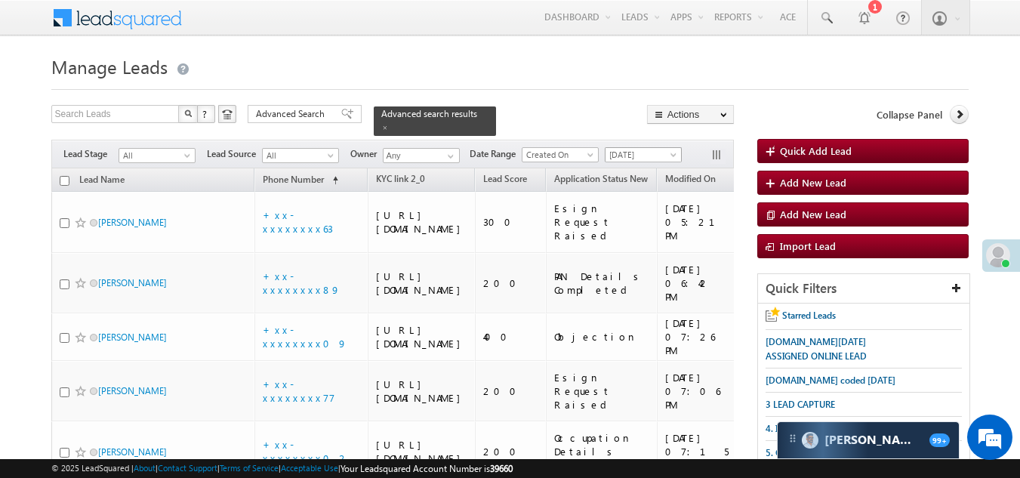
click at [624, 148] on span "[DATE]" at bounding box center [641, 155] width 72 height 14
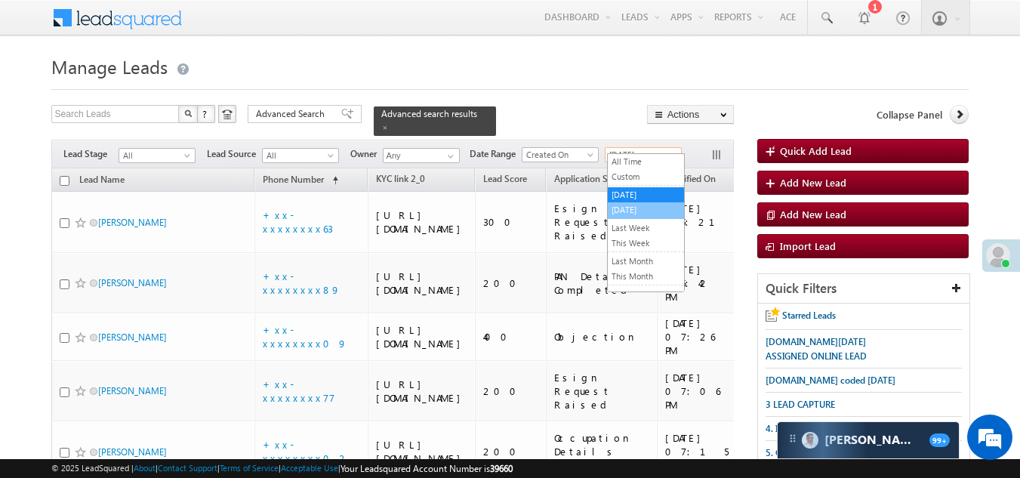
click at [627, 211] on link "[DATE]" at bounding box center [646, 210] width 76 height 14
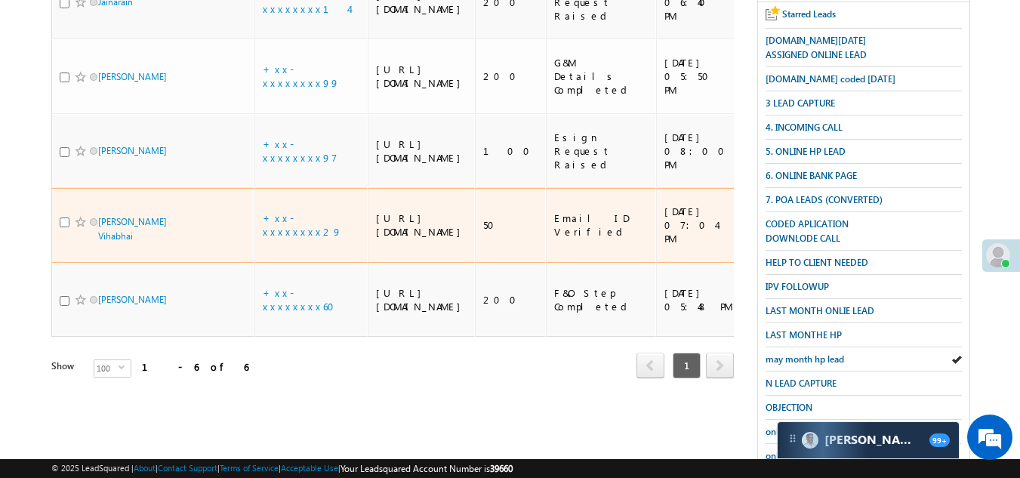
scroll to position [302, 0]
click at [307, 237] on link "+xx-xxxxxxxx29" at bounding box center [302, 224] width 79 height 26
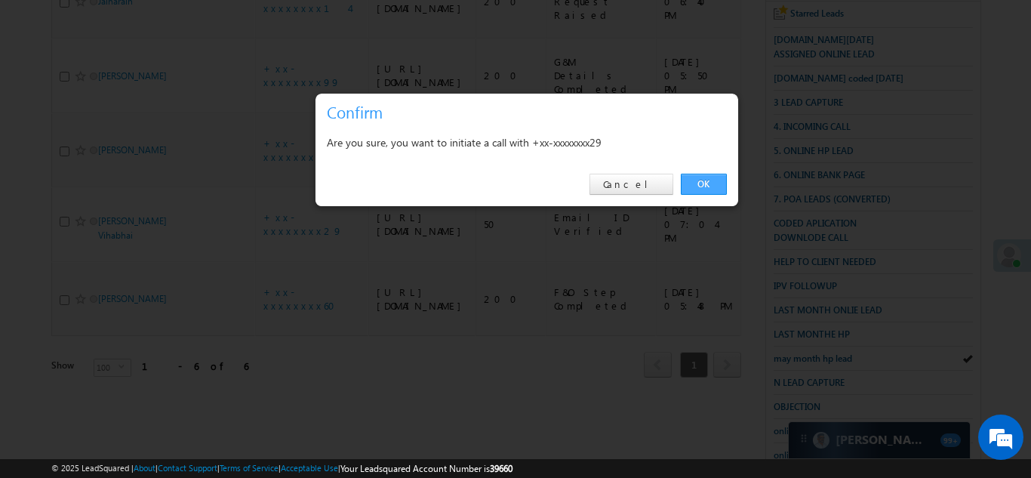
click at [707, 181] on link "OK" at bounding box center [704, 184] width 46 height 21
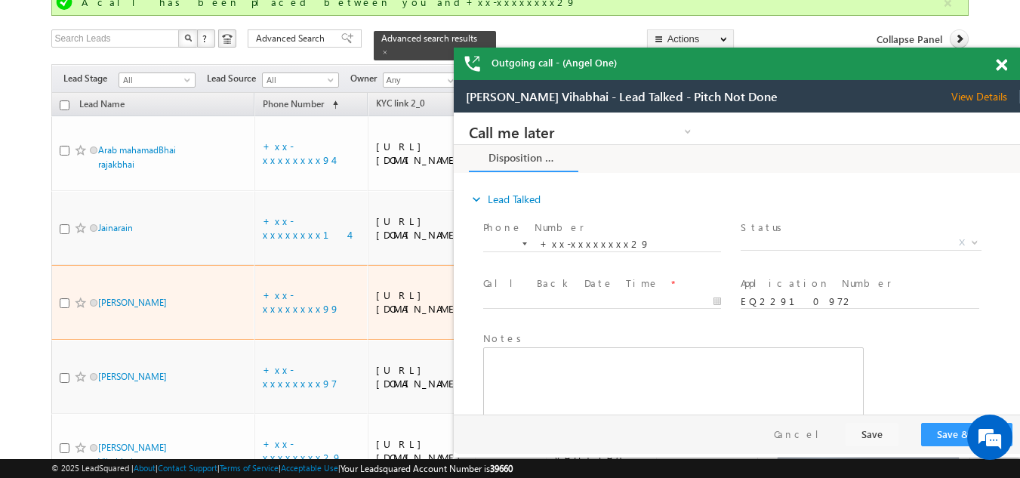
scroll to position [0, 0]
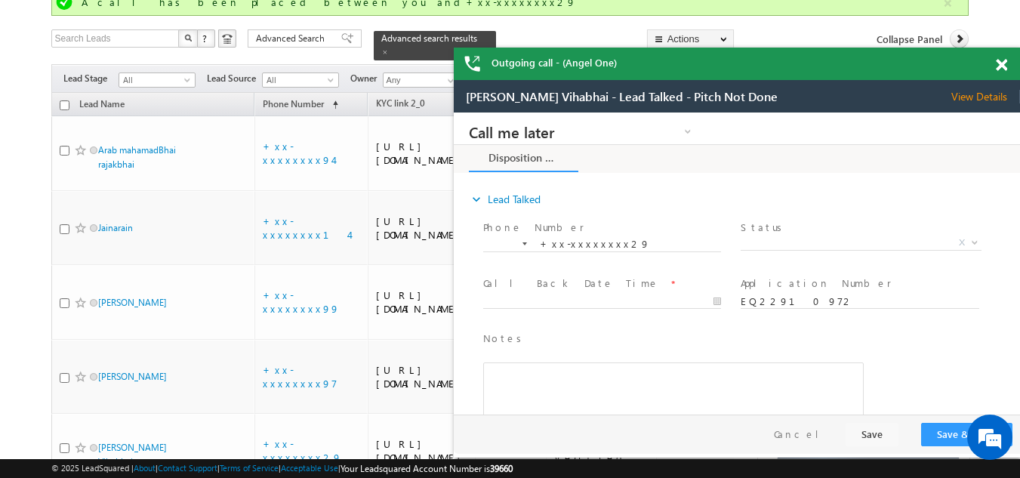
click at [1005, 66] on span at bounding box center [1001, 65] width 11 height 13
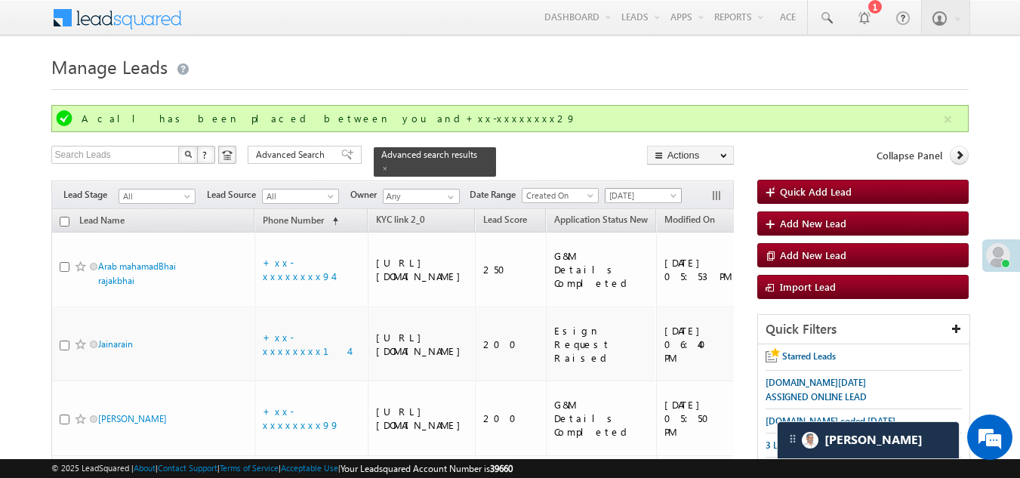
click at [628, 189] on span "[DATE]" at bounding box center [641, 196] width 72 height 14
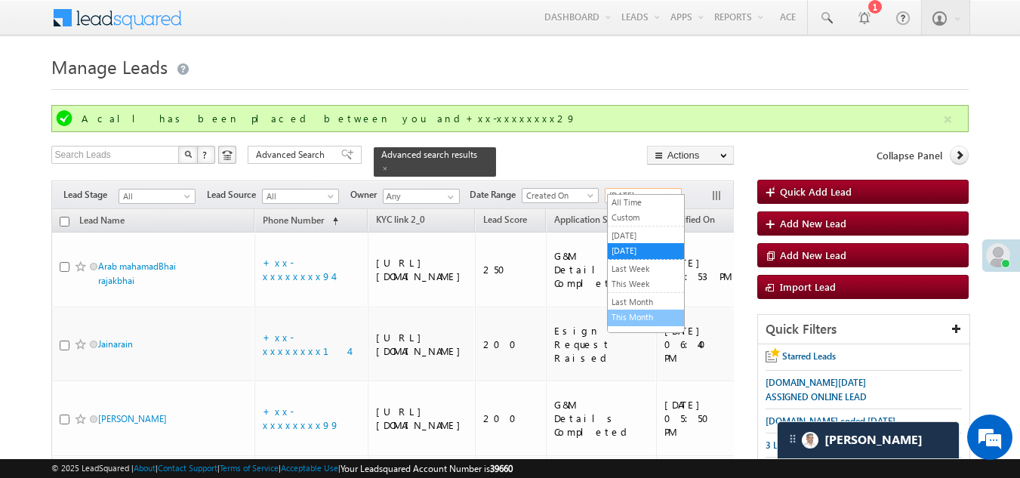
click at [624, 318] on link "This Month" at bounding box center [646, 317] width 76 height 14
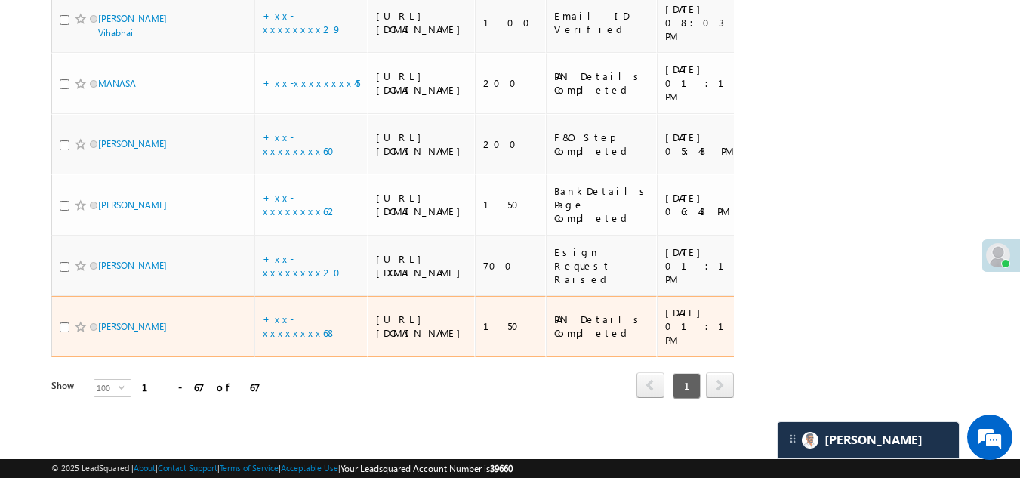
scroll to position [5730, 0]
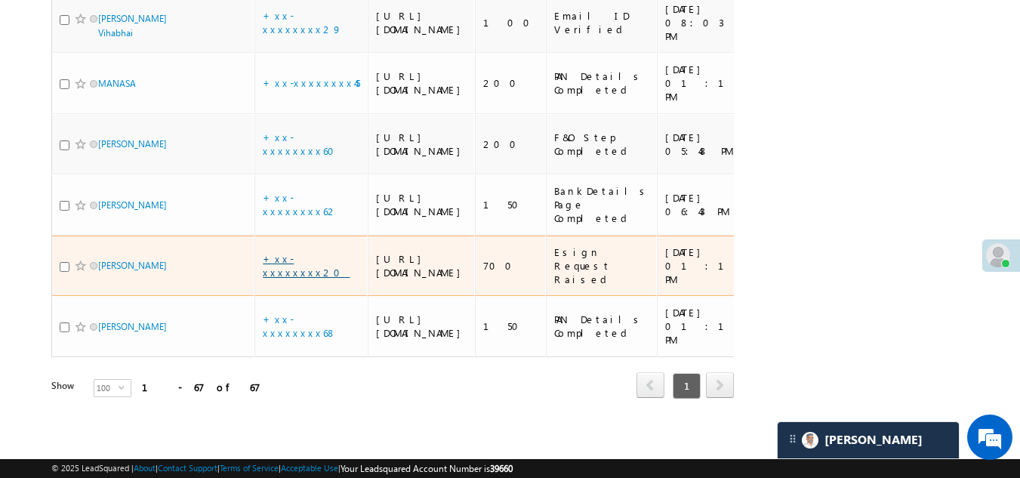
click at [300, 252] on link "+xx-xxxxxxxx20" at bounding box center [306, 265] width 87 height 26
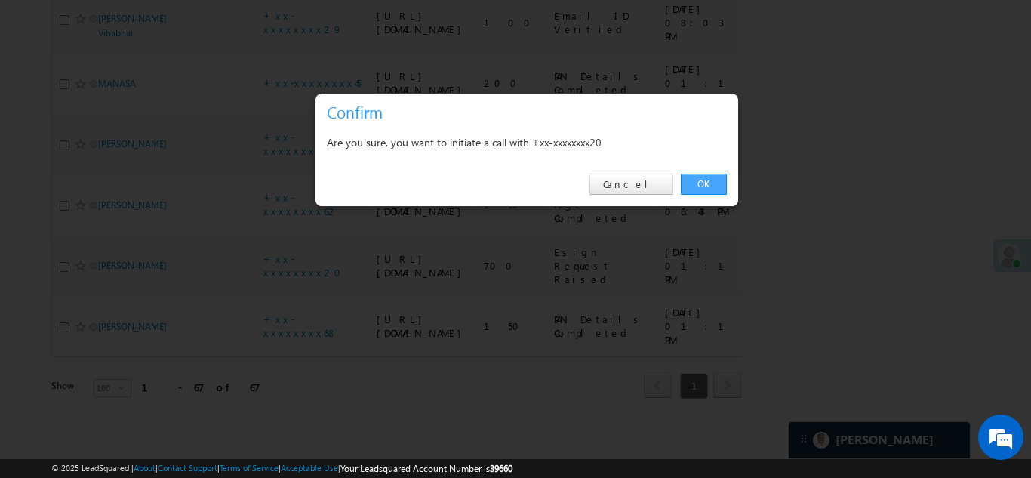
click at [701, 178] on link "OK" at bounding box center [704, 184] width 46 height 21
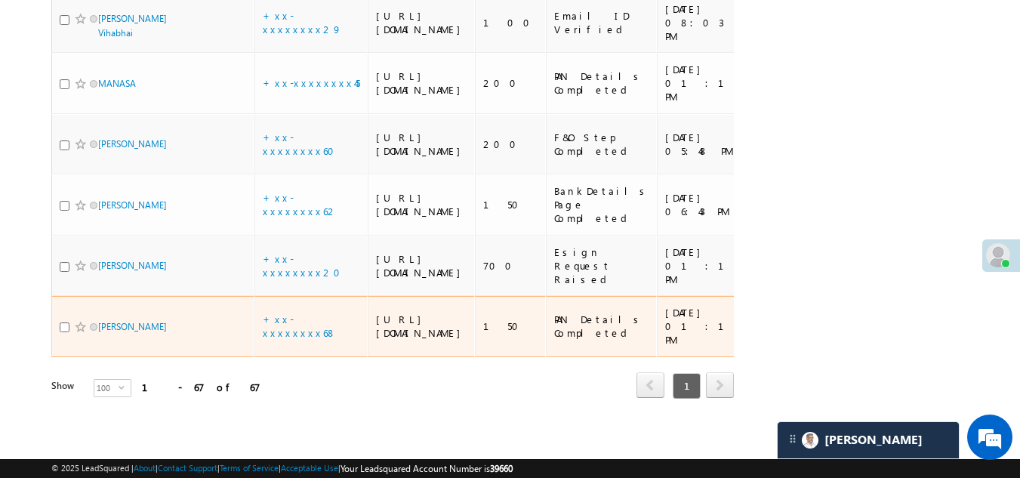
scroll to position [5771, 0]
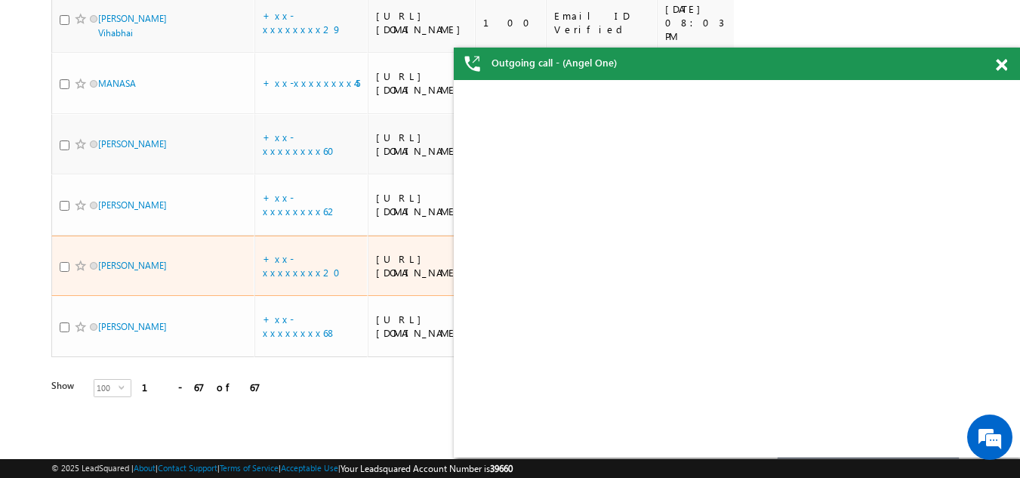
click at [65, 262] on input "checkbox" at bounding box center [65, 267] width 10 height 10
checkbox input "true"
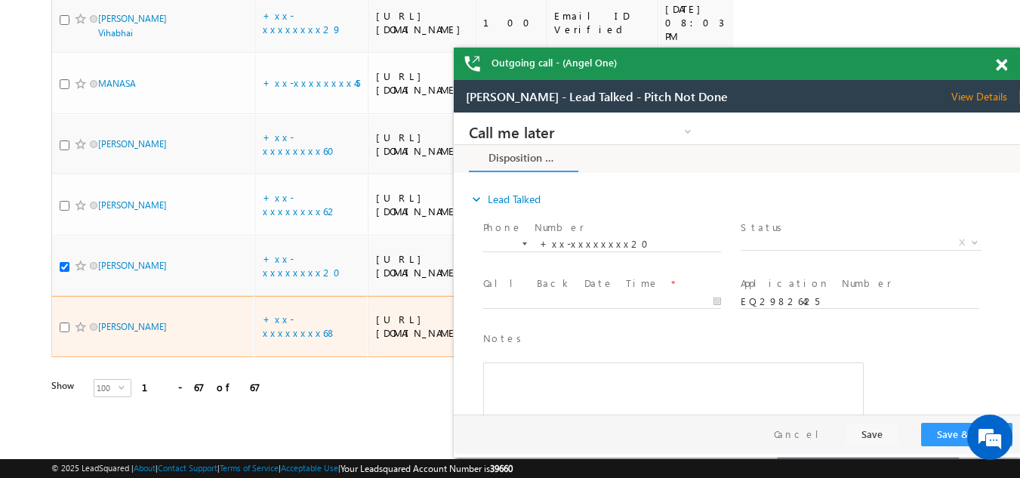
scroll to position [0, 0]
click at [304, 313] on link "+xx-xxxxxxxx68" at bounding box center [300, 326] width 74 height 26
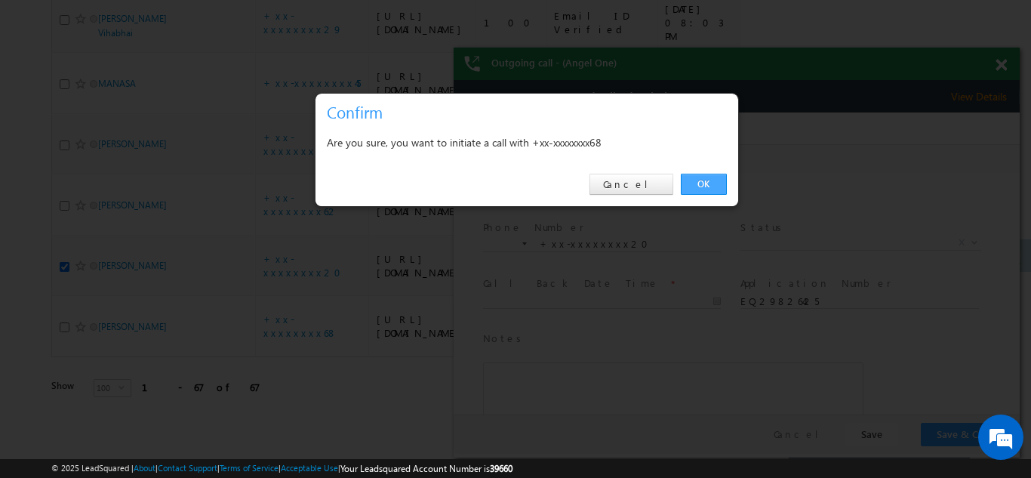
click at [710, 187] on link "OK" at bounding box center [704, 184] width 46 height 21
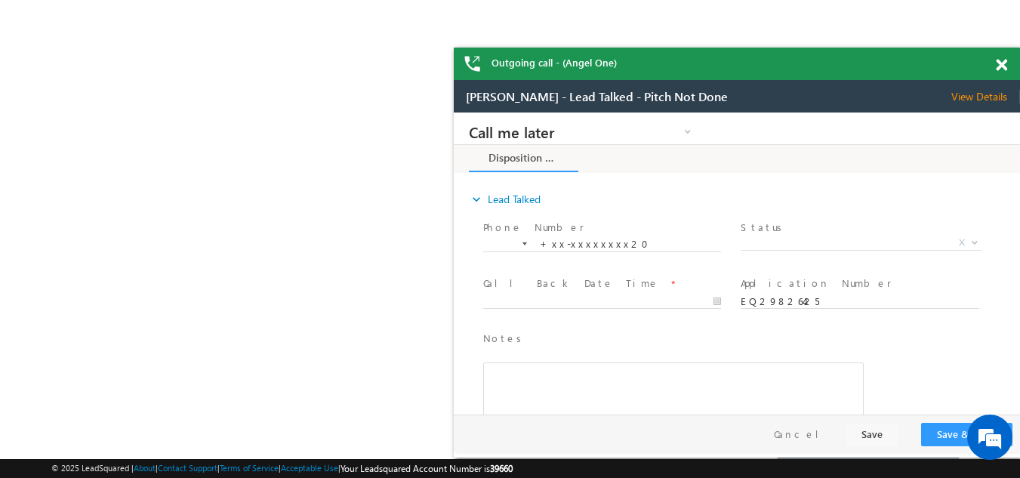
click at [1004, 64] on span at bounding box center [1001, 65] width 11 height 13
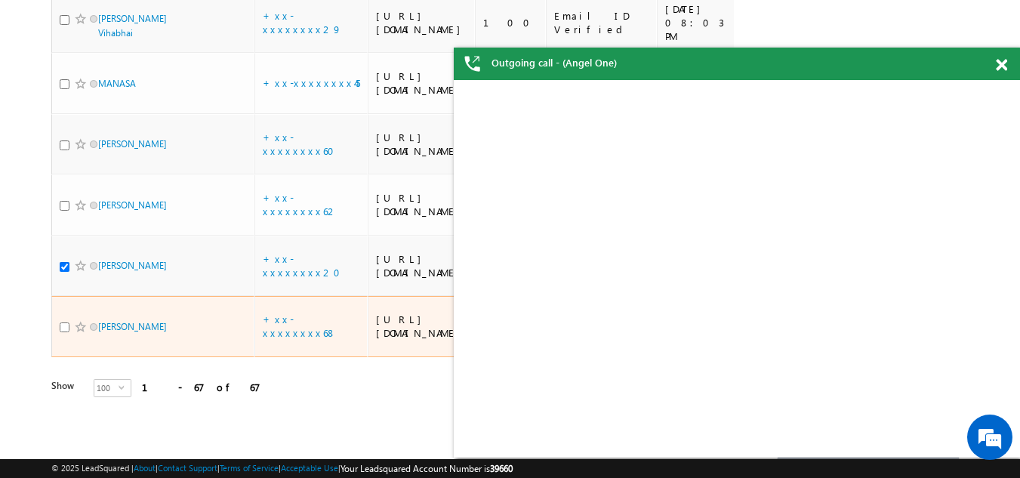
click at [66, 322] on input "checkbox" at bounding box center [65, 327] width 10 height 10
checkbox input "true"
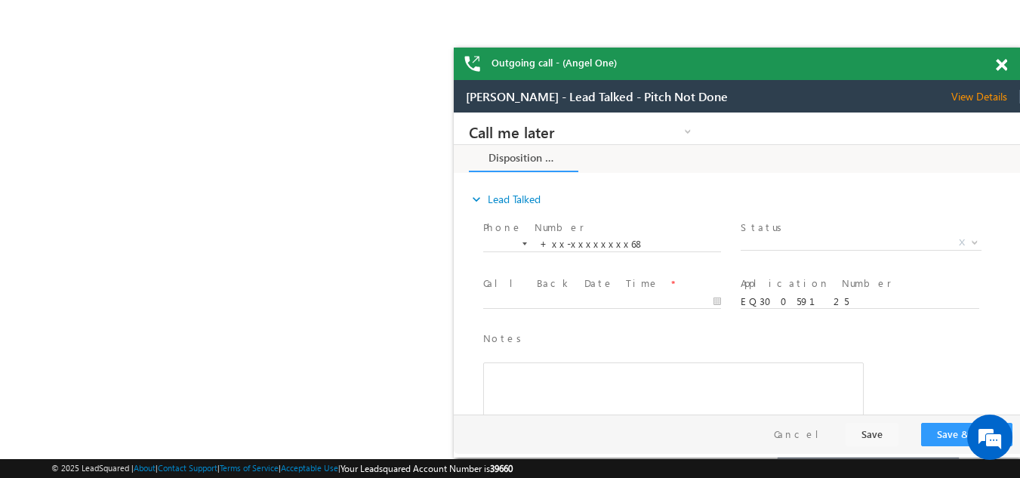
click at [1000, 62] on span at bounding box center [1001, 65] width 11 height 13
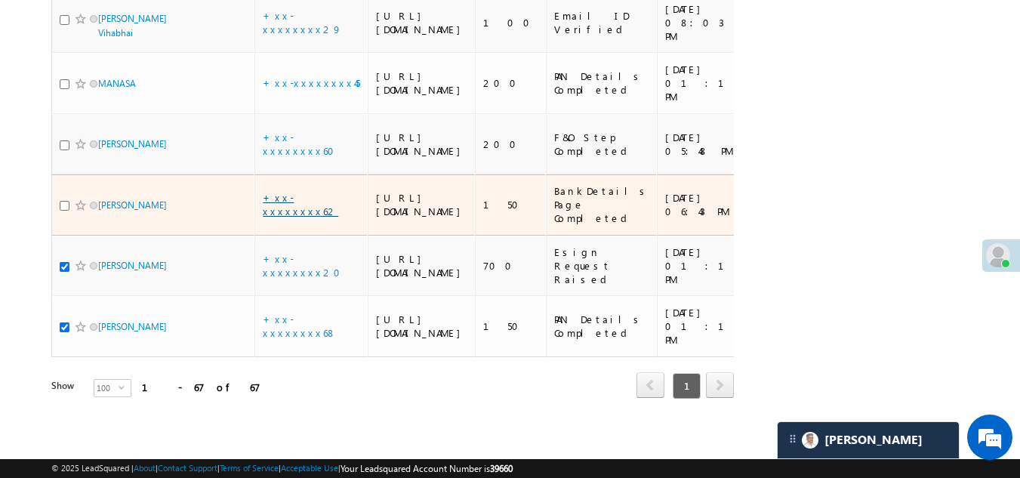
click at [306, 191] on link "+xx-xxxxxxxx62" at bounding box center [300, 204] width 75 height 26
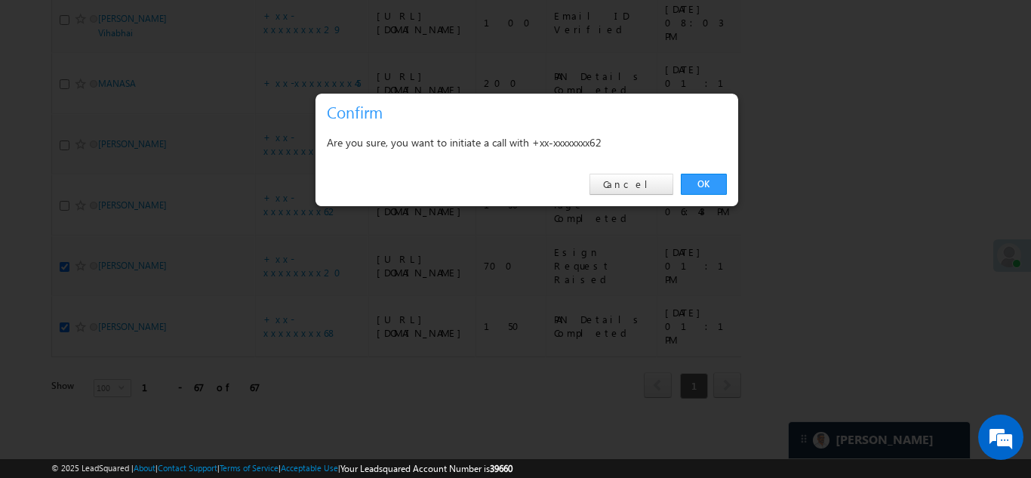
click at [692, 178] on link "OK" at bounding box center [704, 184] width 46 height 21
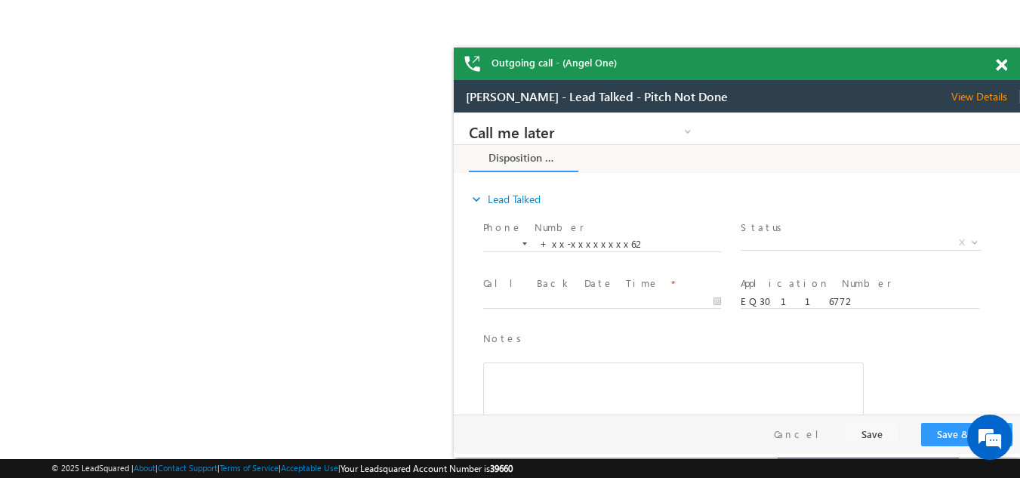
click at [1003, 59] on span at bounding box center [1001, 65] width 11 height 13
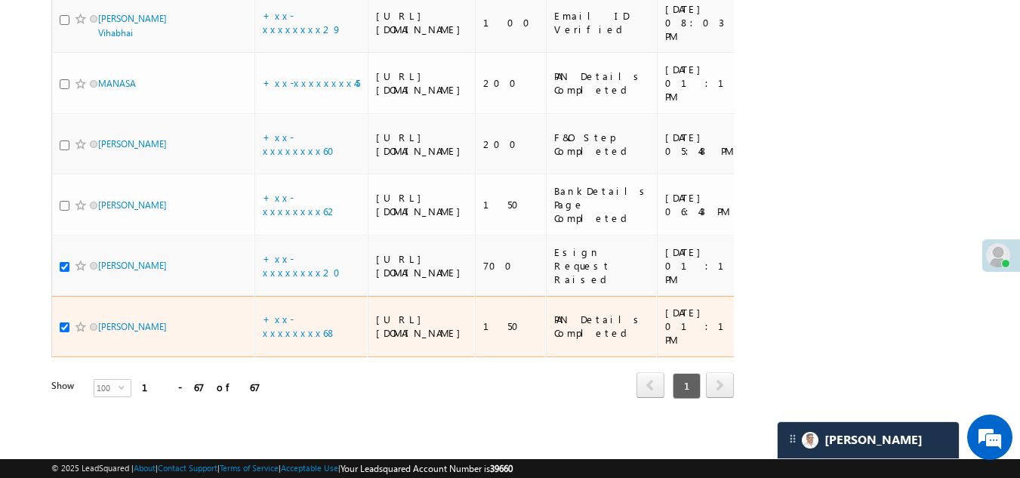
scroll to position [5695, 0]
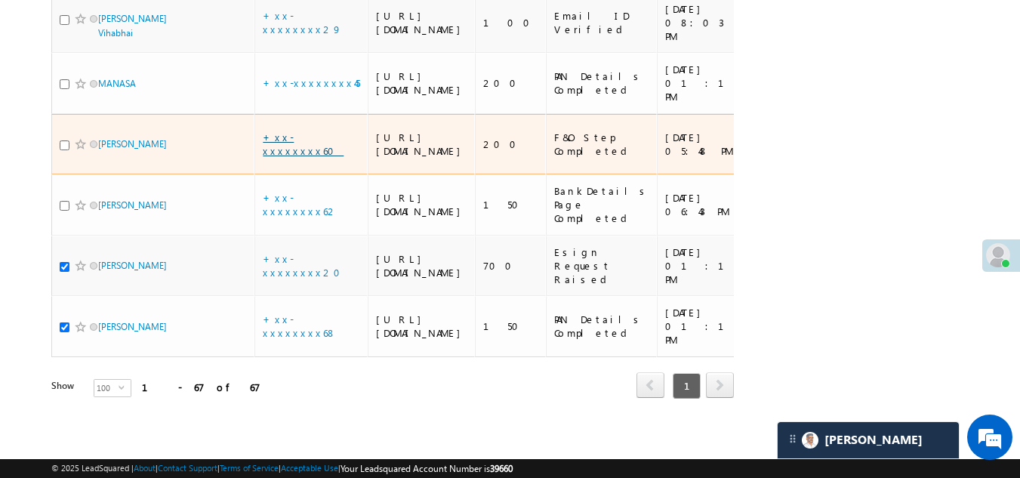
click at [300, 131] on link "+xx-xxxxxxxx60" at bounding box center [303, 144] width 81 height 26
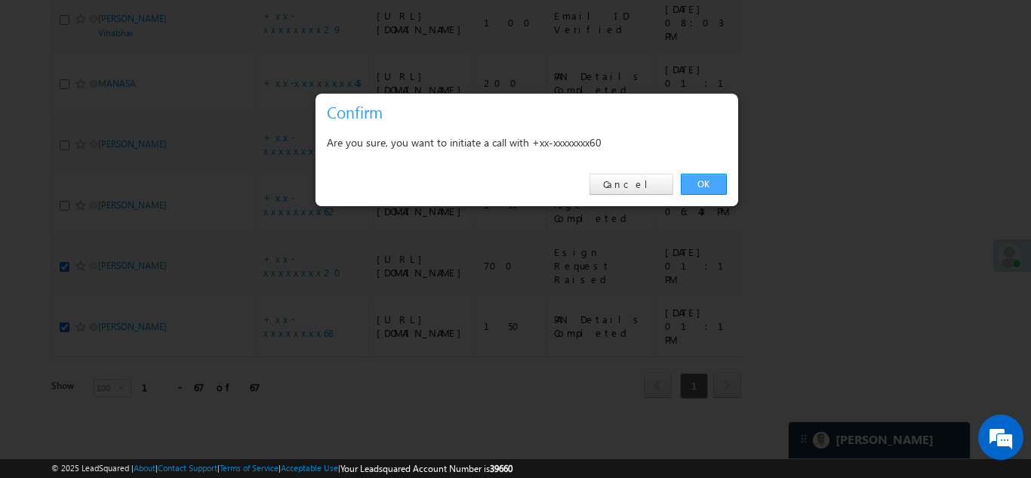
click at [703, 182] on link "OK" at bounding box center [704, 184] width 46 height 21
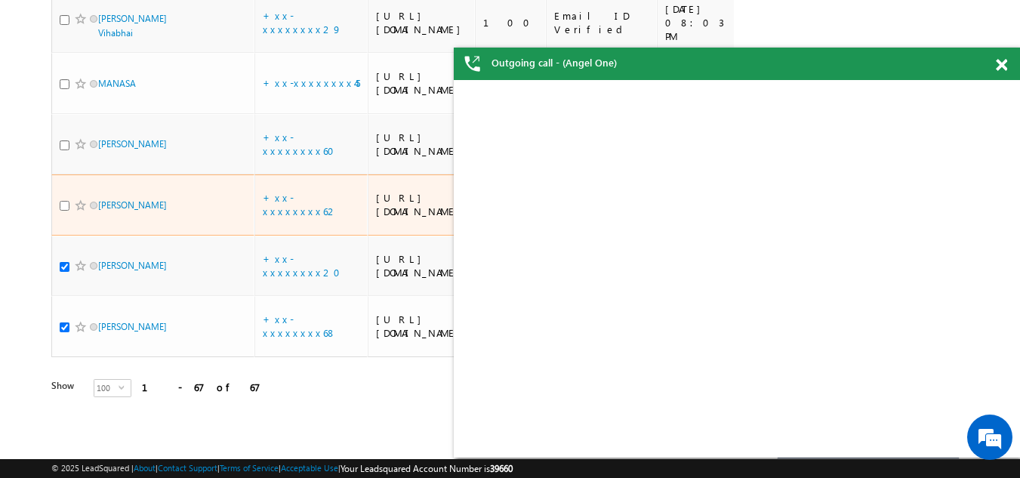
click at [66, 204] on input "checkbox" at bounding box center [65, 206] width 10 height 10
checkbox input "true"
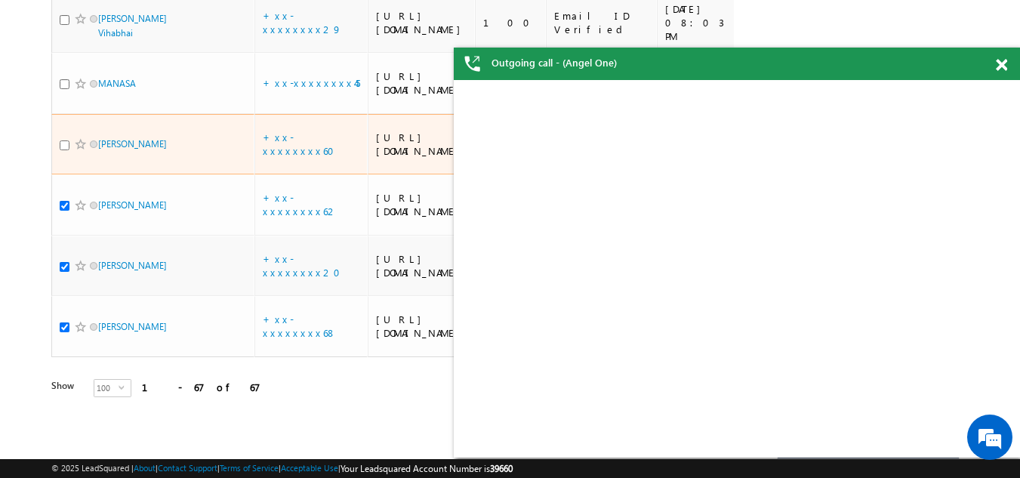
click at [60, 140] on input "checkbox" at bounding box center [65, 145] width 10 height 10
checkbox input "true"
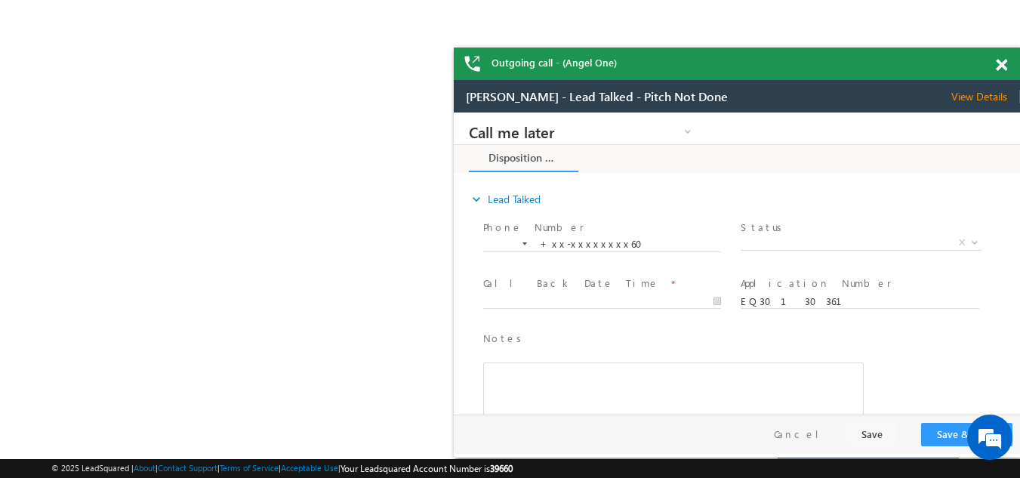
click at [1003, 63] on span at bounding box center [1001, 65] width 11 height 13
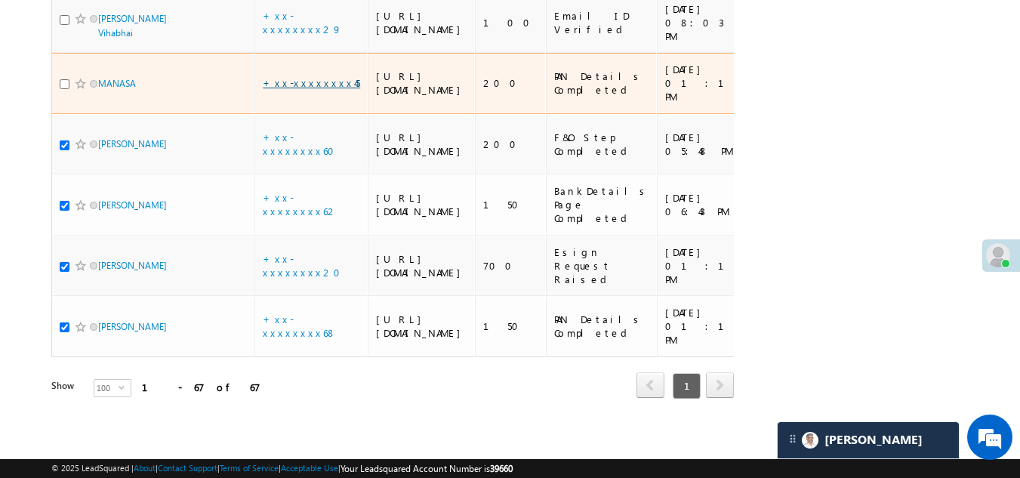
click at [299, 89] on link "+xx-xxxxxxxx45" at bounding box center [311, 82] width 97 height 13
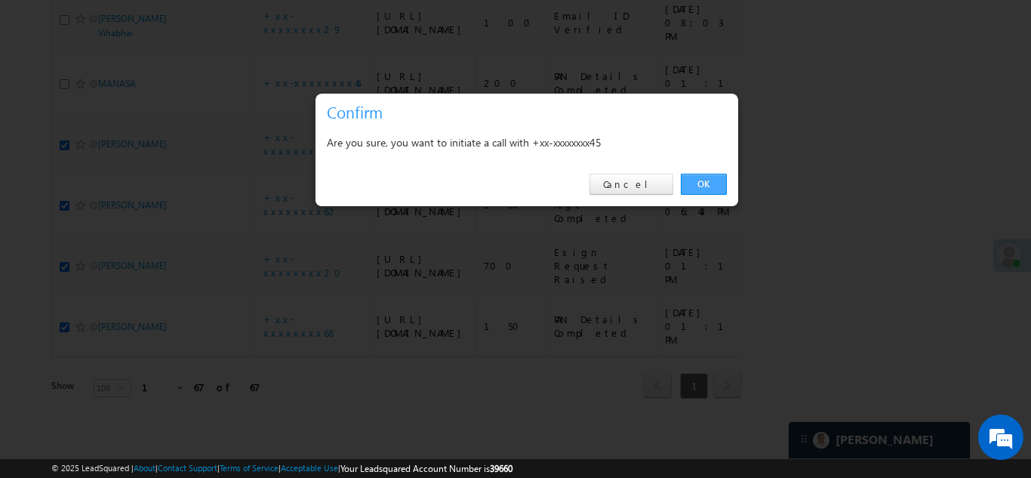
click at [707, 180] on link "OK" at bounding box center [704, 184] width 46 height 21
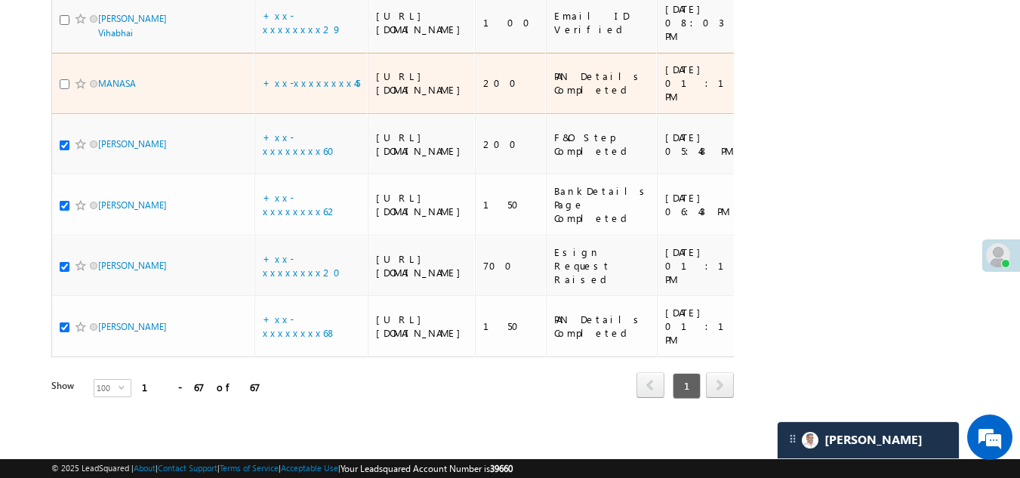
click at [66, 89] on input "checkbox" at bounding box center [65, 84] width 10 height 10
checkbox input "true"
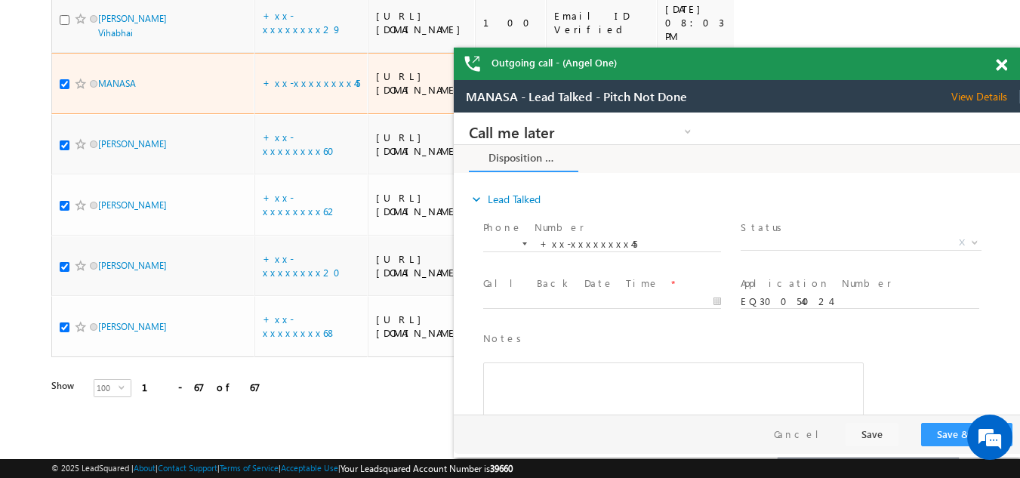
scroll to position [5469, 0]
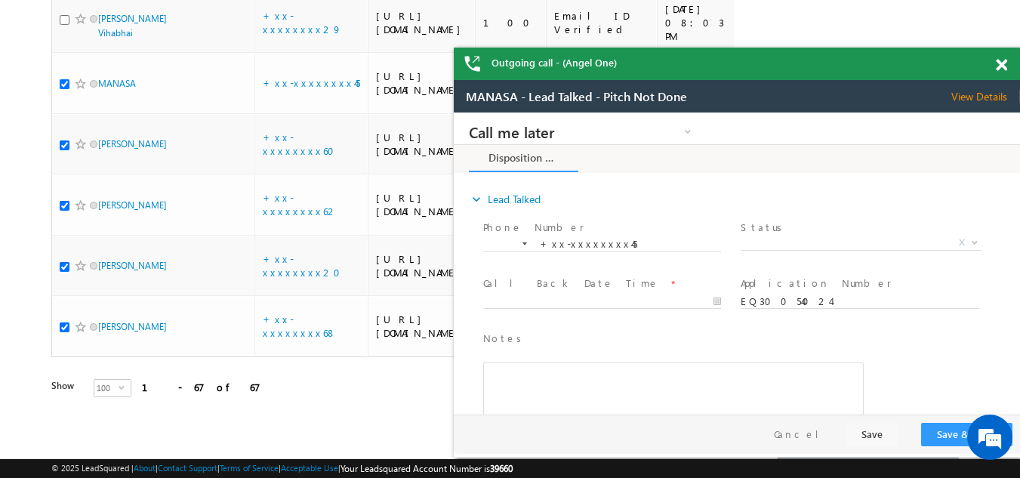
click at [999, 66] on span at bounding box center [1001, 65] width 11 height 13
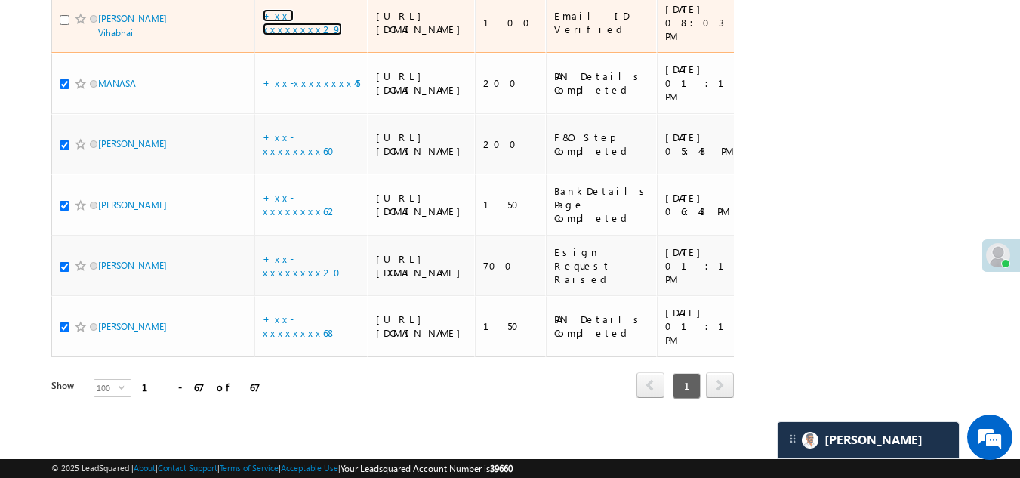
scroll to position [5393, 0]
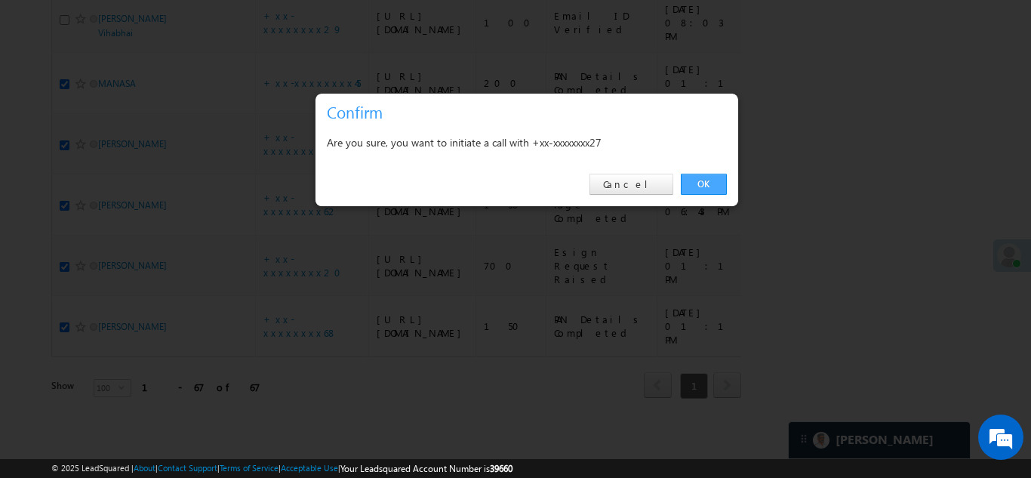
click at [701, 180] on link "OK" at bounding box center [704, 184] width 46 height 21
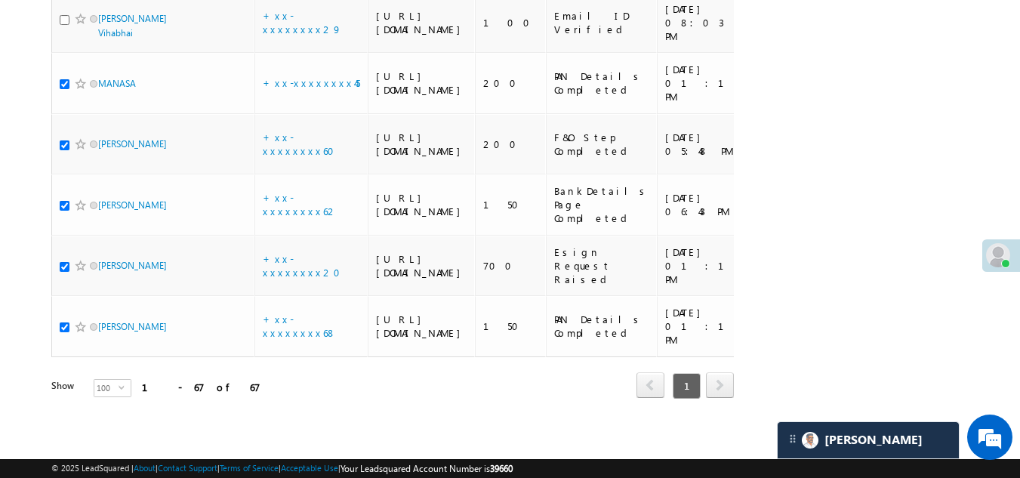
checkbox input "true"
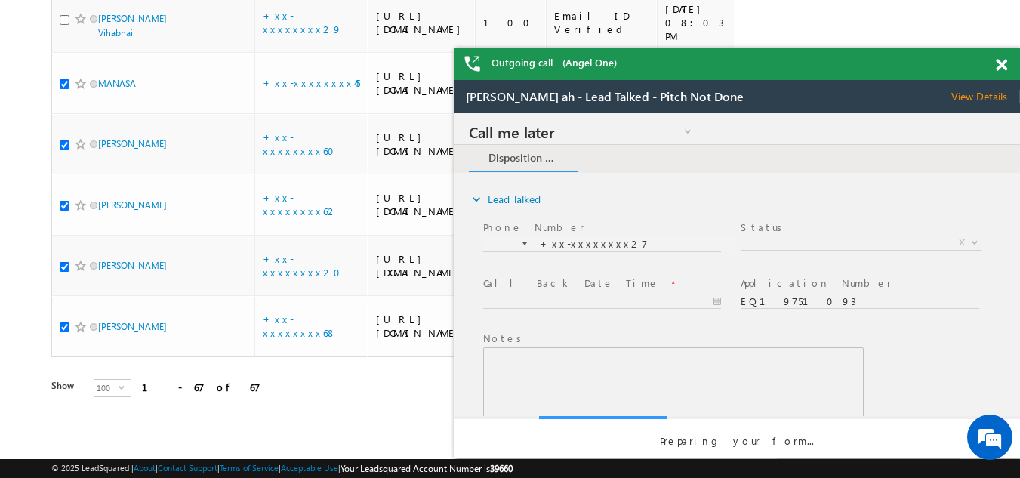
scroll to position [0, 0]
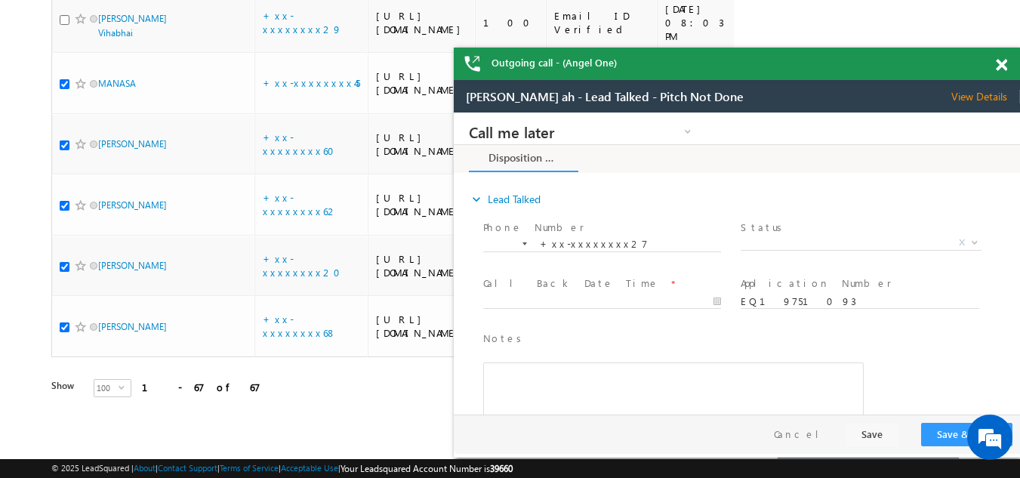
click at [1001, 67] on span at bounding box center [1001, 65] width 11 height 13
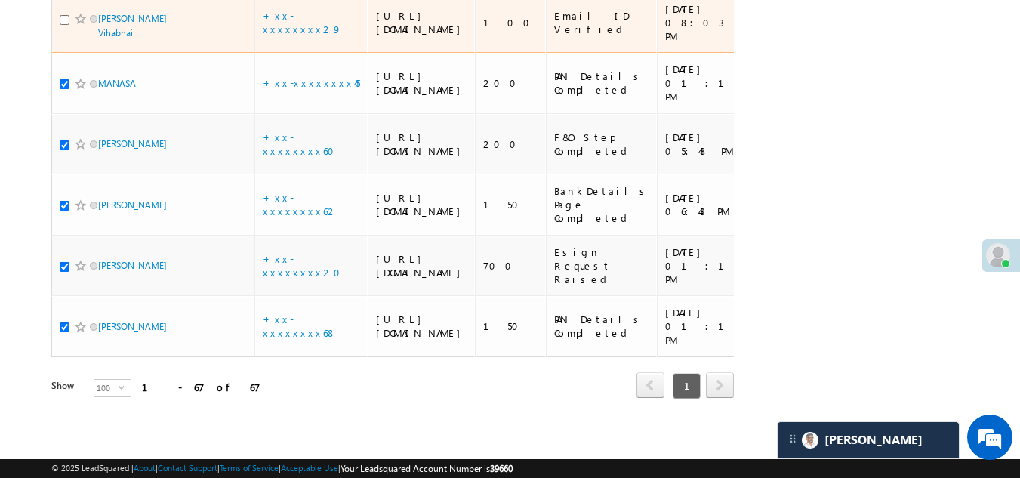
scroll to position [5242, 0]
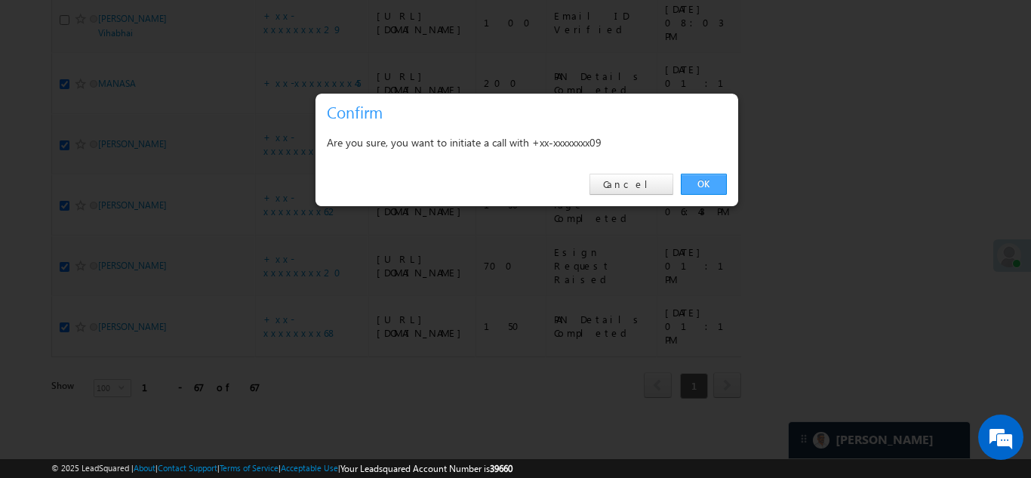
click at [705, 179] on link "OK" at bounding box center [704, 184] width 46 height 21
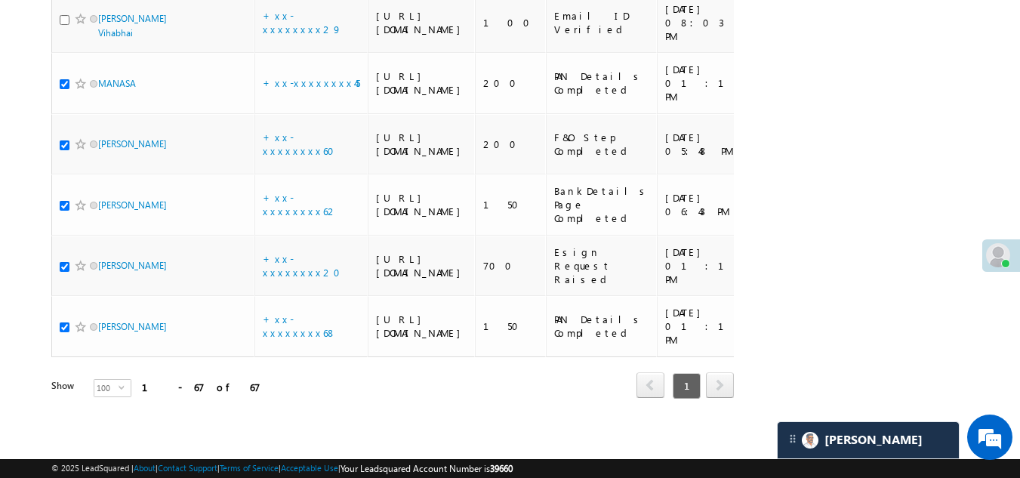
checkbox input "true"
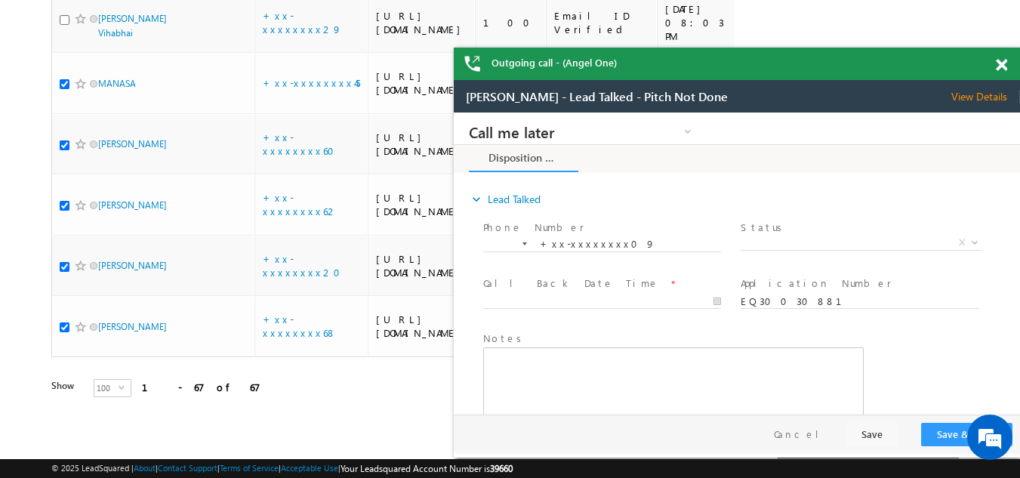
scroll to position [0, 0]
click at [1003, 68] on span at bounding box center [1001, 65] width 11 height 13
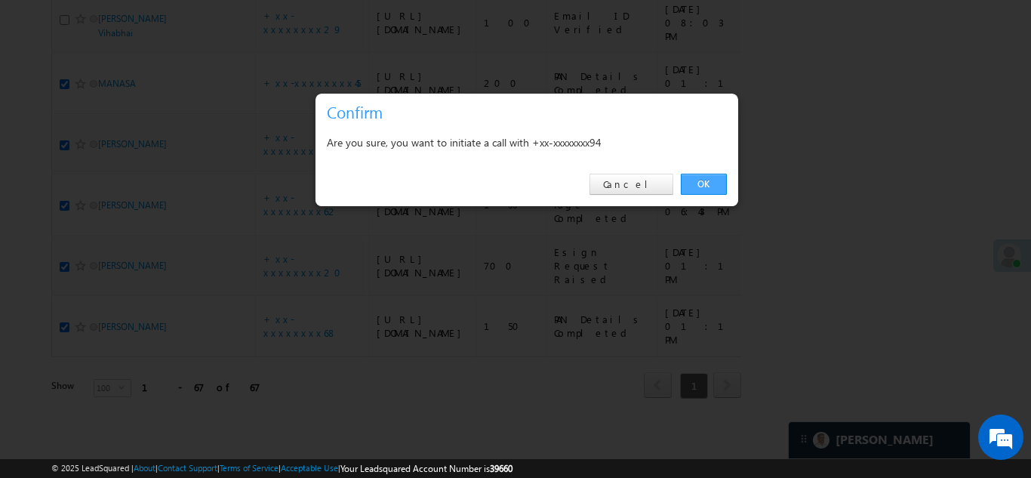
click at [706, 180] on link "OK" at bounding box center [704, 184] width 46 height 21
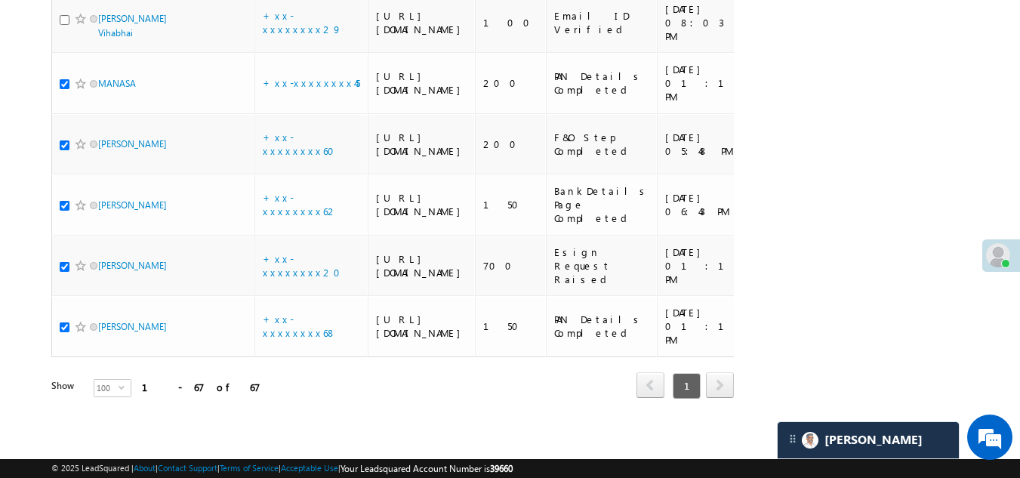
checkbox input "true"
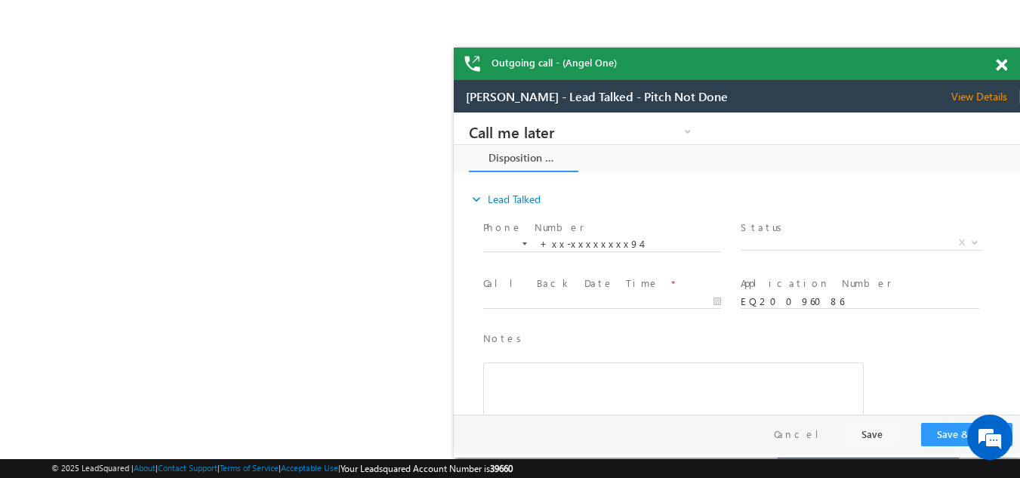
click at [1001, 63] on span at bounding box center [1001, 65] width 11 height 13
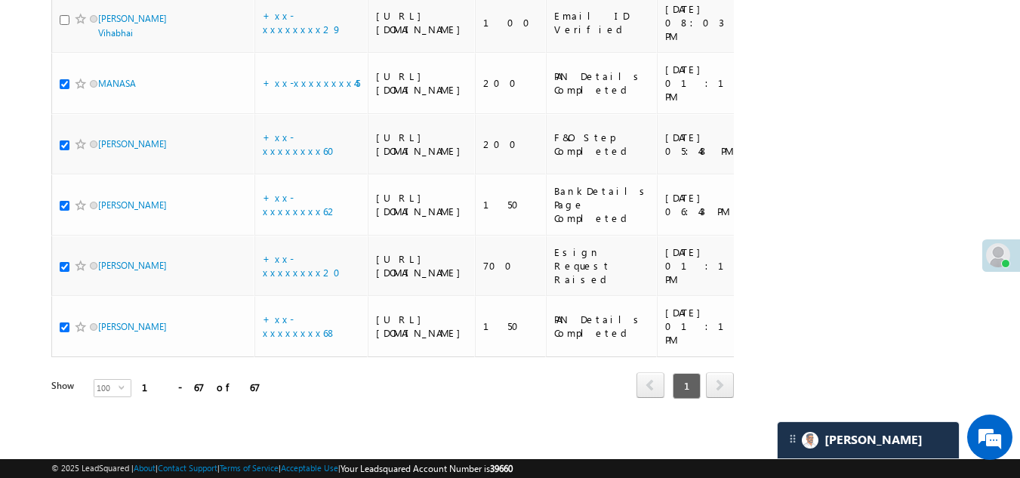
scroll to position [5167, 0]
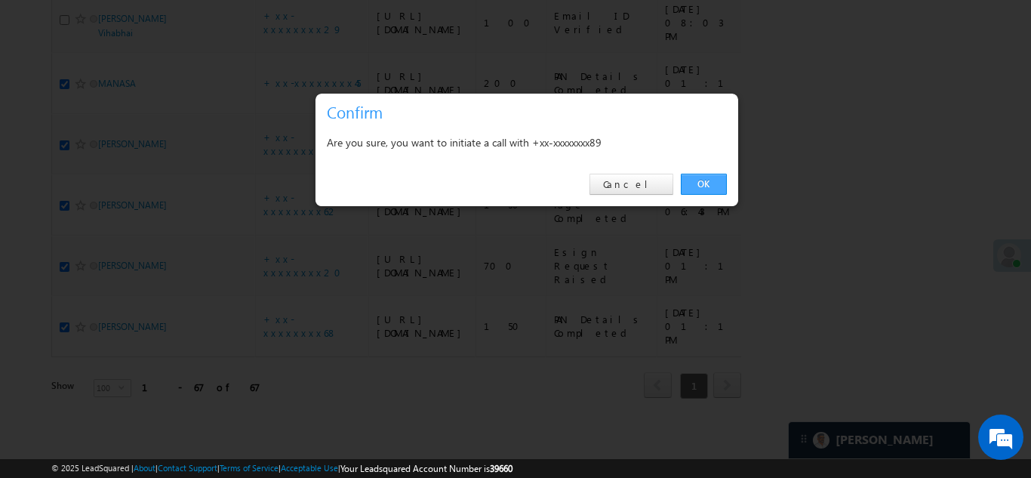
click at [712, 181] on link "OK" at bounding box center [704, 184] width 46 height 21
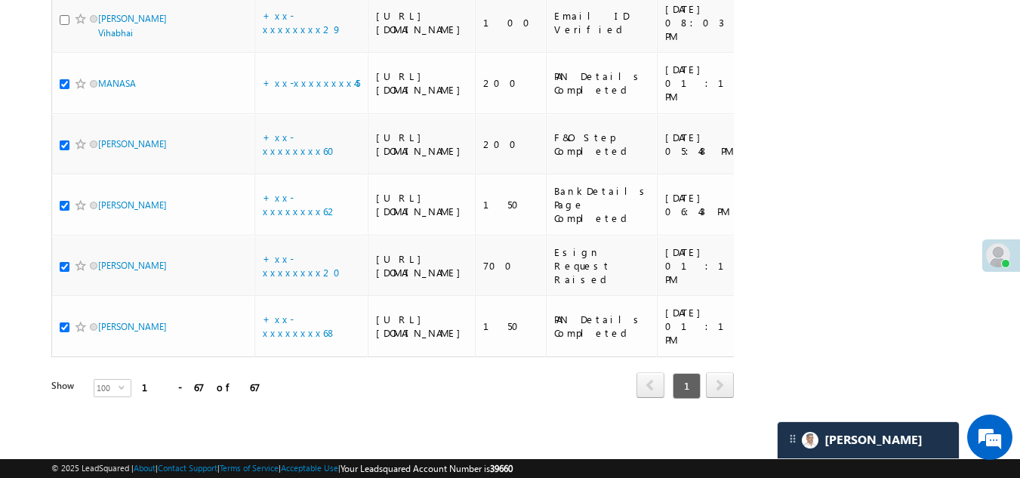
checkbox input "true"
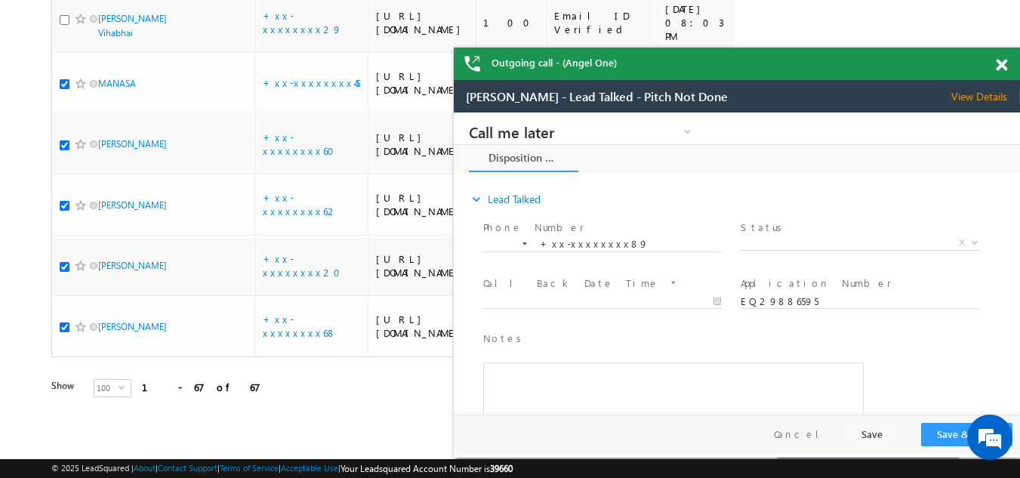
scroll to position [5091, 0]
click at [981, 95] on span "View Details" at bounding box center [985, 97] width 69 height 14
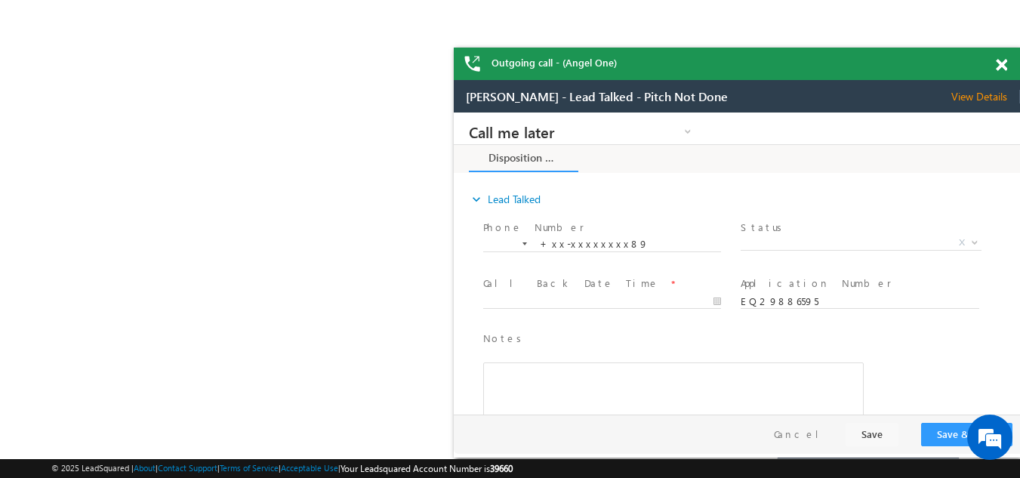
click at [1000, 62] on span at bounding box center [1001, 65] width 11 height 13
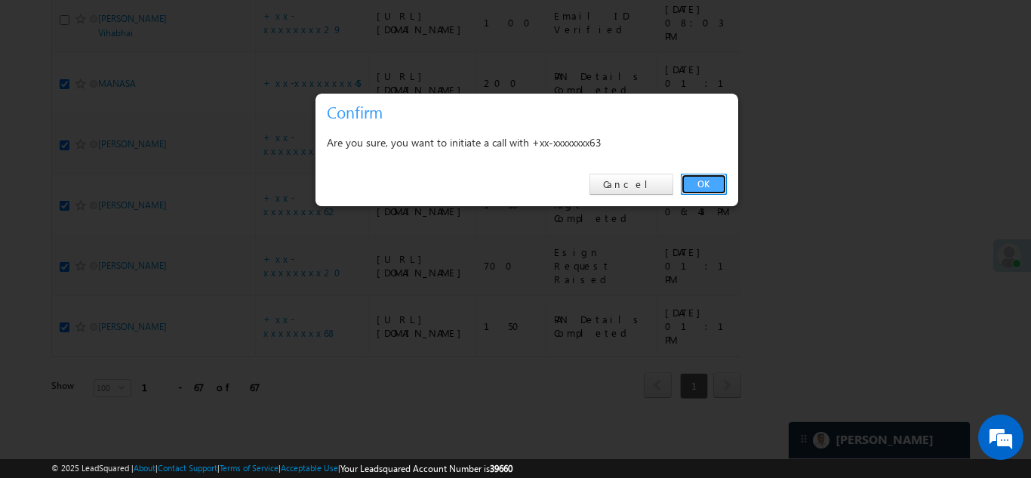
click at [710, 183] on link "OK" at bounding box center [704, 184] width 46 height 21
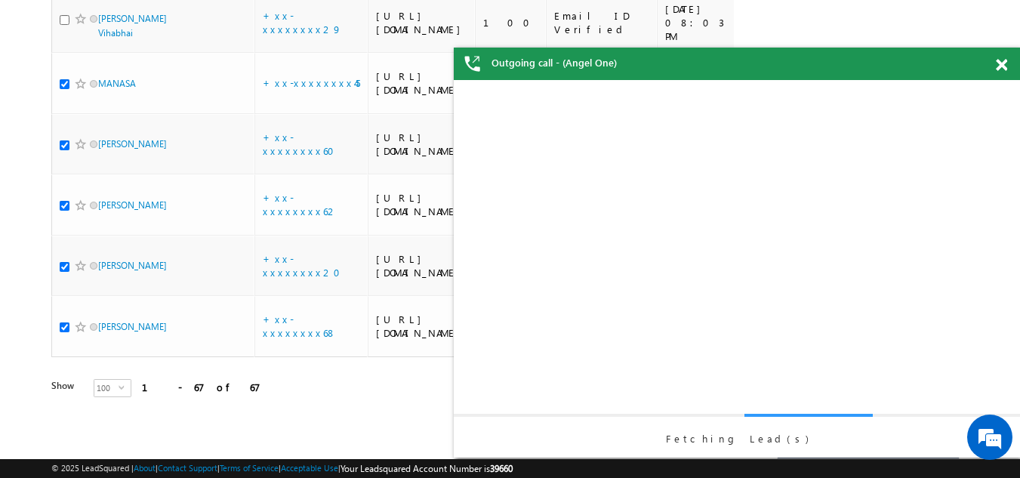
scroll to position [0, 0]
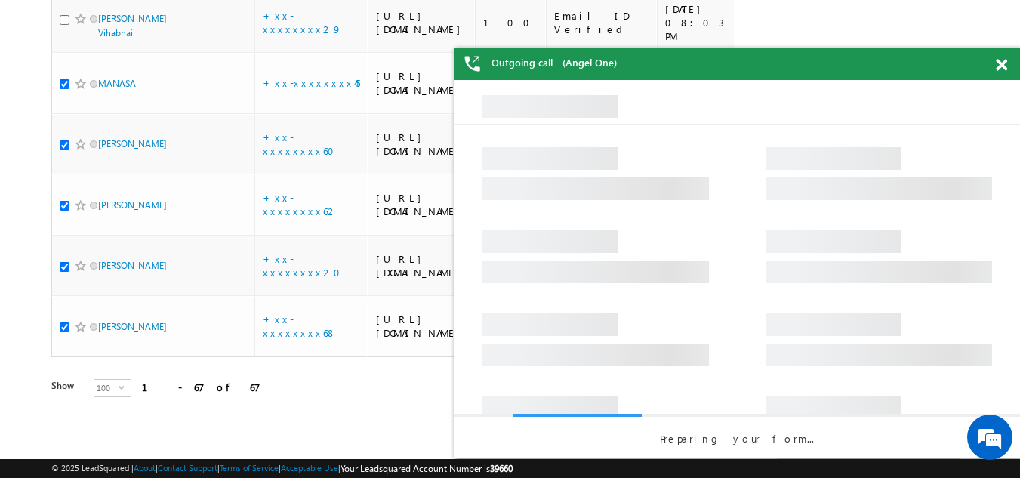
checkbox input "true"
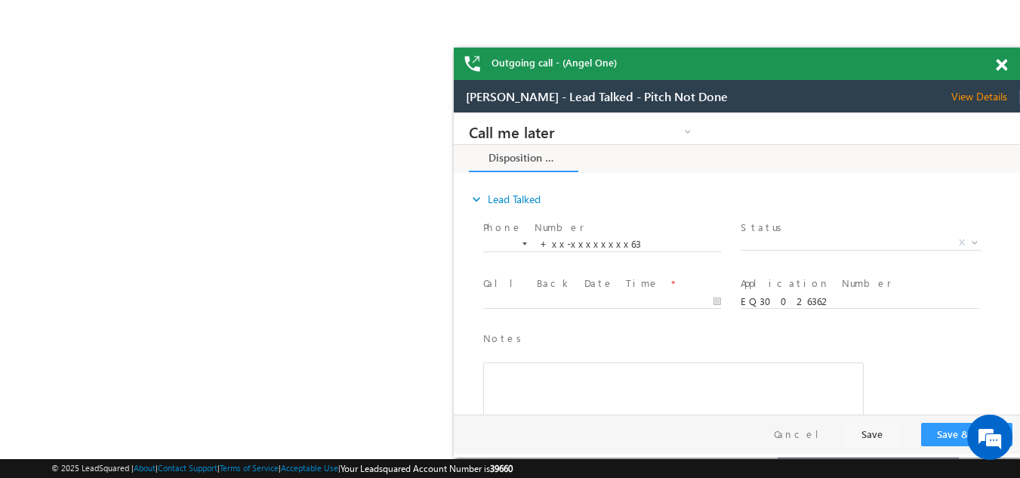
click at [1000, 60] on span at bounding box center [1001, 65] width 11 height 13
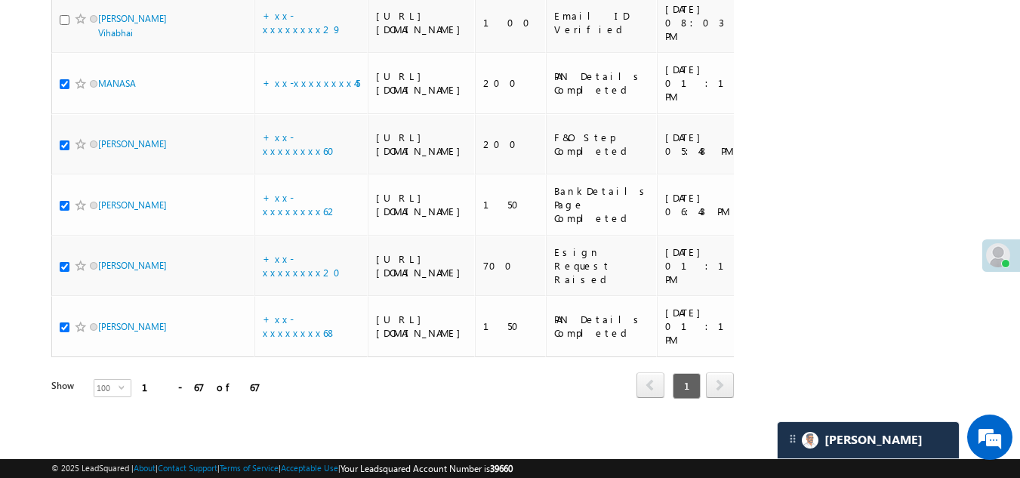
scroll to position [4789, 0]
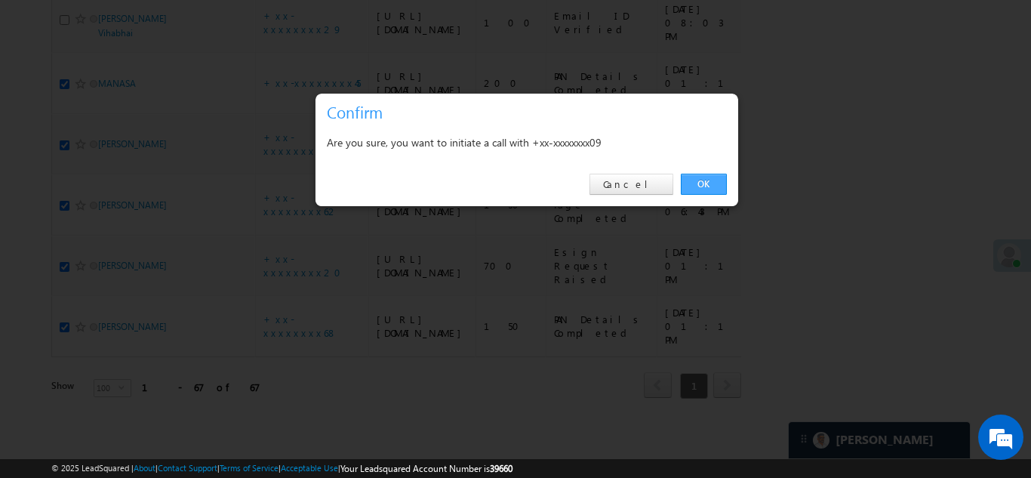
click at [704, 189] on link "OK" at bounding box center [704, 184] width 46 height 21
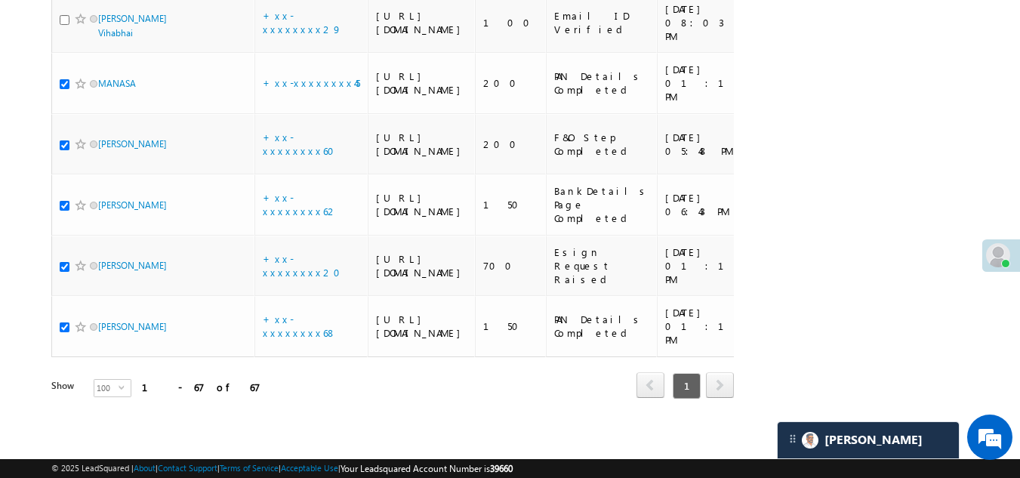
checkbox input "true"
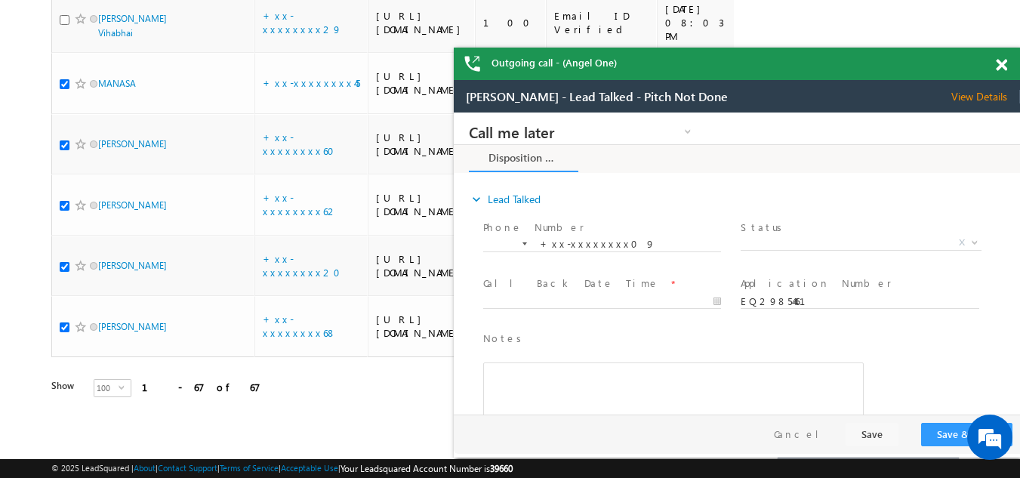
scroll to position [0, 0]
click at [1000, 65] on span at bounding box center [1001, 65] width 11 height 13
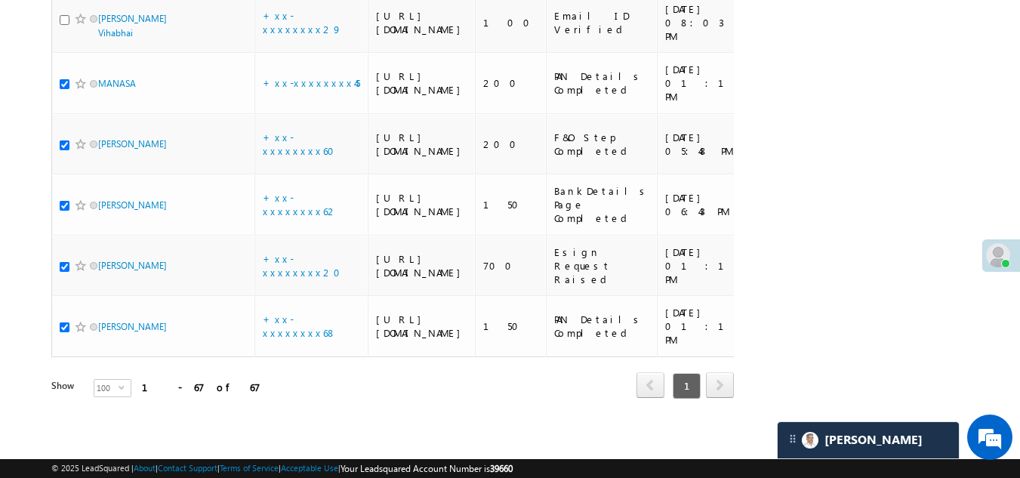
scroll to position [4563, 0]
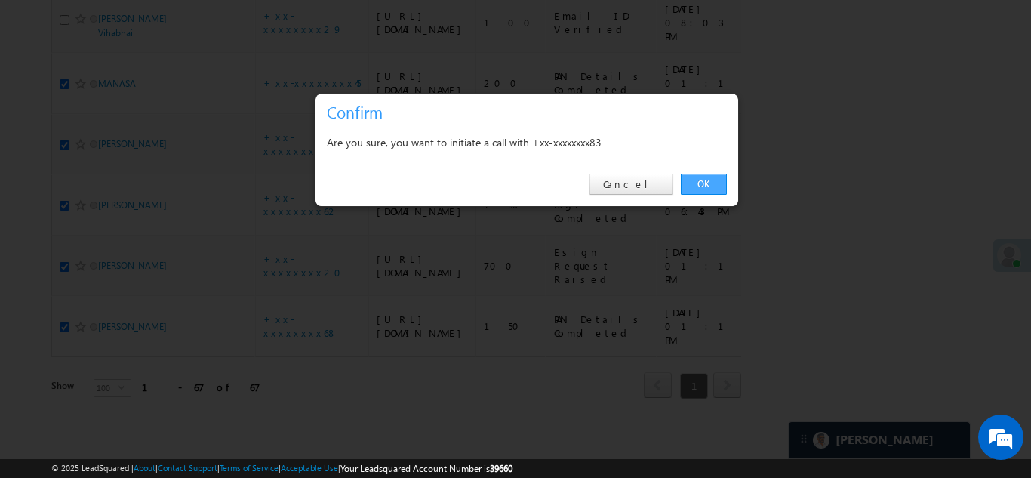
click at [703, 185] on link "OK" at bounding box center [704, 184] width 46 height 21
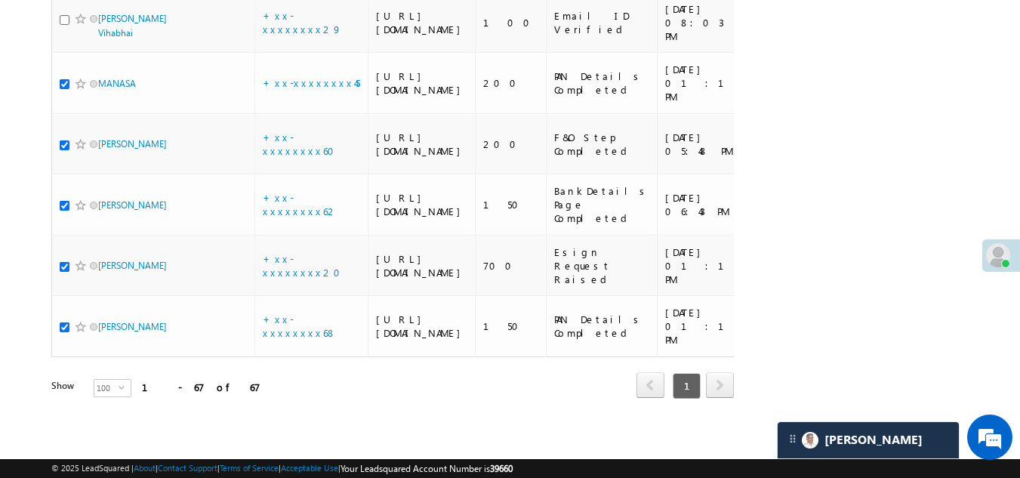
checkbox input "true"
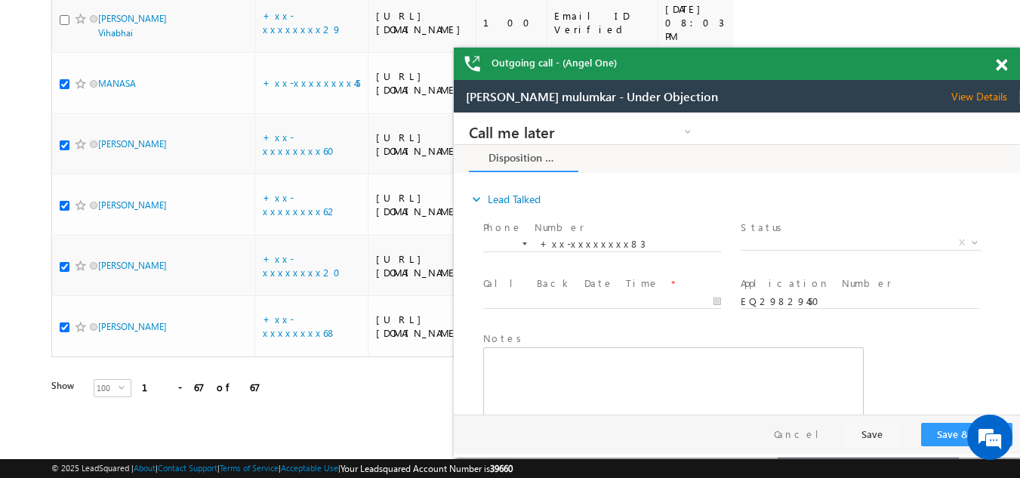
scroll to position [0, 0]
click at [1004, 66] on span at bounding box center [1001, 65] width 11 height 13
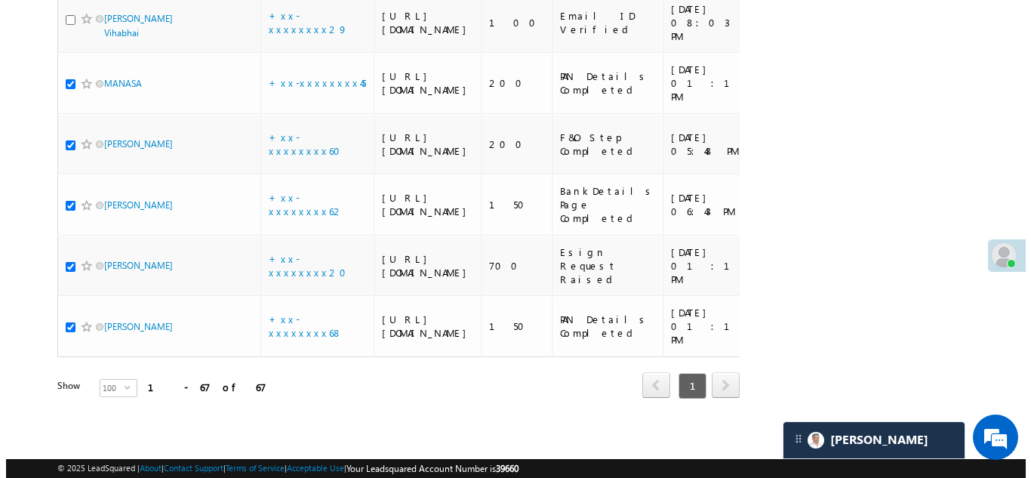
scroll to position [4110, 0]
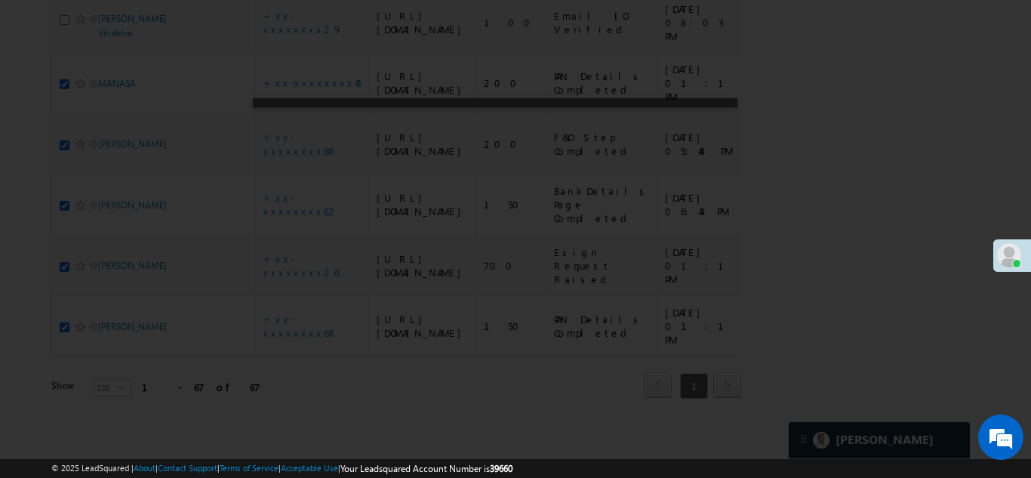
click at [701, 251] on div at bounding box center [515, 239] width 1031 height 478
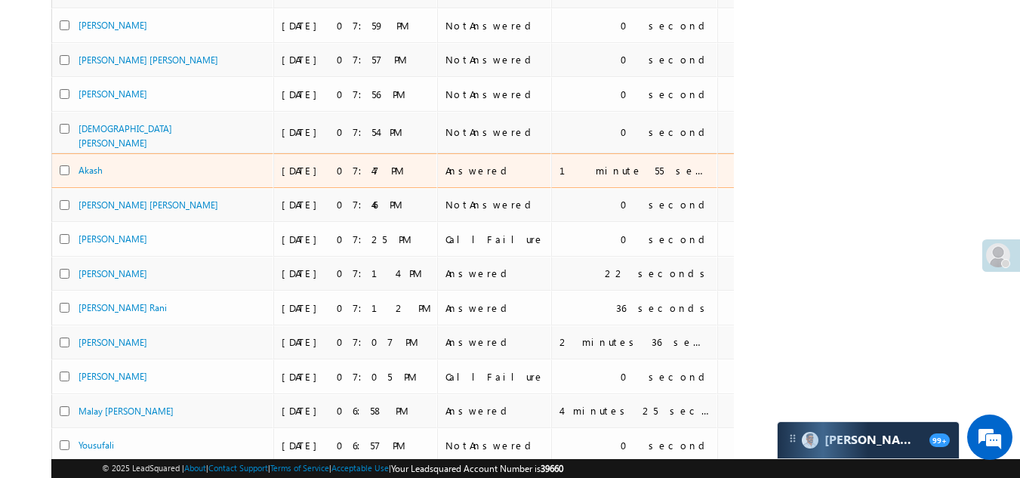
scroll to position [36, 0]
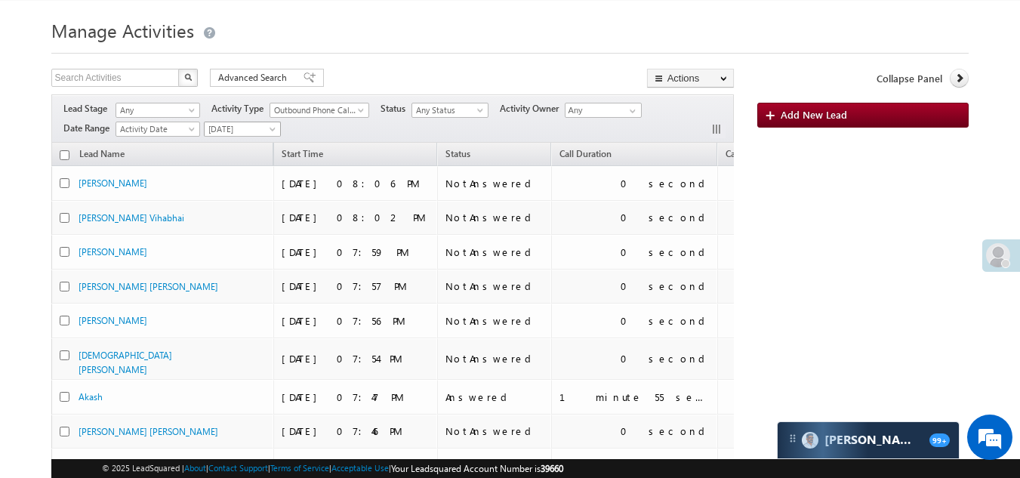
click at [235, 126] on span "[DATE]" at bounding box center [241, 129] width 72 height 14
click at [228, 173] on link "[DATE]" at bounding box center [244, 178] width 76 height 14
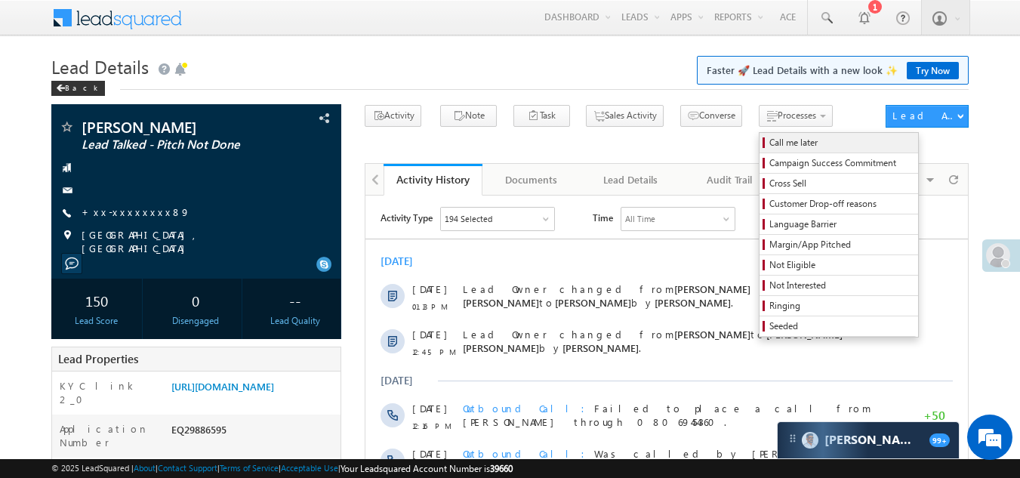
click at [769, 142] on span "Call me later" at bounding box center [840, 143] width 143 height 14
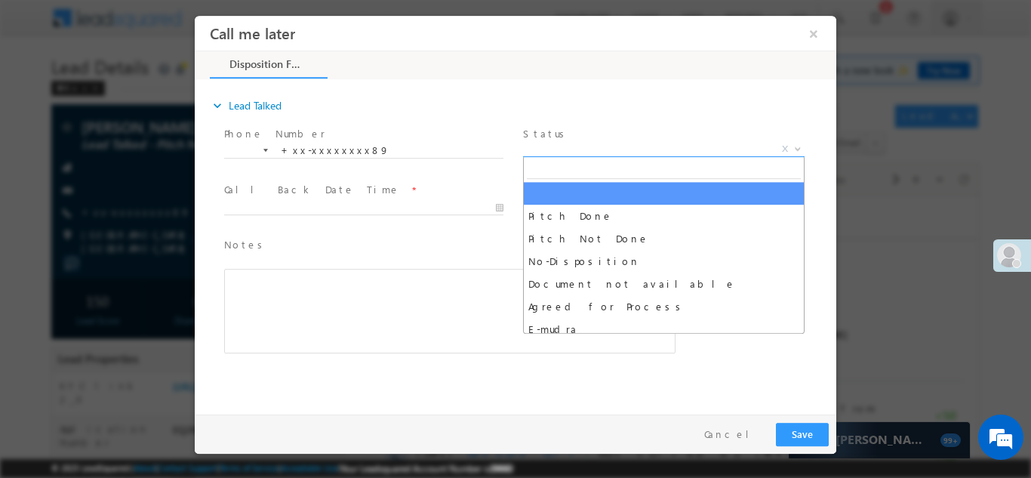
click at [578, 142] on span "X" at bounding box center [664, 148] width 282 height 15
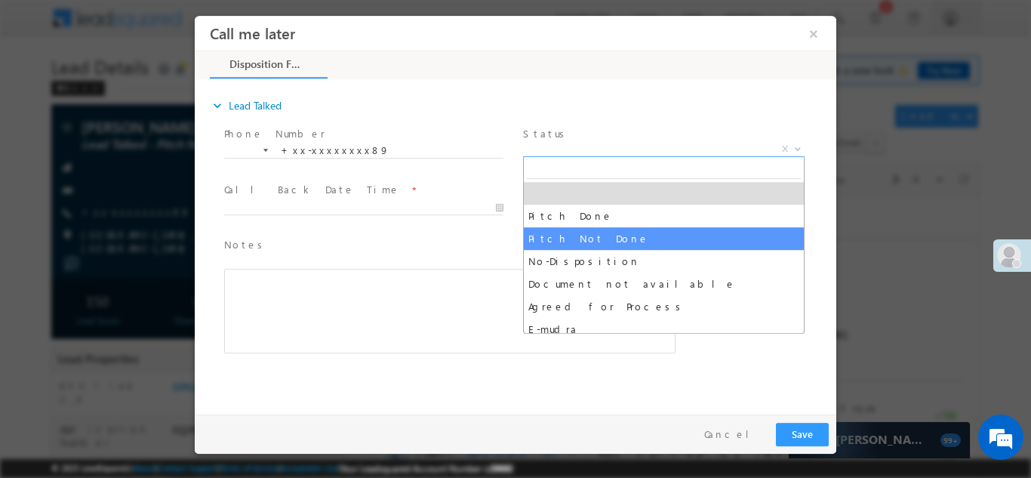
select select "Pitch Not Done"
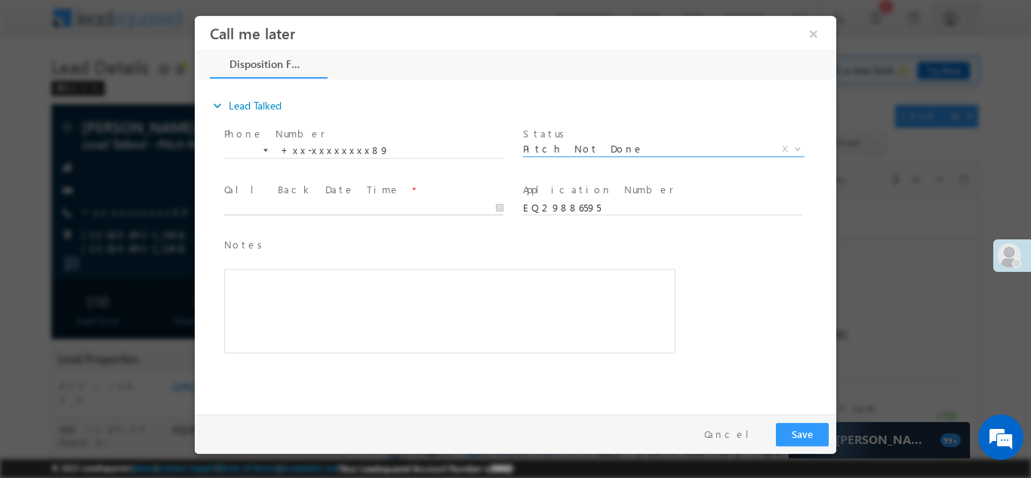
type input "10/07/25 8:18 PM"
click at [306, 202] on input "10/07/25 8:18 PM" at bounding box center [363, 207] width 279 height 15
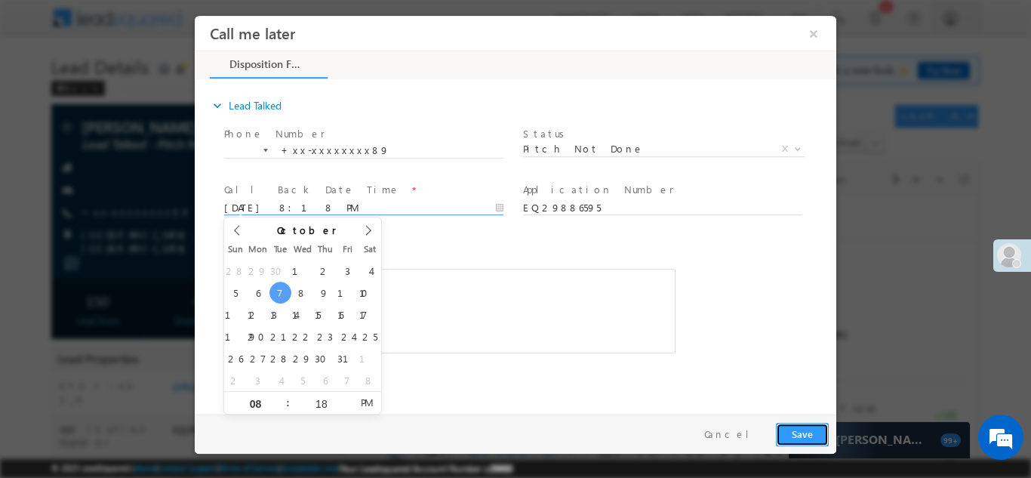
click at [800, 433] on button "Save" at bounding box center [802, 433] width 53 height 23
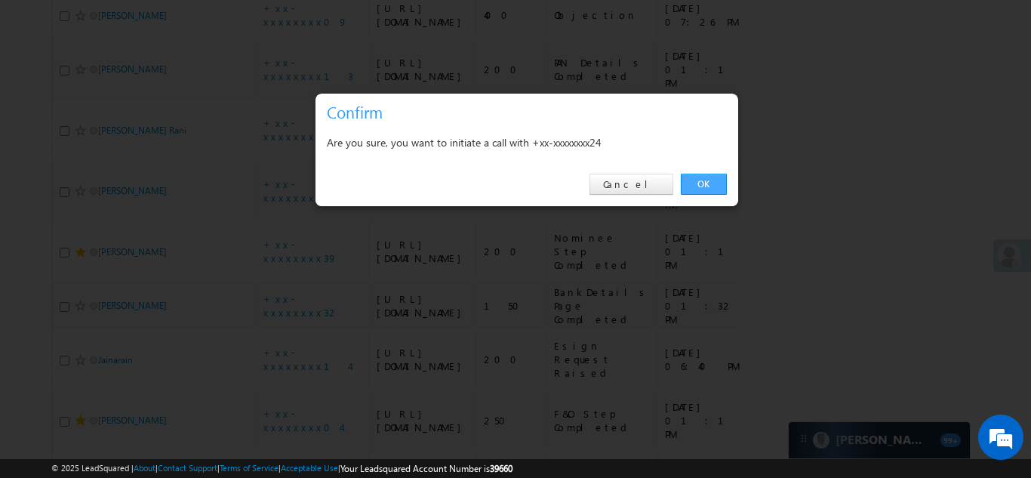
click at [700, 184] on link "OK" at bounding box center [704, 184] width 46 height 21
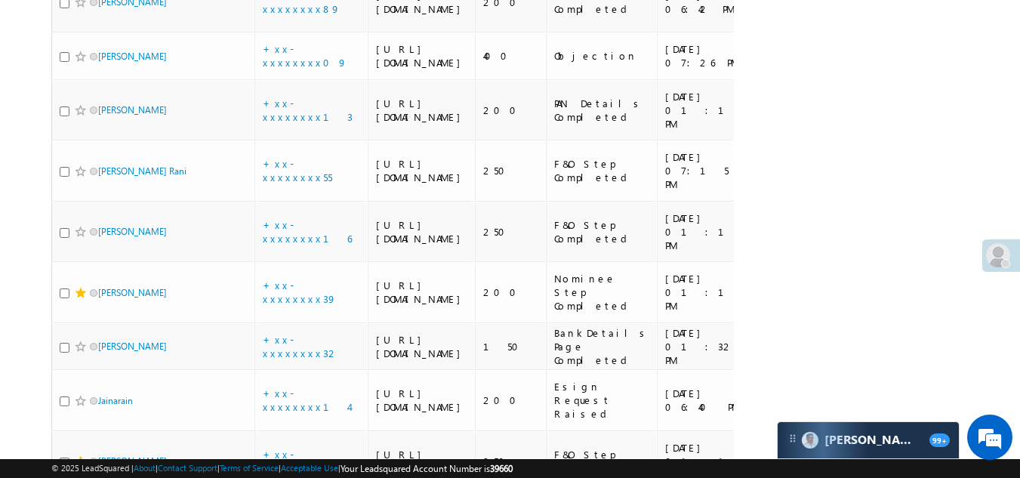
scroll to position [1551, 0]
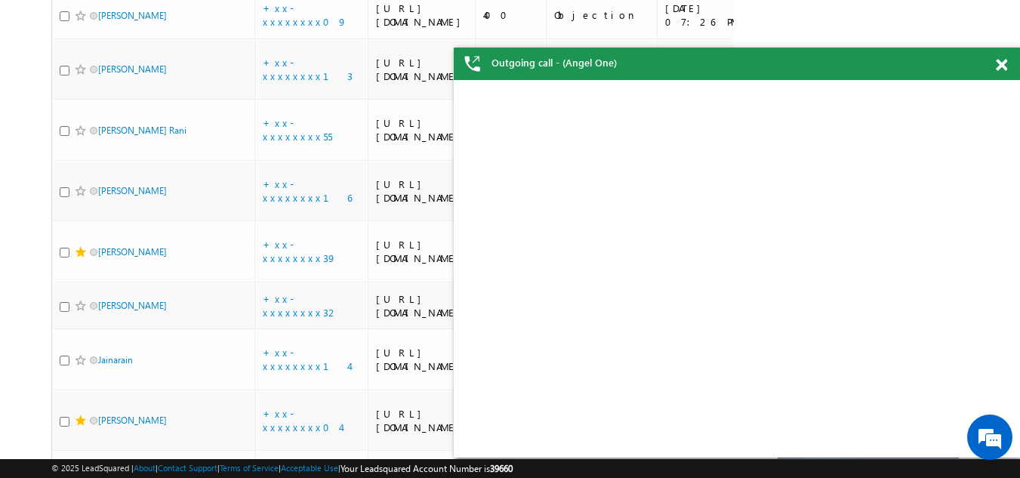
checkbox input "true"
